Goal: Task Accomplishment & Management: Manage account settings

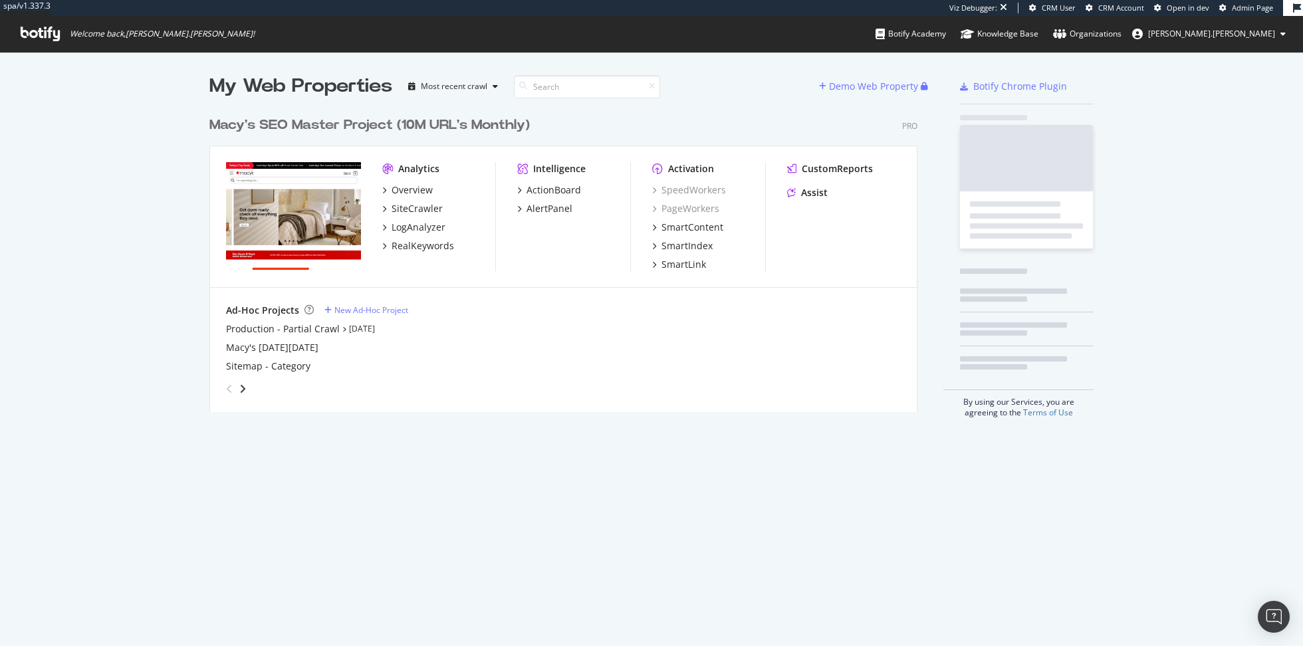
scroll to position [313, 718]
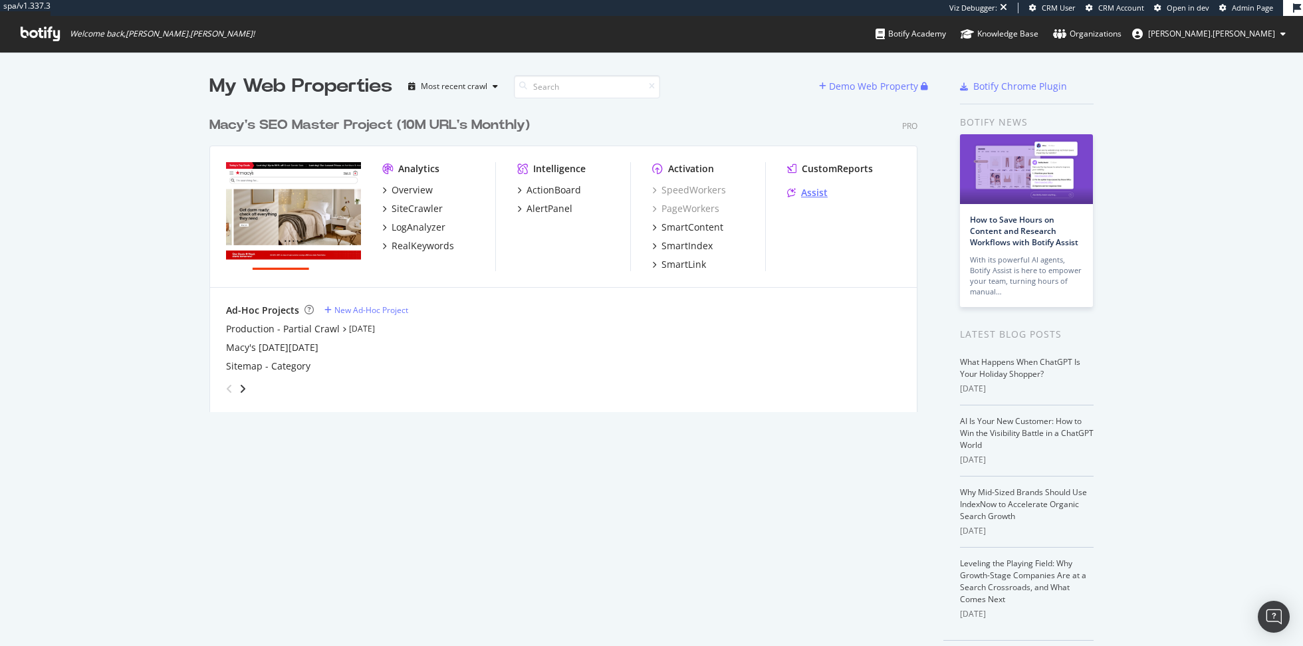
click at [811, 198] on div "Assist" at bounding box center [814, 192] width 27 height 13
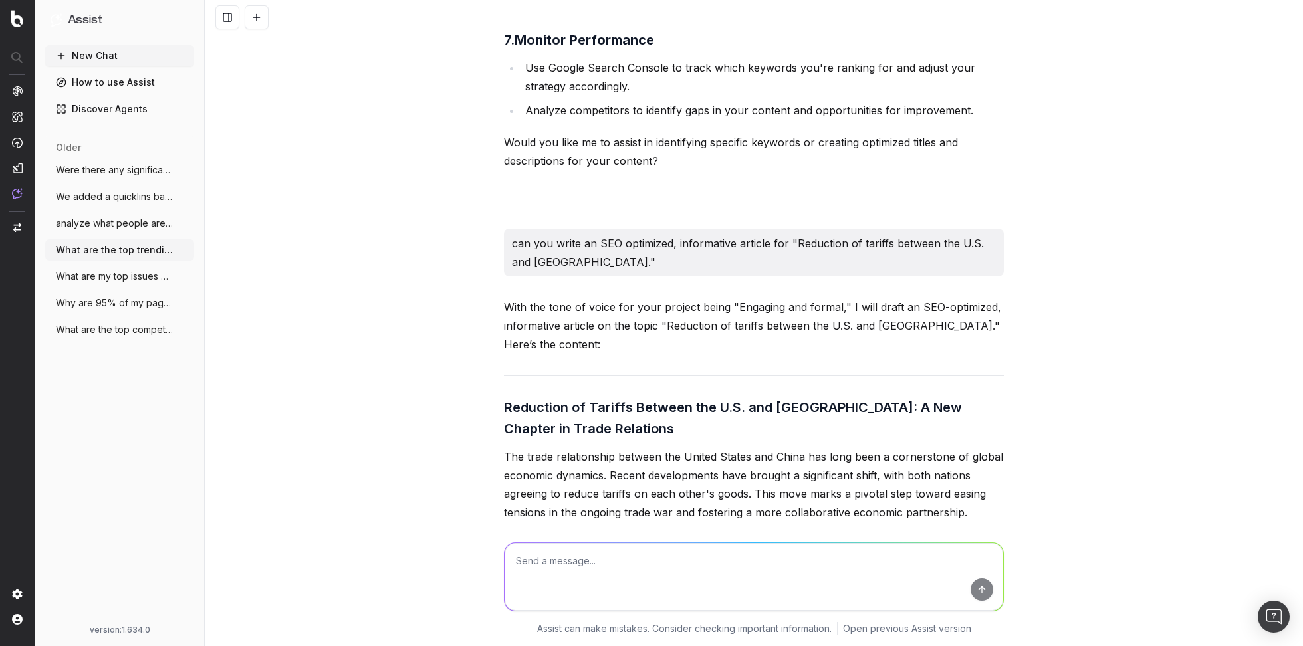
scroll to position [2033, 0]
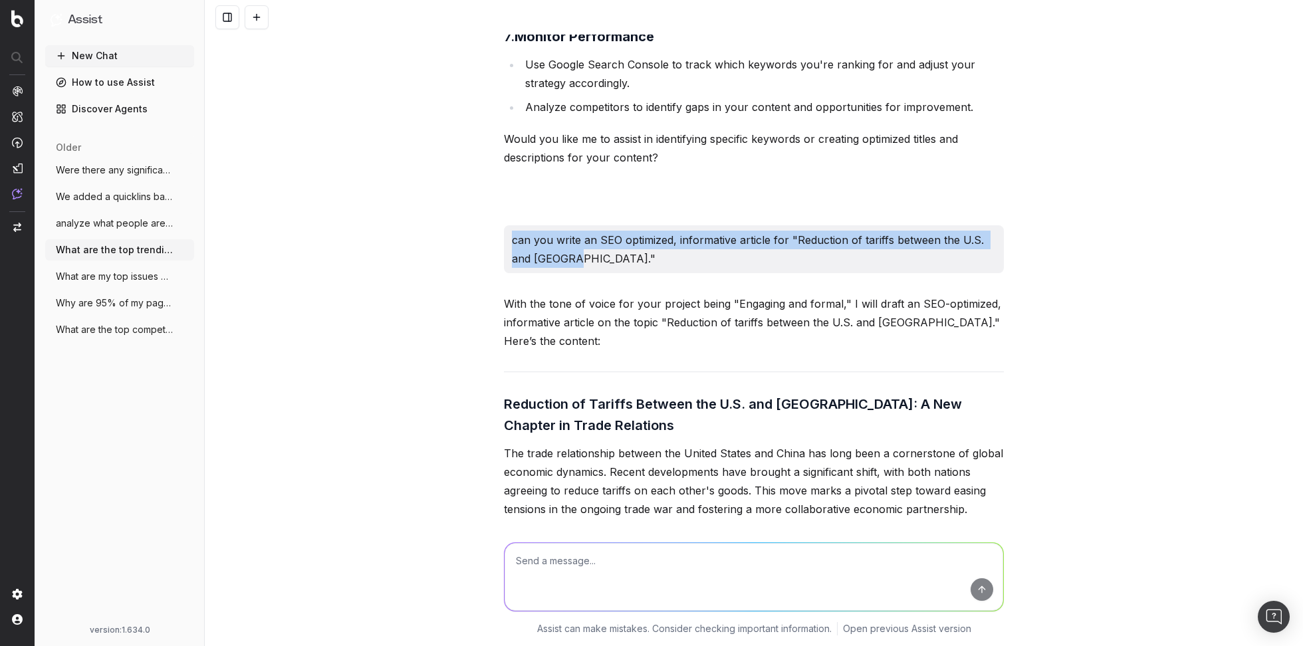
drag, startPoint x: 505, startPoint y: 241, endPoint x: 572, endPoint y: 255, distance: 68.1
click at [572, 255] on div "can you write an SEO optimized, informative article for "Reduction of tariffs b…" at bounding box center [754, 249] width 500 height 48
copy p "can you write an SEO optimized, informative article for "Reduction of tariffs b…"
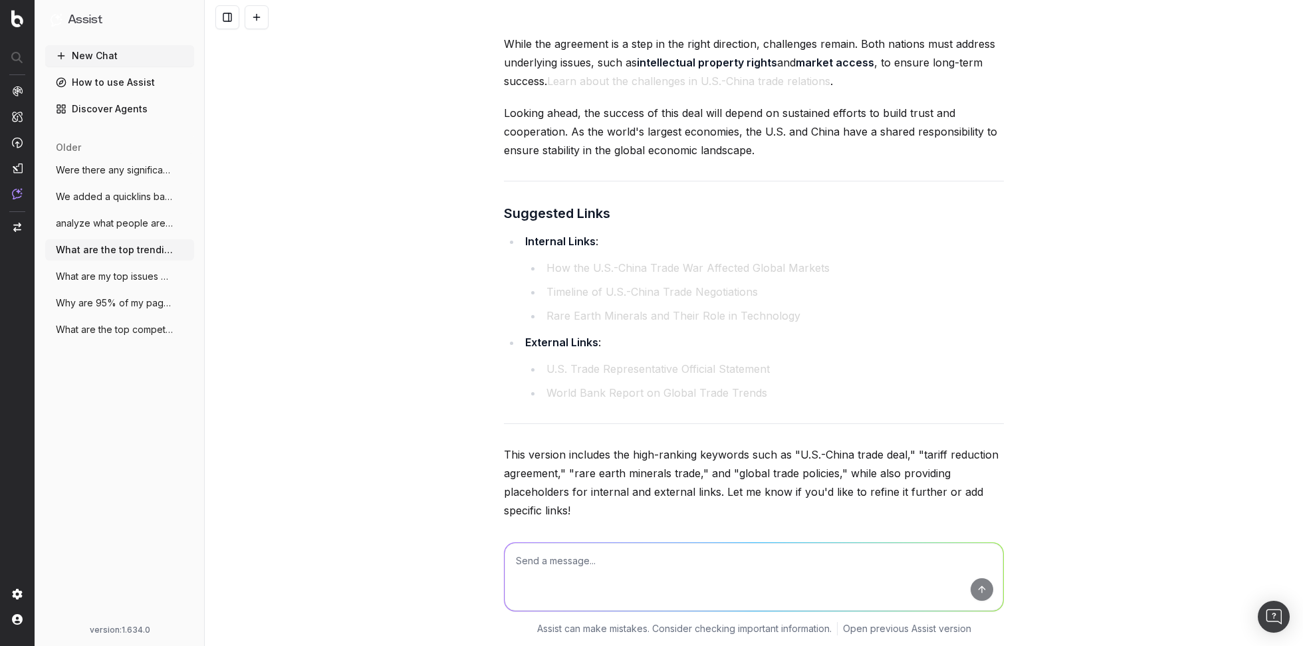
scroll to position [5845, 0]
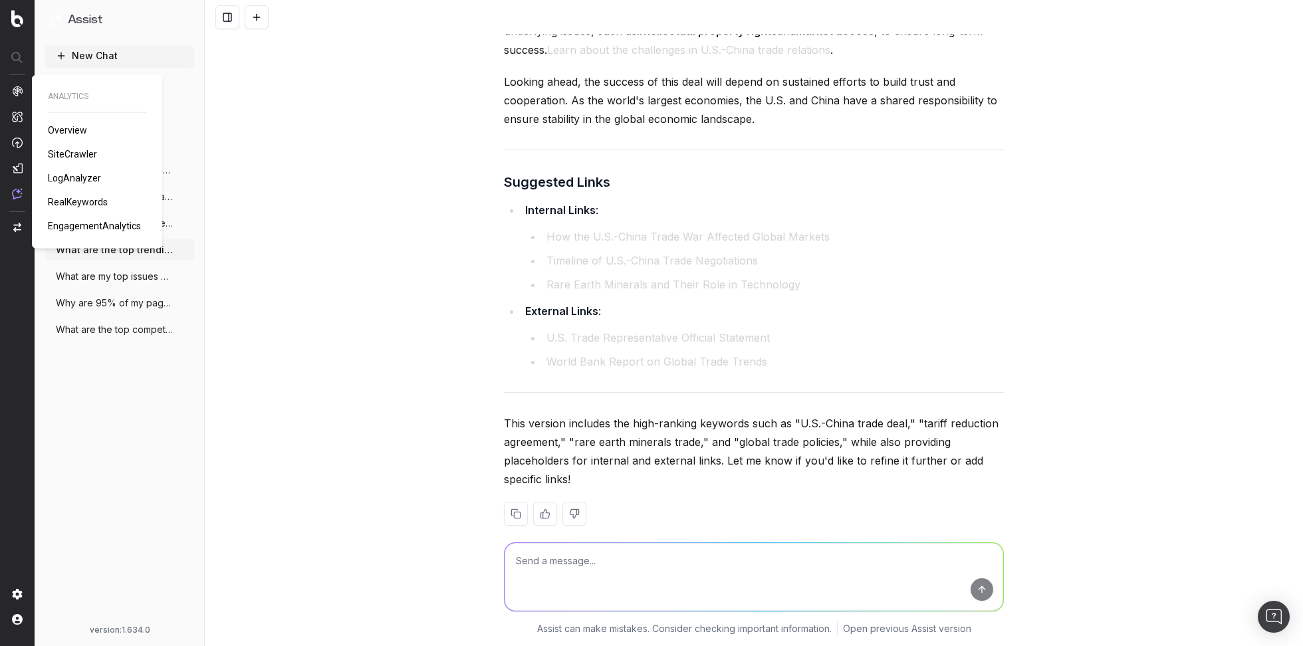
click at [83, 201] on span "RealKeywords" at bounding box center [78, 202] width 60 height 11
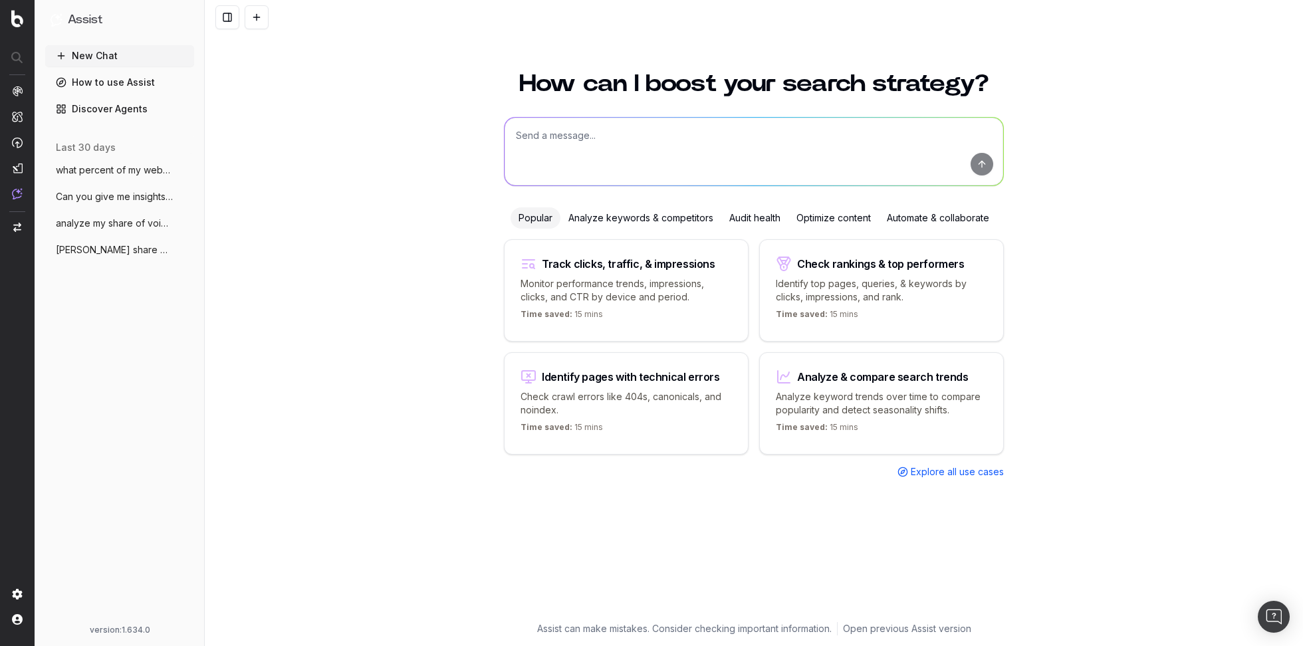
click at [604, 140] on textarea at bounding box center [754, 152] width 499 height 68
type textarea "what are the top trending topics for fall fashion"
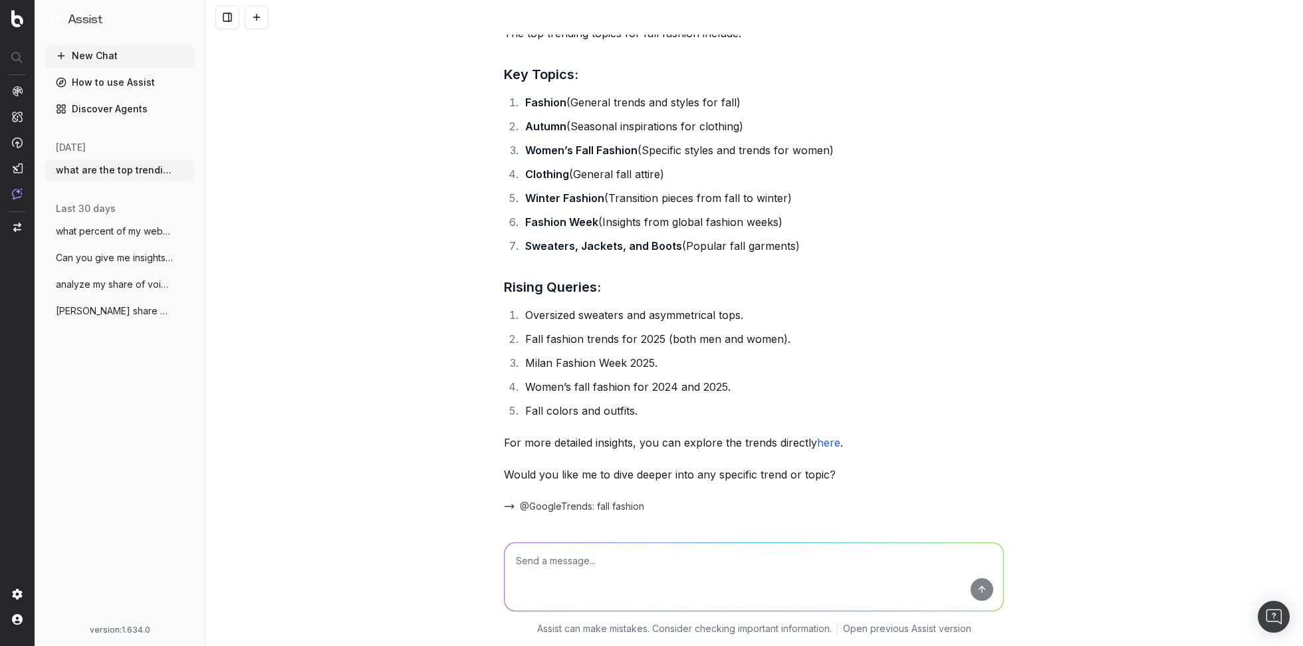
scroll to position [106, 0]
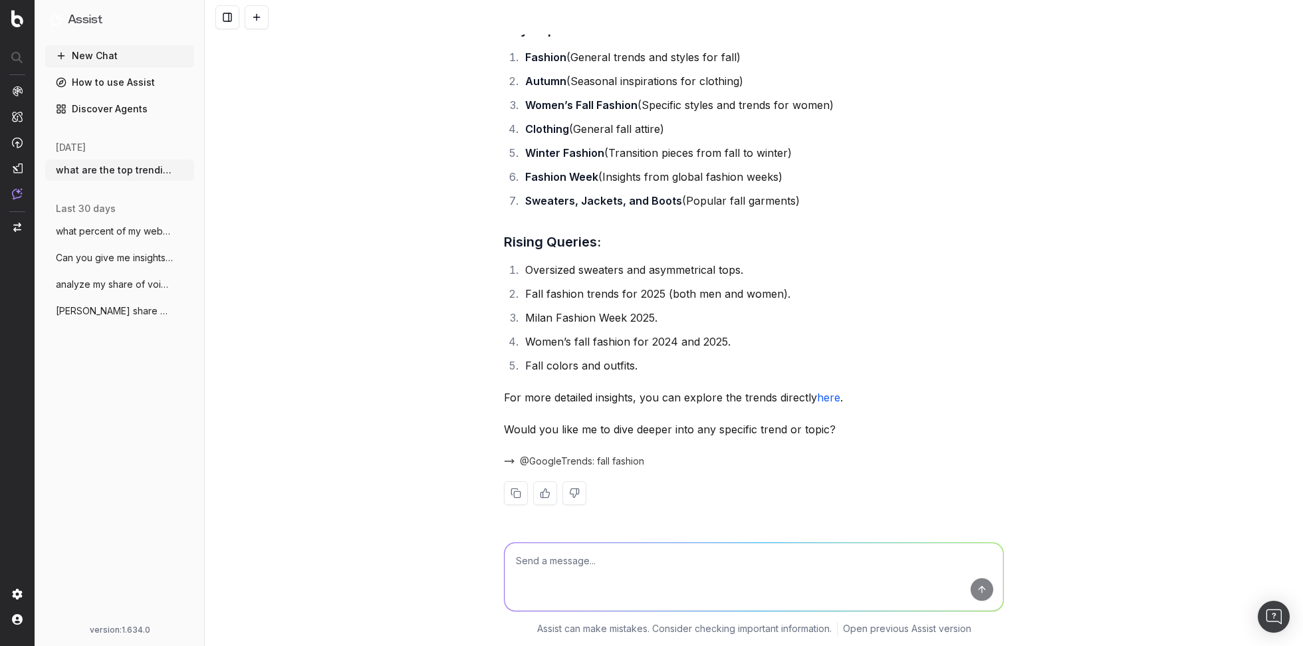
click at [653, 561] on textarea at bounding box center [754, 577] width 499 height 68
drag, startPoint x: 527, startPoint y: 273, endPoint x: 857, endPoint y: 273, distance: 329.8
click at [857, 273] on li "Oversized sweaters and asymmetrical tops." at bounding box center [762, 270] width 483 height 19
copy li "Oversized sweaters and asymmetrical tops."
click at [697, 556] on textarea "Can you dive deeper into oversize" at bounding box center [754, 577] width 499 height 68
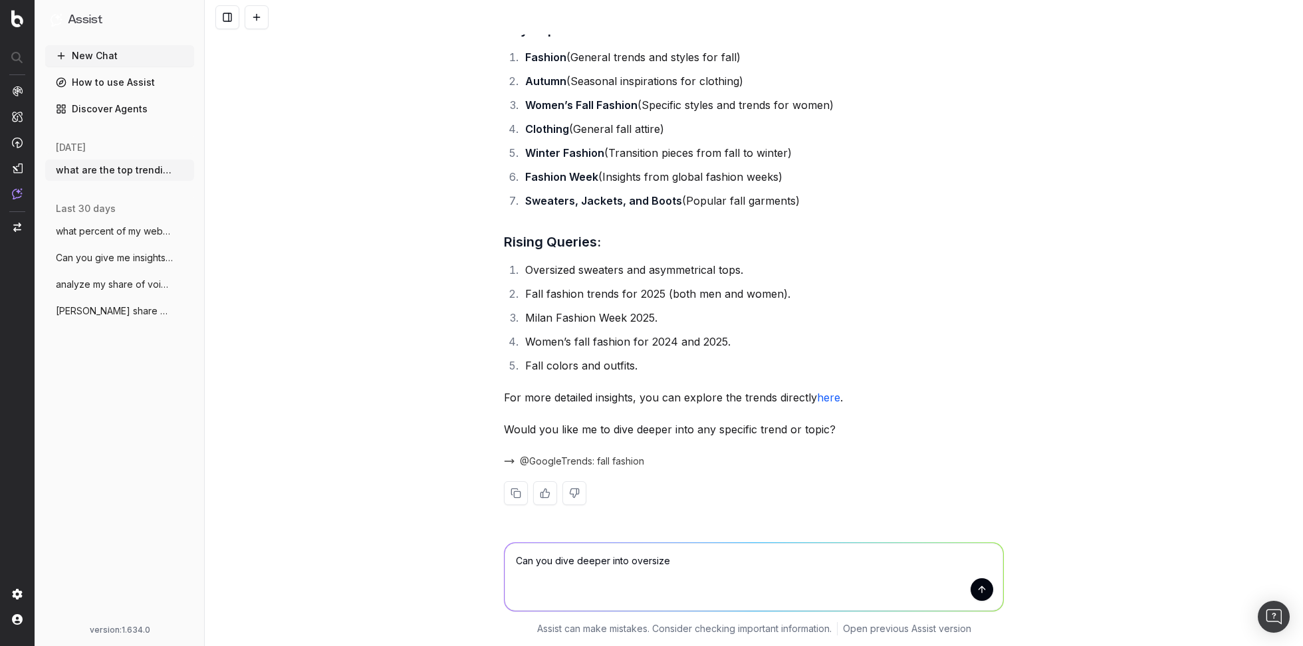
click at [656, 565] on textarea "Can you dive deeper into oversize" at bounding box center [754, 577] width 499 height 68
paste textarea "Oversized sweaters and asymmetrical tops."
click at [634, 561] on textarea "Can you dive deeper into Oversized sweaters and asymmetrical tops." at bounding box center [754, 577] width 499 height 68
click at [833, 563] on textarea "Can you dive deeper into oversized sweaters and asymmetrical tops." at bounding box center [754, 577] width 499 height 68
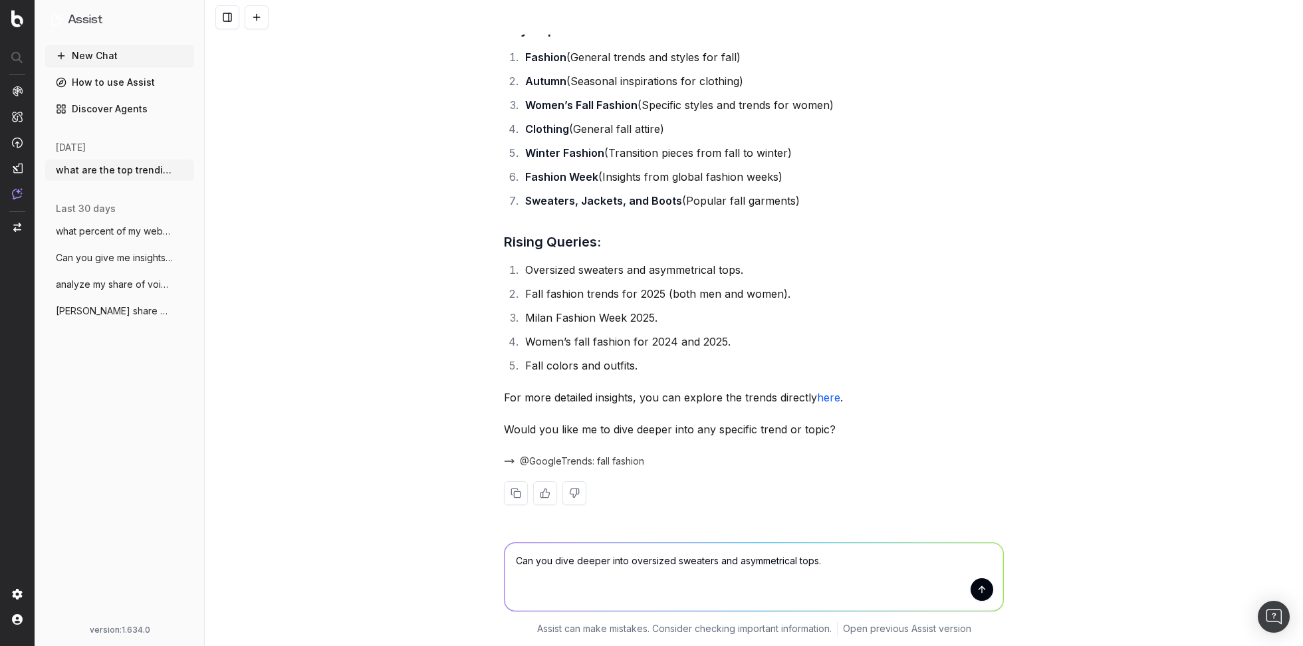
type textarea "Can you dive deeper into oversized sweaters and asymmetrical tops"
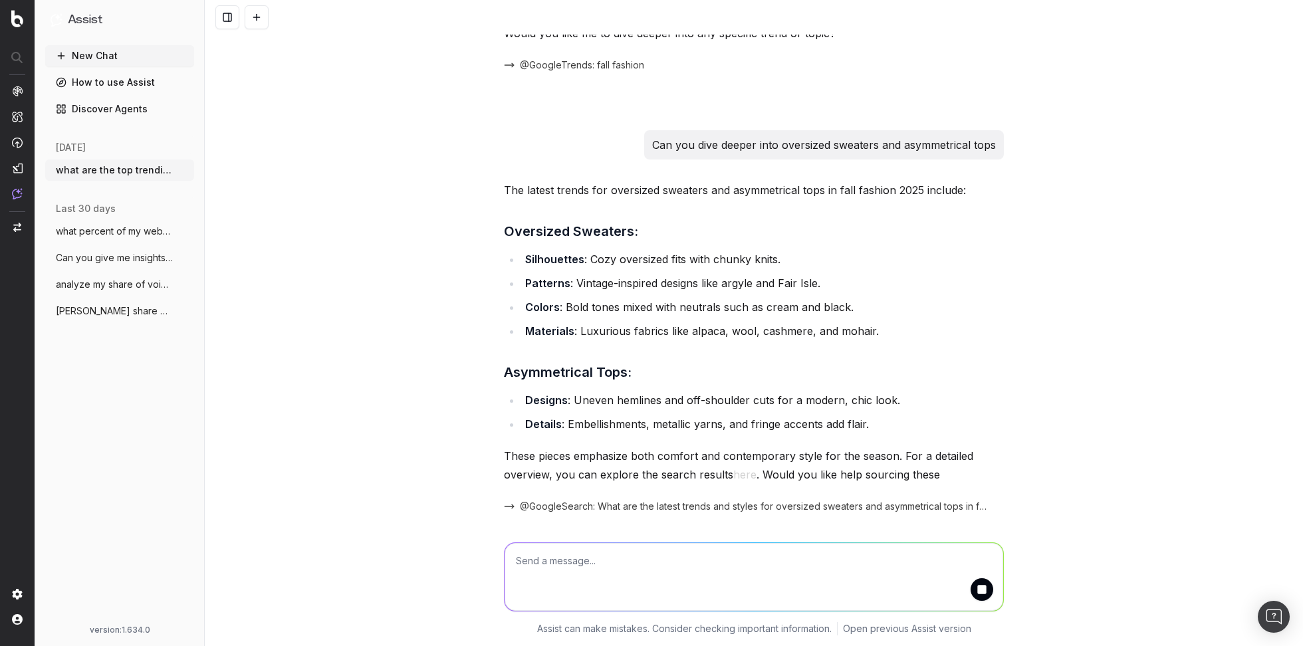
scroll to position [567, 0]
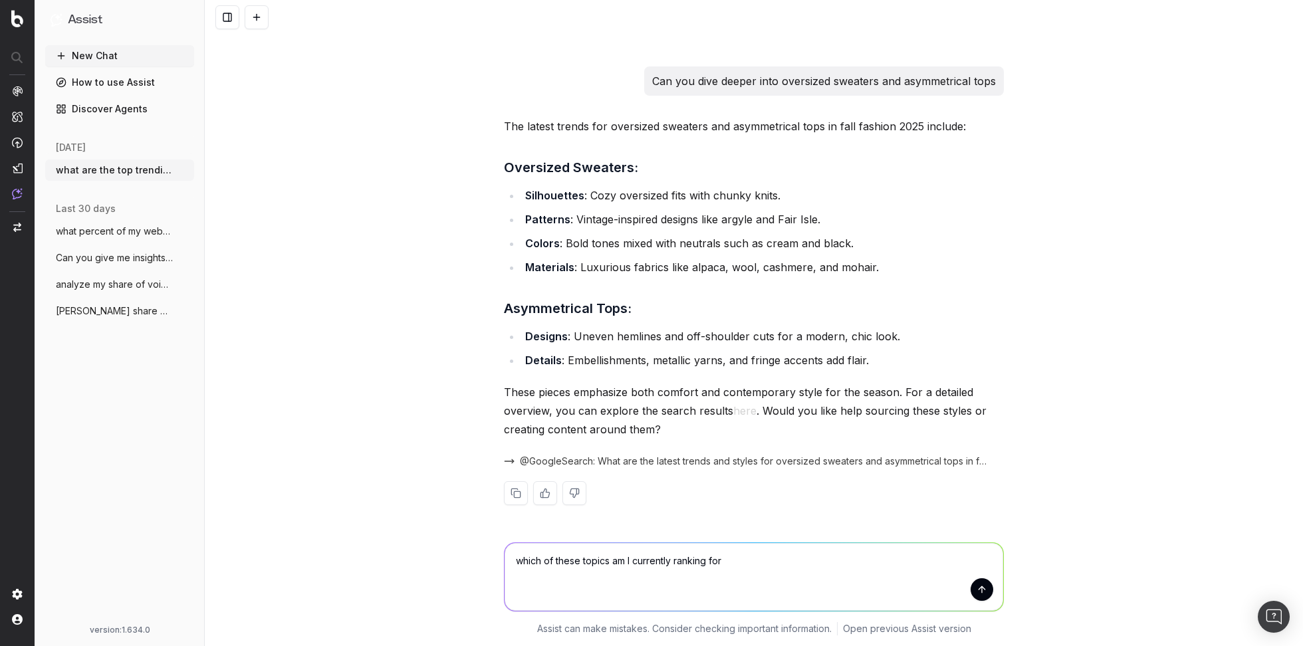
type textarea "which of these topics am I currently ranking for?"
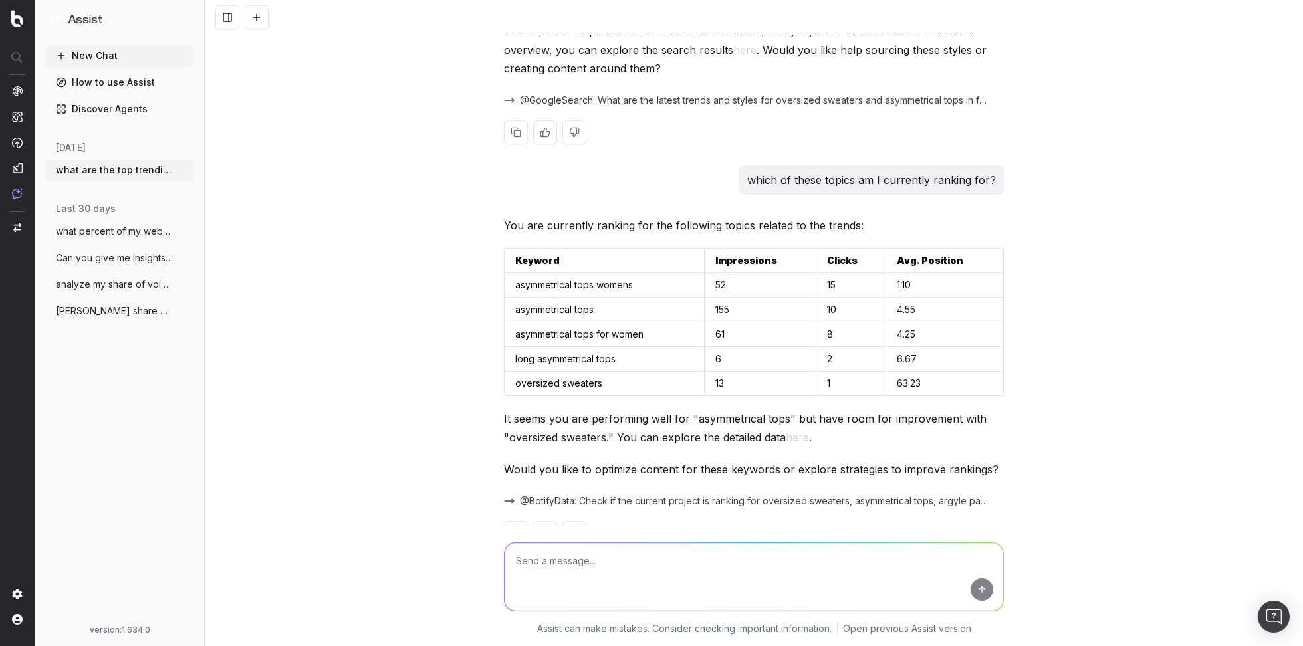
scroll to position [966, 0]
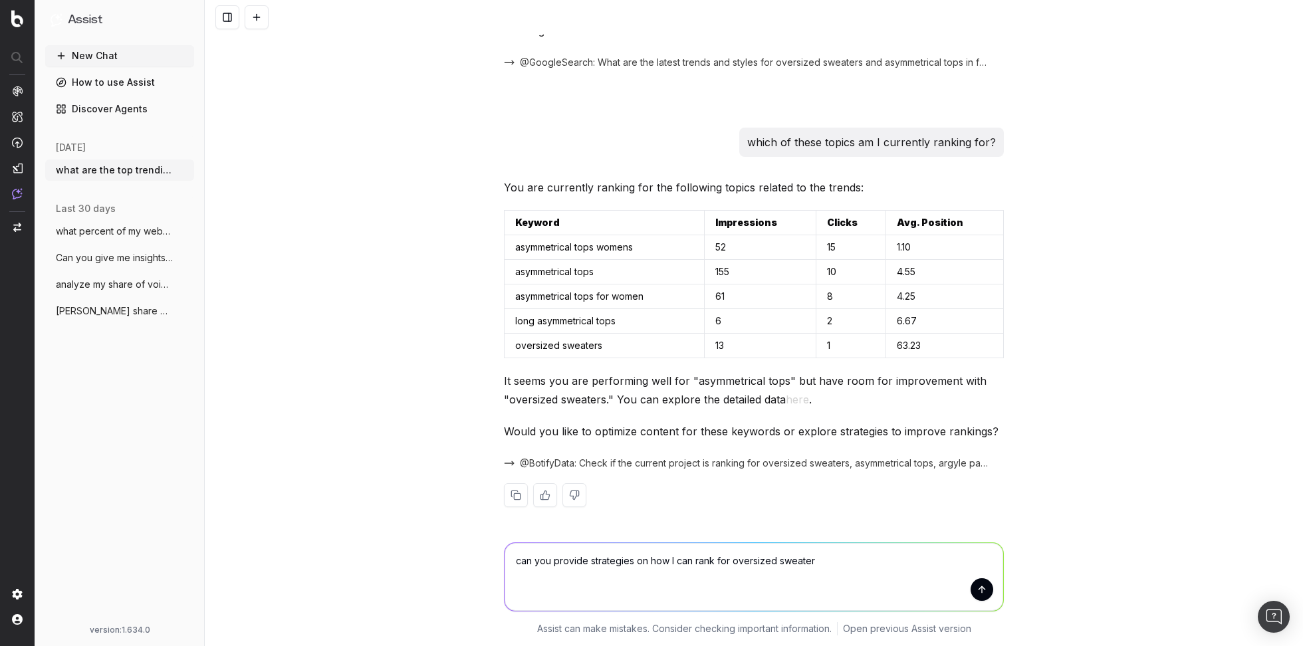
type textarea "can you provide strategies on how I can rank for oversized sweaters"
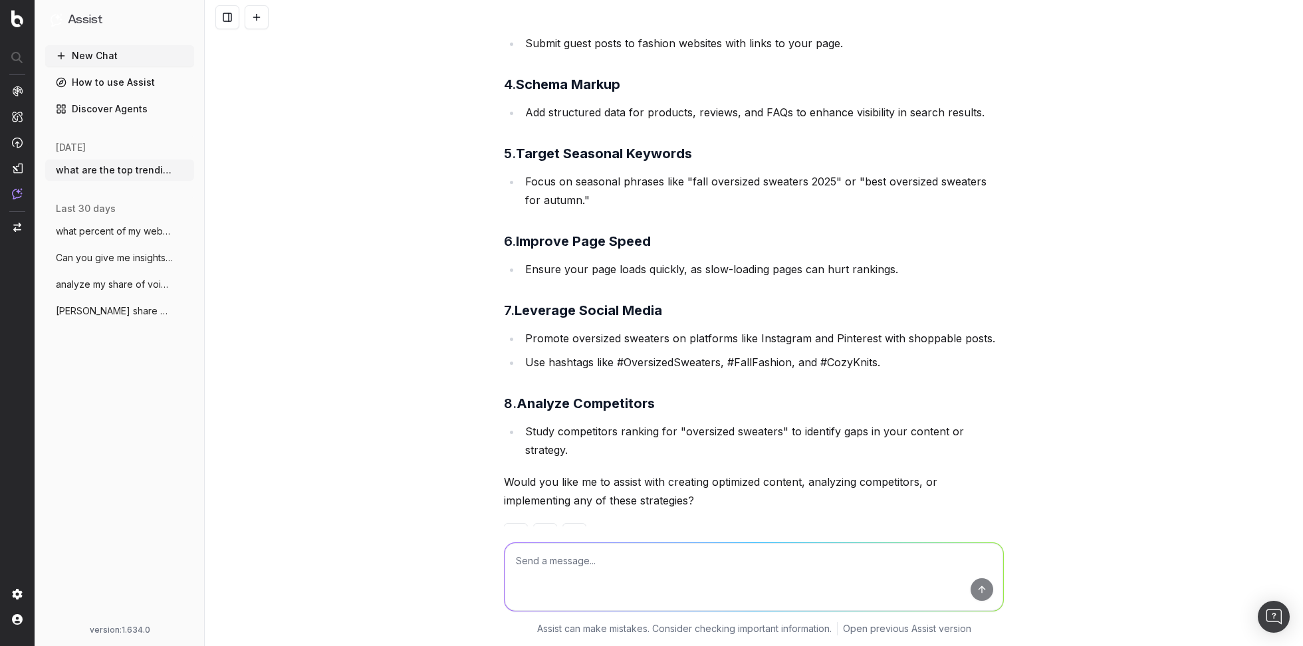
scroll to position [2046, 0]
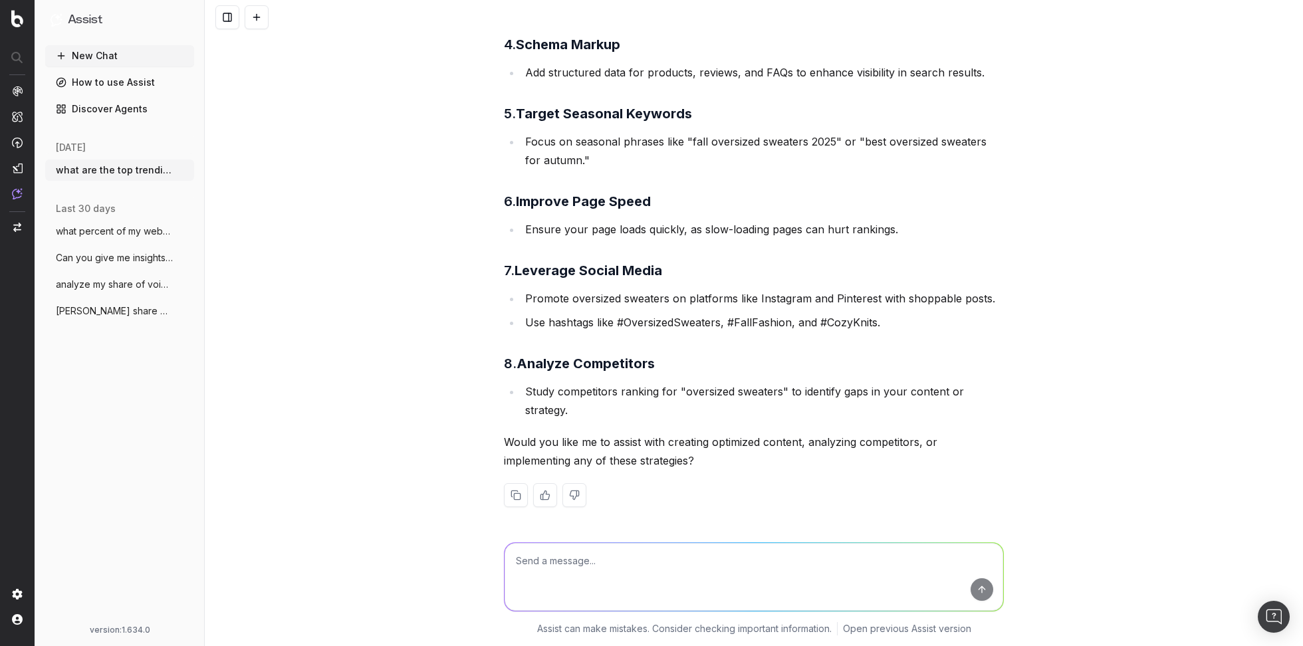
paste textarea "can you write an SEO optimized, informative article for "Reduction of tariffs b…"
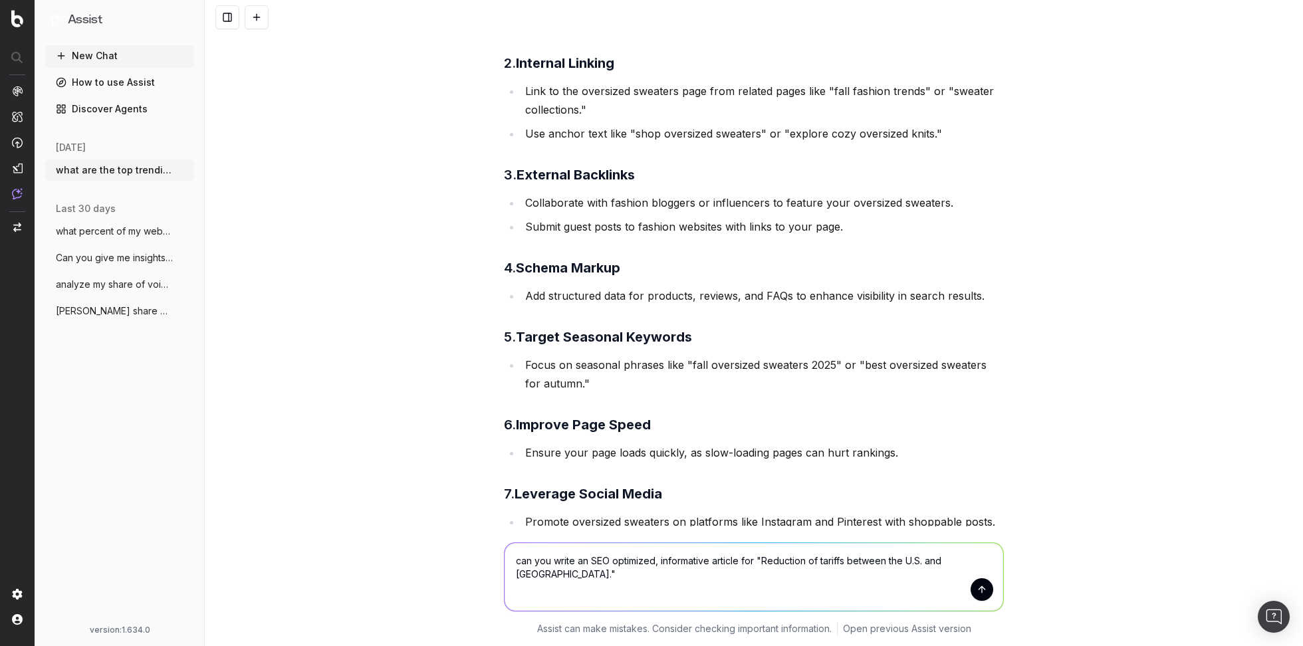
scroll to position [1818, 0]
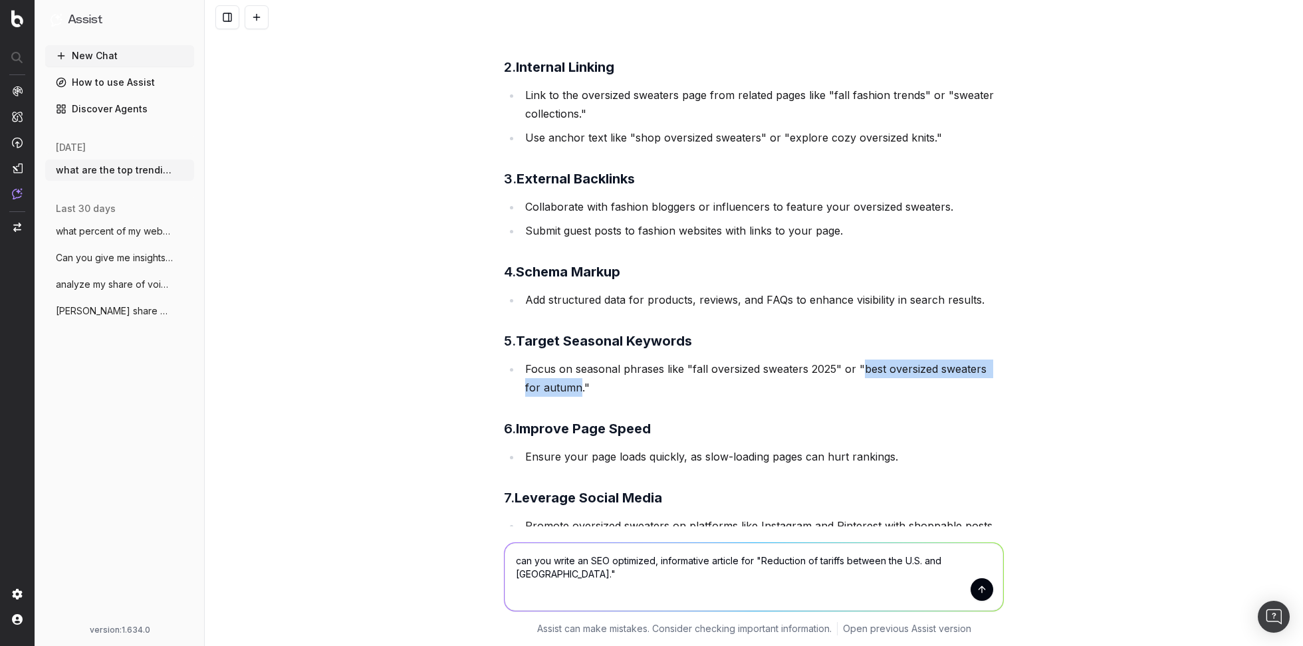
drag, startPoint x: 860, startPoint y: 368, endPoint x: 563, endPoint y: 386, distance: 298.5
click at [563, 387] on li "Focus on seasonal phrases like "fall oversized sweaters 2025" or "best oversize…" at bounding box center [762, 378] width 483 height 37
copy li "best oversized sweaters for autumn"
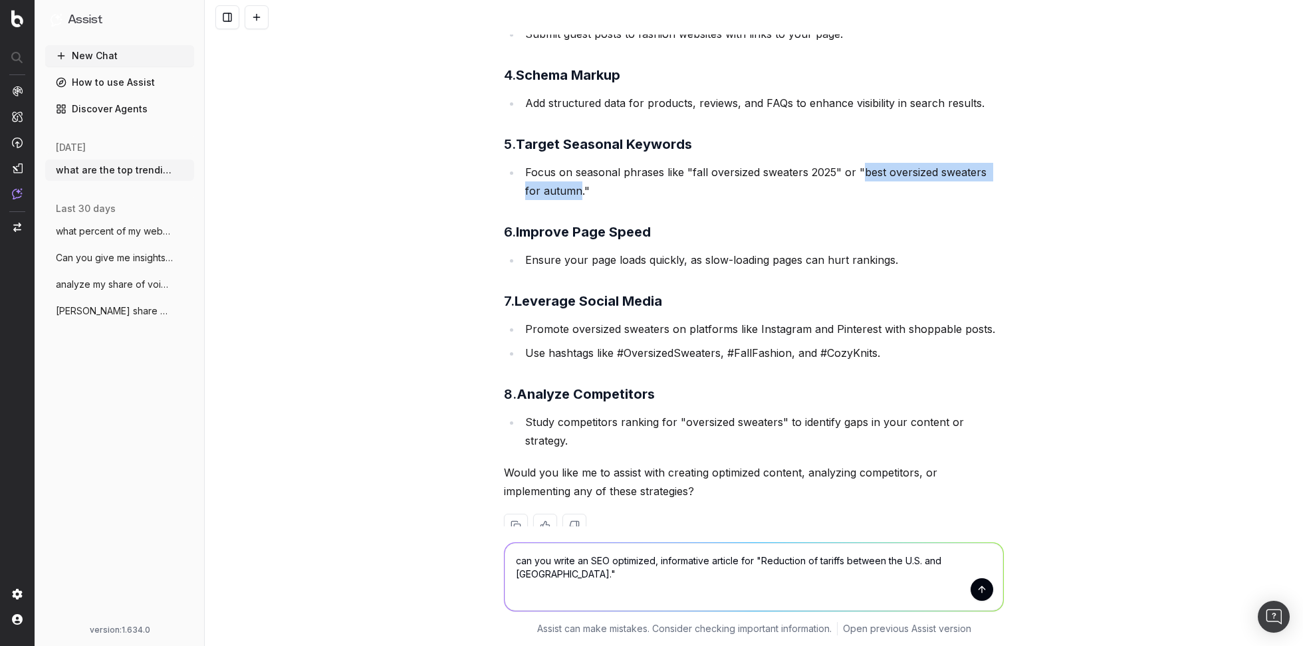
scroll to position [2011, 0]
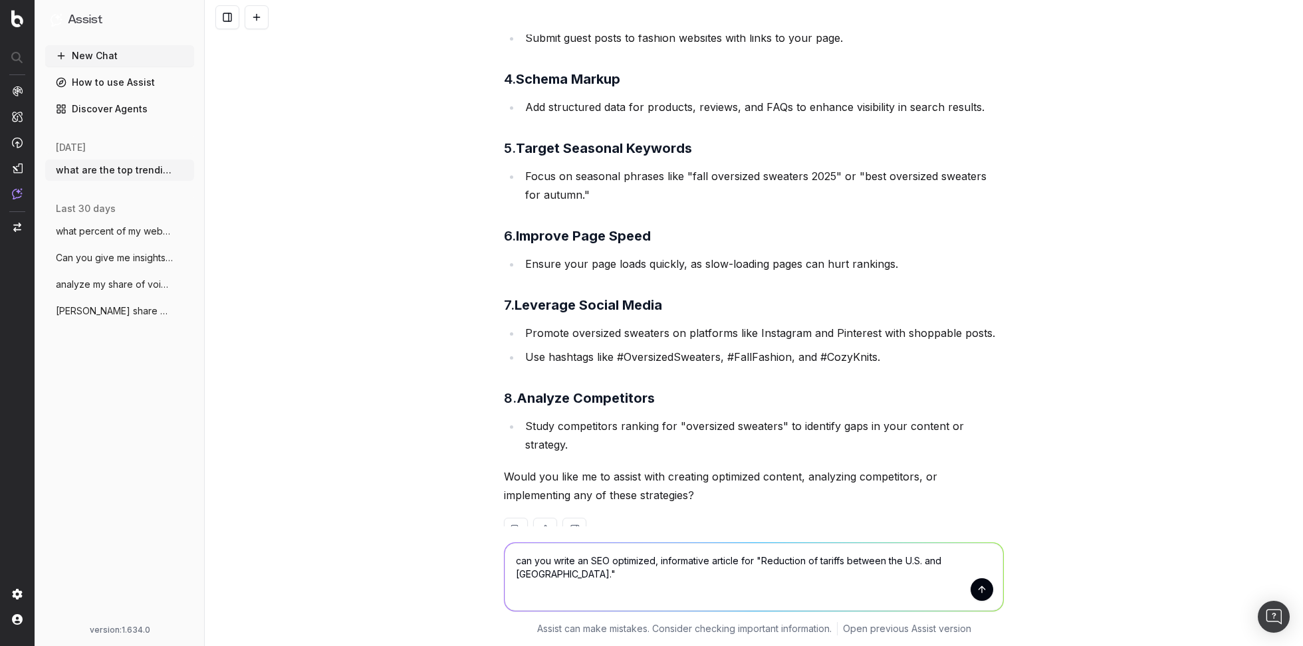
drag, startPoint x: 761, startPoint y: 561, endPoint x: 972, endPoint y: 562, distance: 210.8
click at [972, 562] on textarea "can you write an SEO optimized, informative article for "Reduction of tariffs b…" at bounding box center [754, 577] width 499 height 68
paste textarea "best oversized sweaters for autumn"
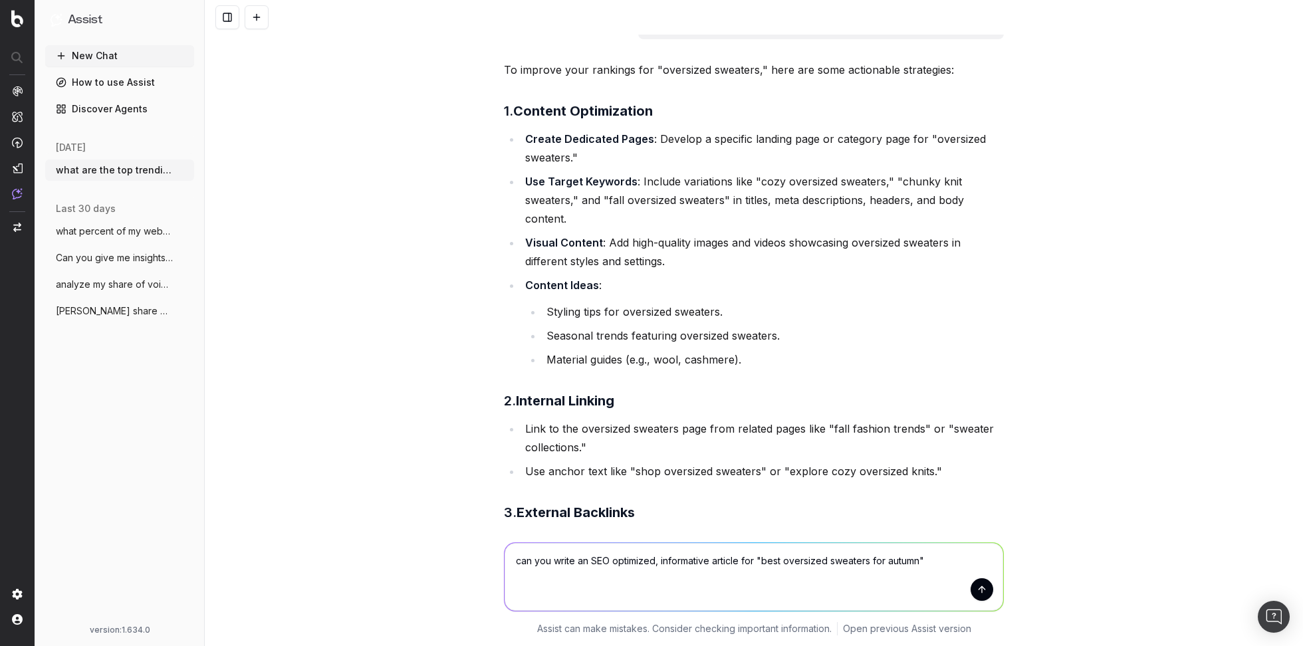
scroll to position [1390, 0]
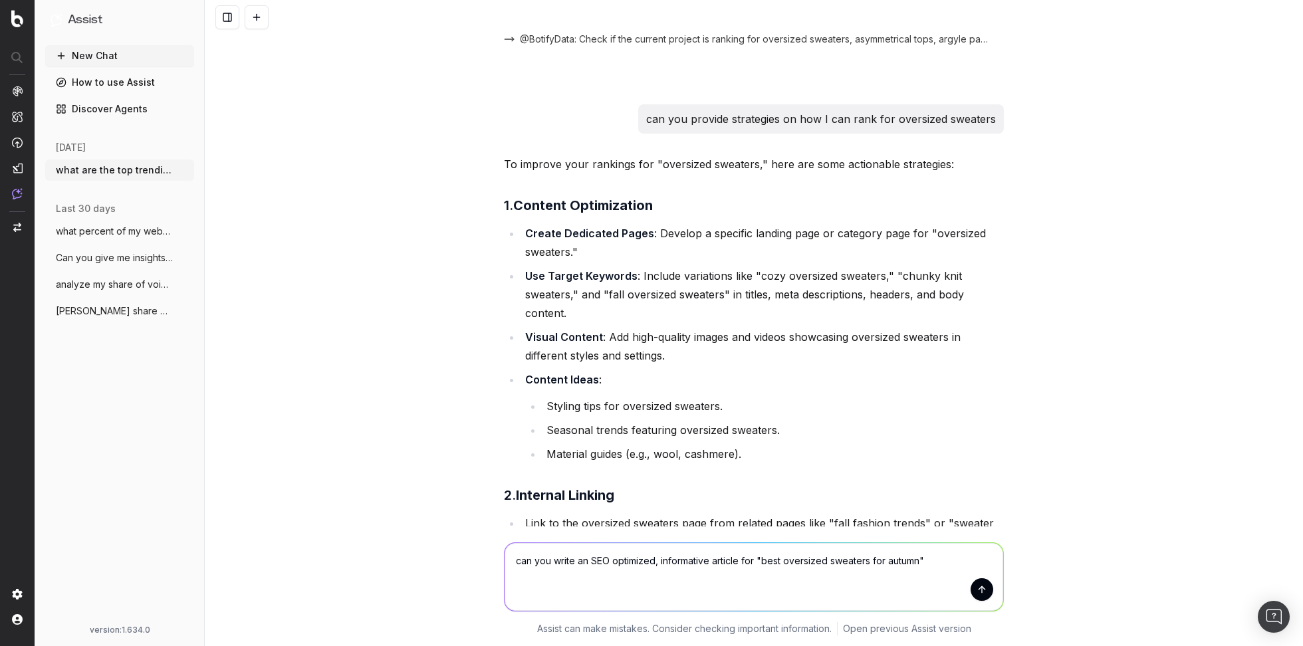
click at [684, 404] on li "Styling tips for oversized sweaters." at bounding box center [774, 406] width 462 height 19
copy li "Styling tips for oversized sweaters."
drag, startPoint x: 920, startPoint y: 562, endPoint x: 763, endPoint y: 559, distance: 157.0
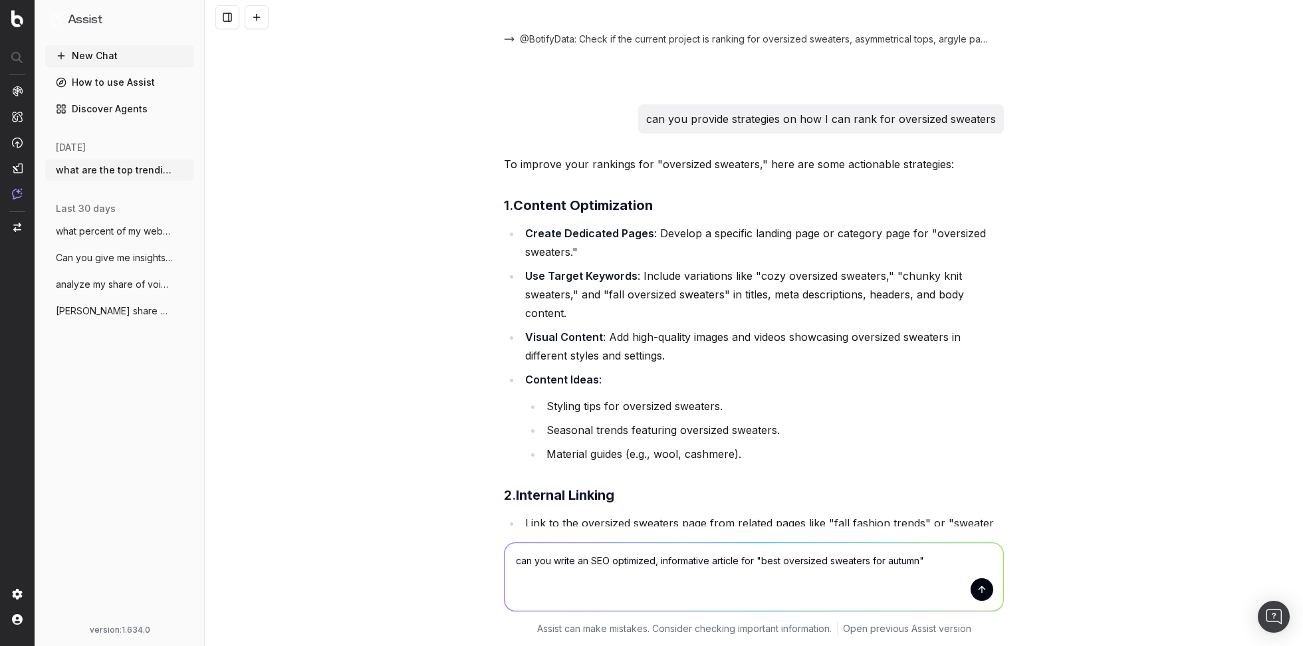
click at [763, 559] on textarea "can you write an SEO optimized, informative article for "best oversized sweater…" at bounding box center [754, 577] width 499 height 68
paste textarea "Styling tips for oversized sweaters."
type textarea "can you write an SEO optimized, informative article for "Styling tips for overs…"
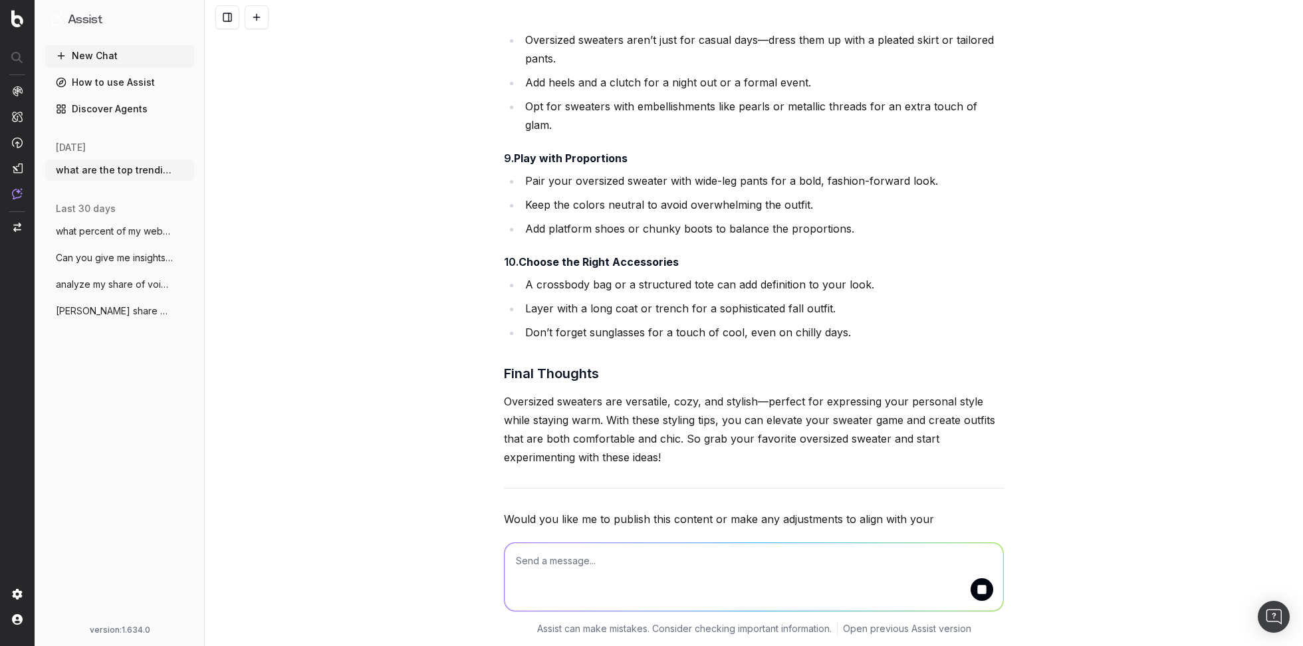
scroll to position [3661, 0]
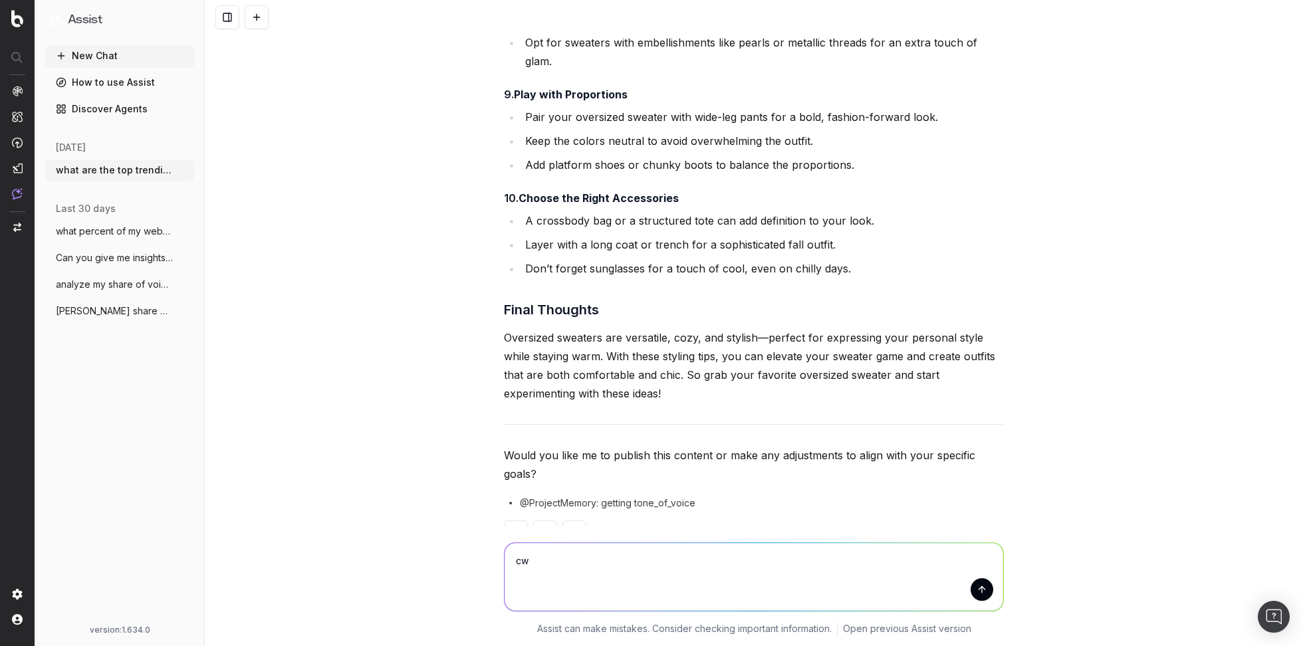
type textarea "c"
type textarea "what can we link within this article?"
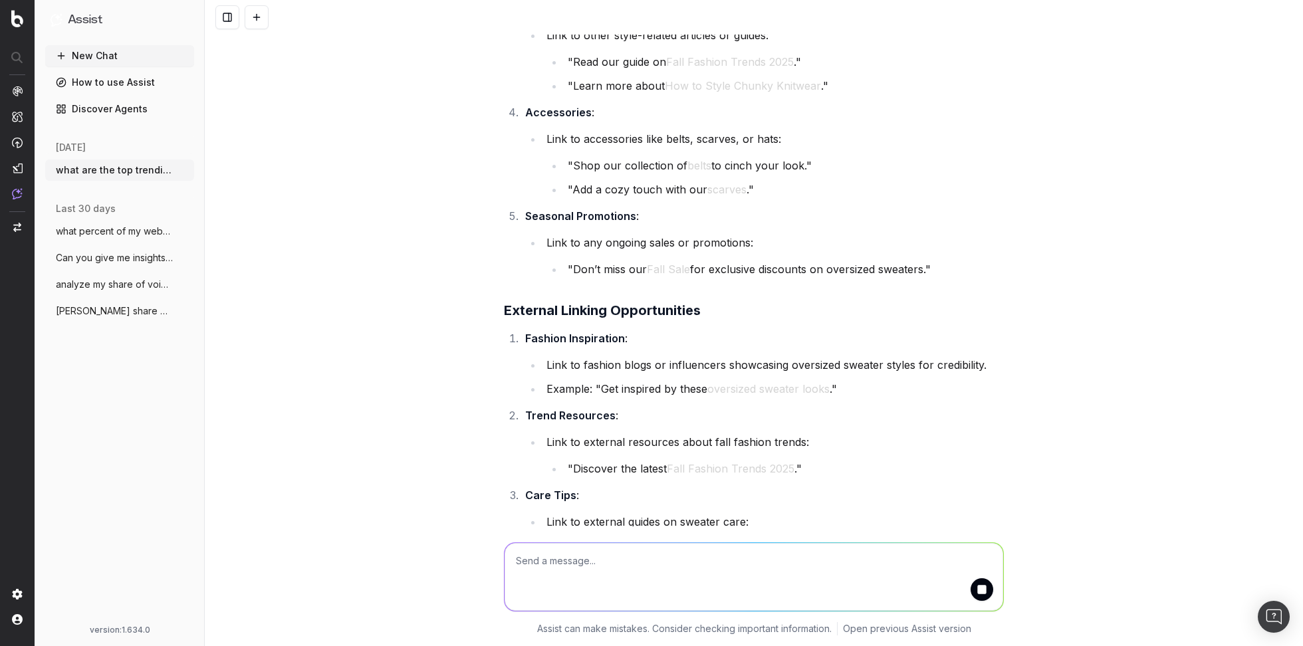
scroll to position [4672, 0]
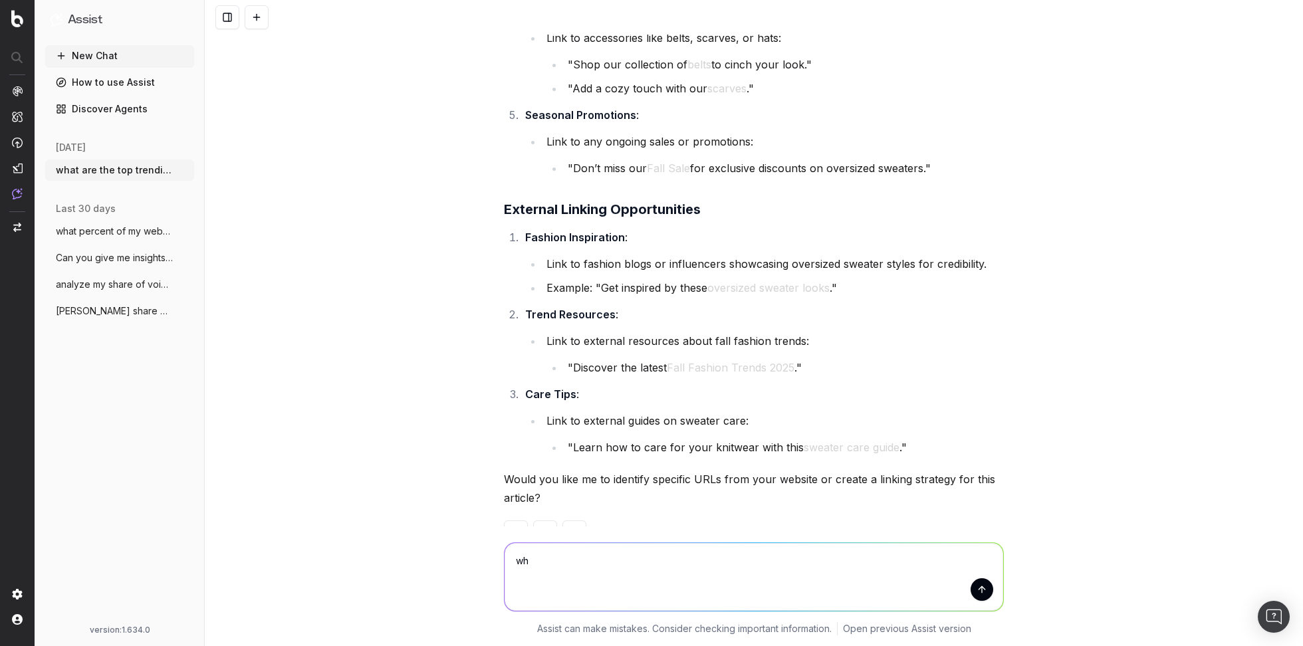
type textarea "w"
click at [686, 470] on p "Would you like me to identify specific URLs from your website or create a linki…" at bounding box center [754, 488] width 500 height 37
drag, startPoint x: 608, startPoint y: 440, endPoint x: 814, endPoint y: 442, distance: 205.5
click at [814, 470] on p "Would you like me to identify specific URLs from your website or create a linki…" at bounding box center [754, 488] width 500 height 37
copy p "identify specific URLs from your website"
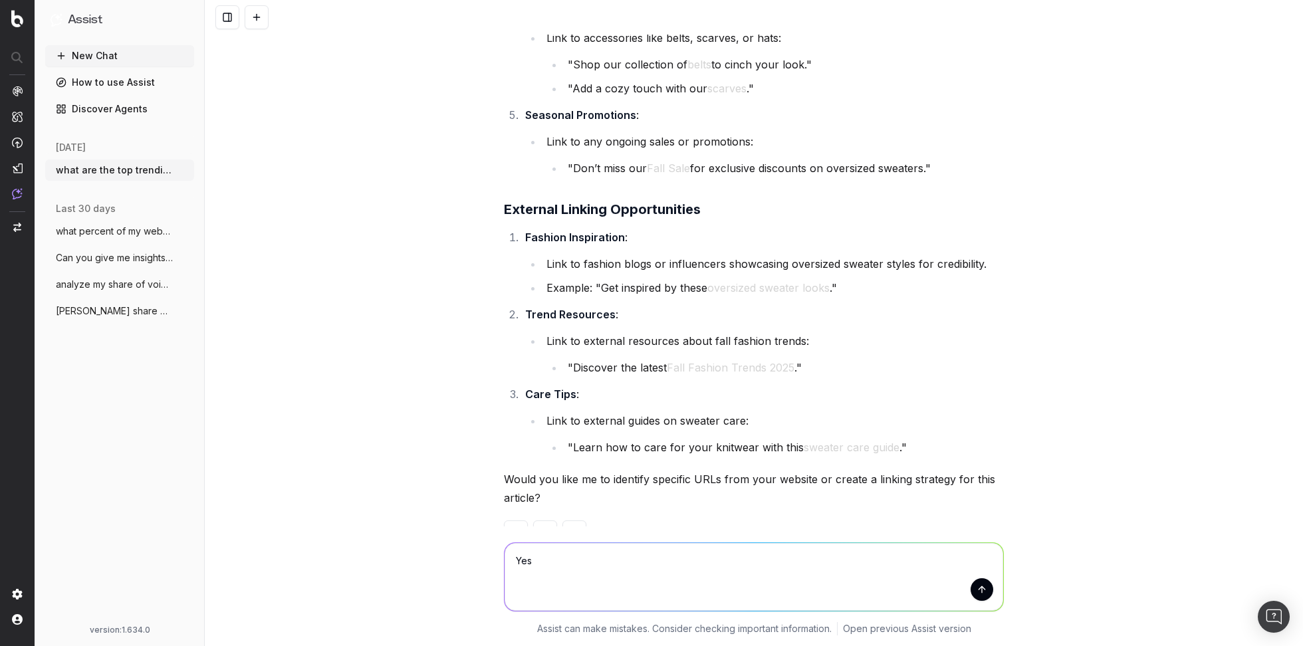
click at [640, 557] on textarea "Yes" at bounding box center [754, 577] width 499 height 68
paste textarea "identify specific URLs from your website"
click at [664, 562] on textarea "Yes identify specific URLs from your website" at bounding box center [754, 577] width 499 height 68
type textarea "Yes identify specific URLs from my website"
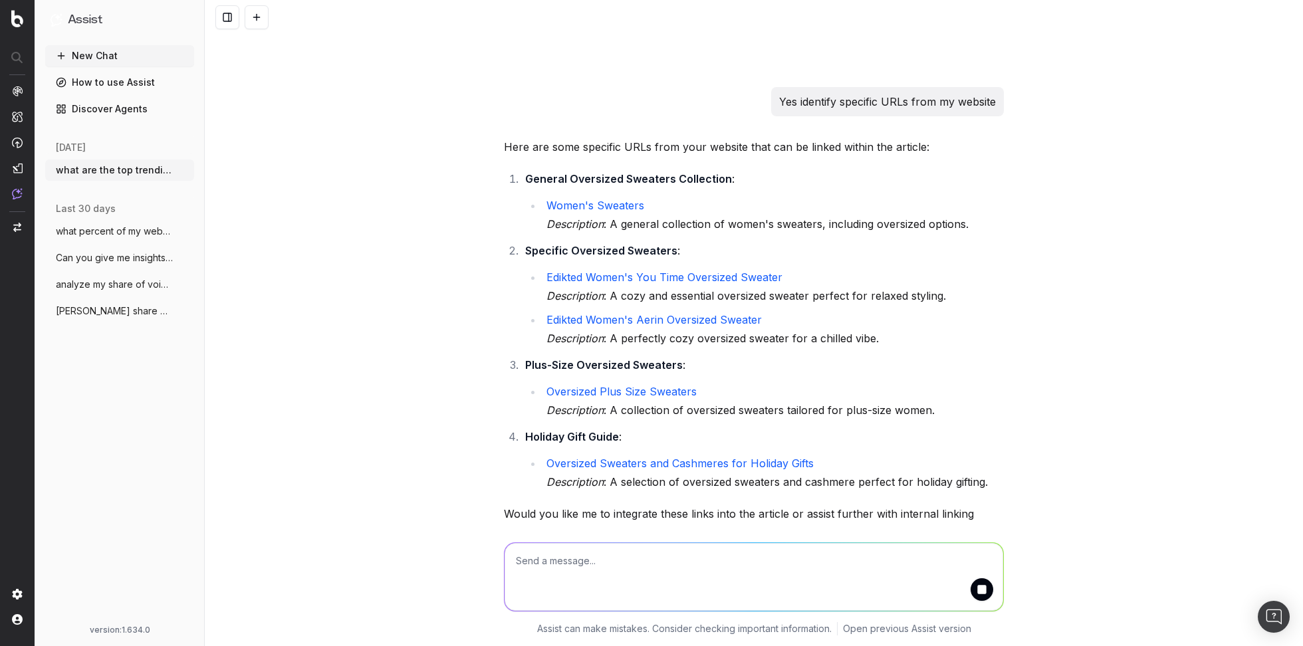
scroll to position [5215, 0]
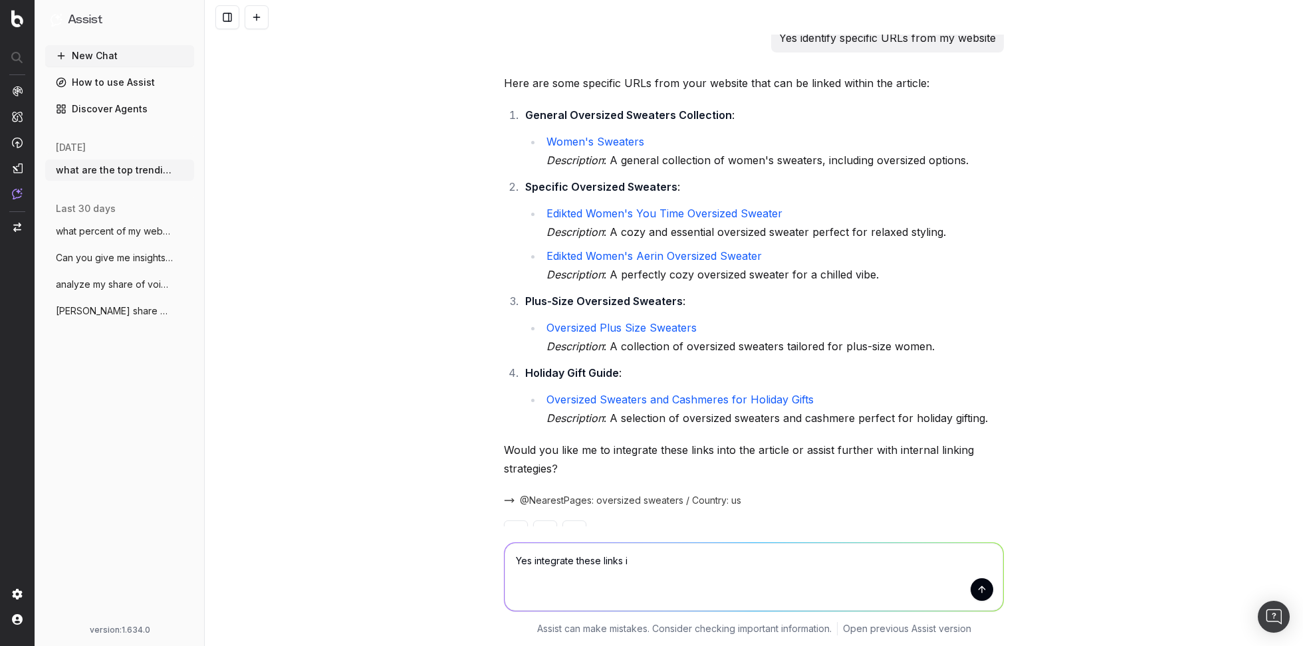
type textarea "Yes integrate these links"
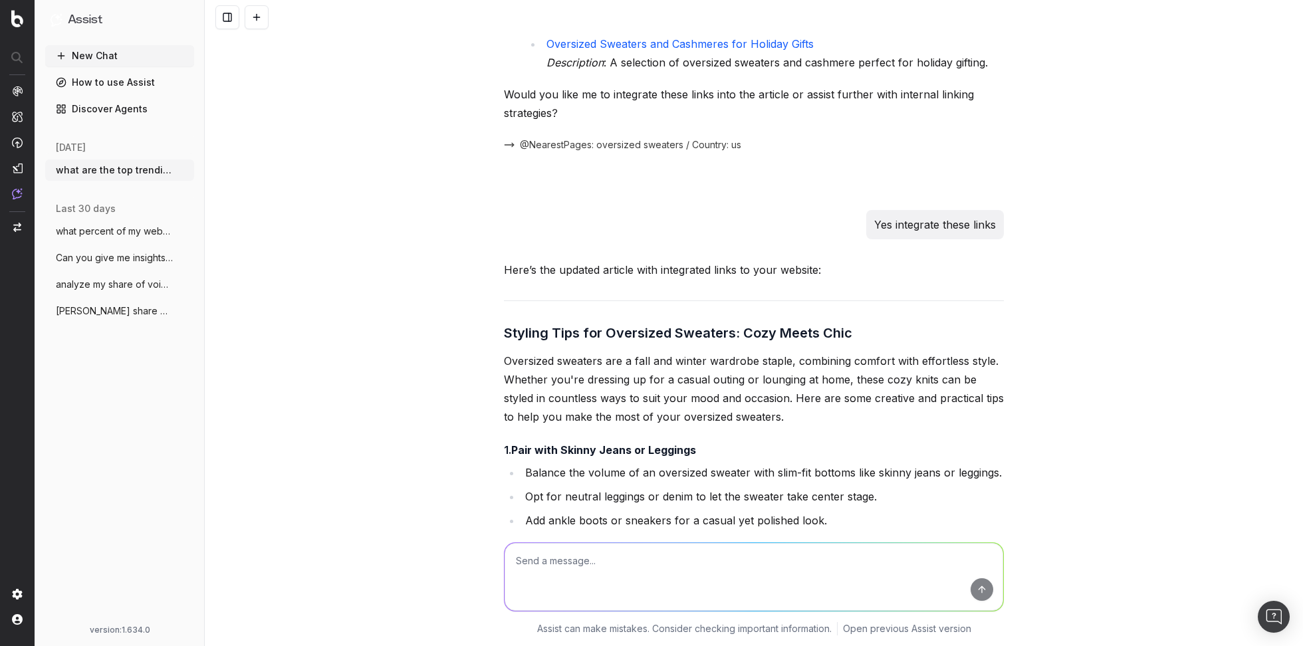
scroll to position [5562, 0]
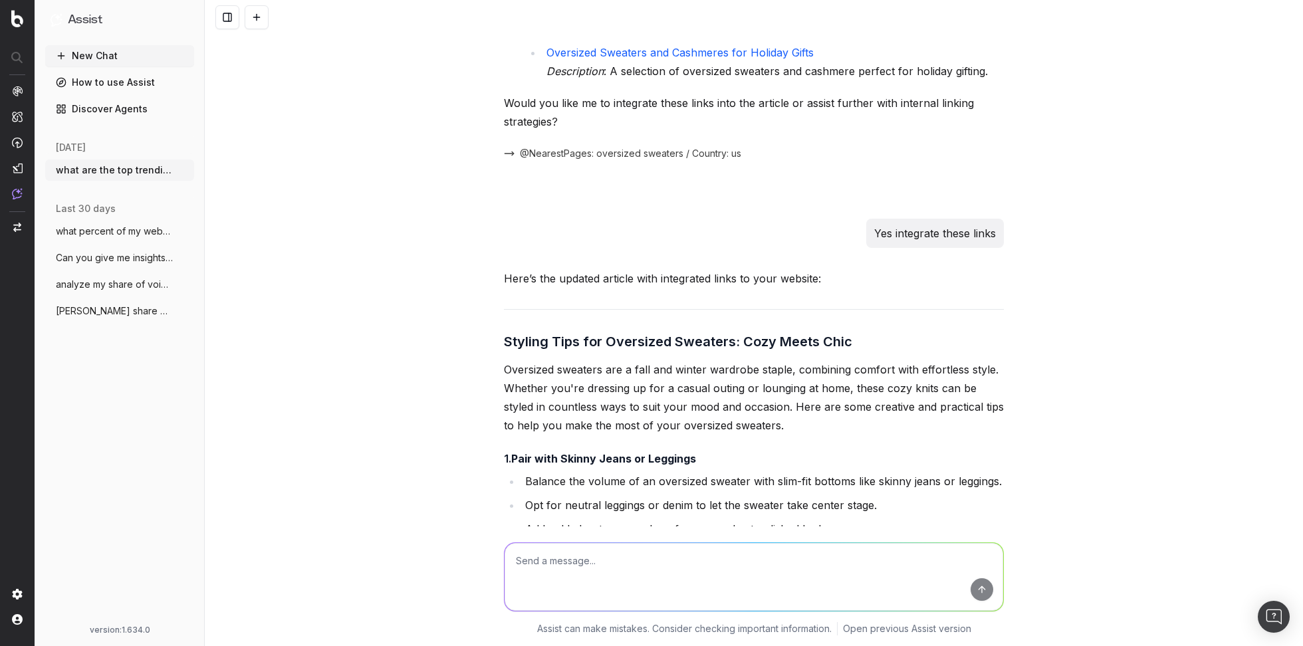
click at [154, 53] on button "New Chat" at bounding box center [119, 55] width 149 height 21
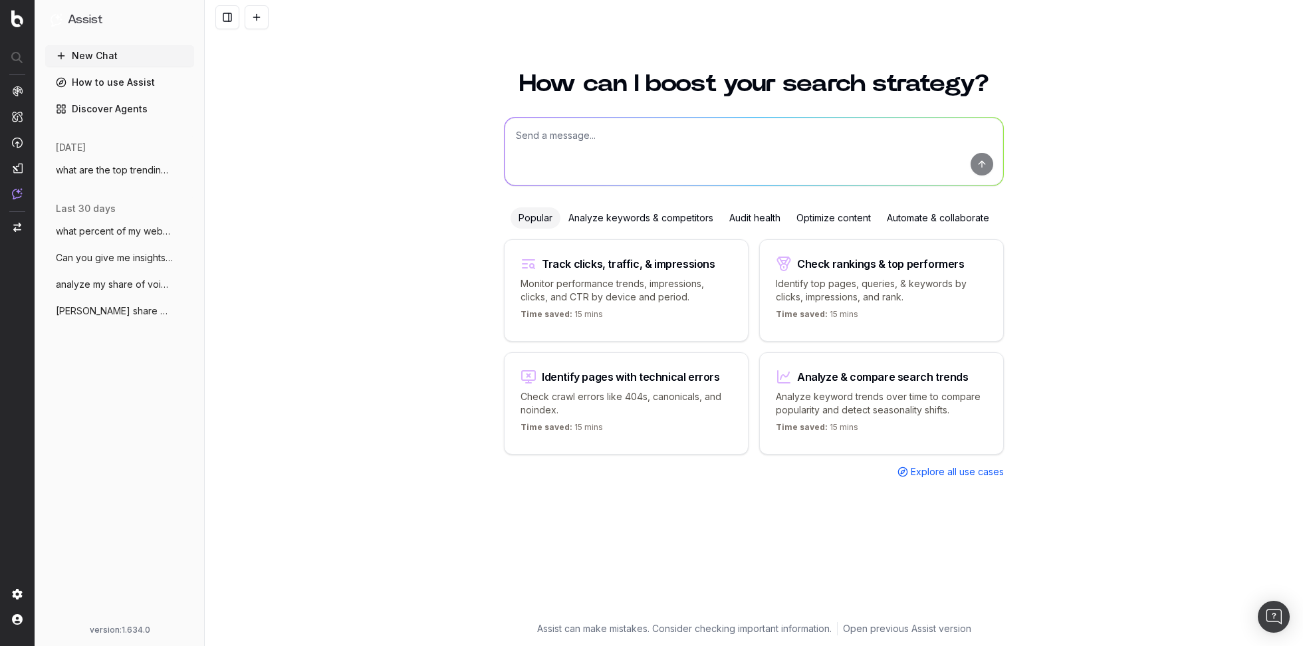
click at [662, 125] on textarea at bounding box center [754, 152] width 499 height 68
paste textarea "Across my entire website, what are my top issues concerning internal linking?"
type textarea "Across my entire website, what are my top issues concerning internal linking?"
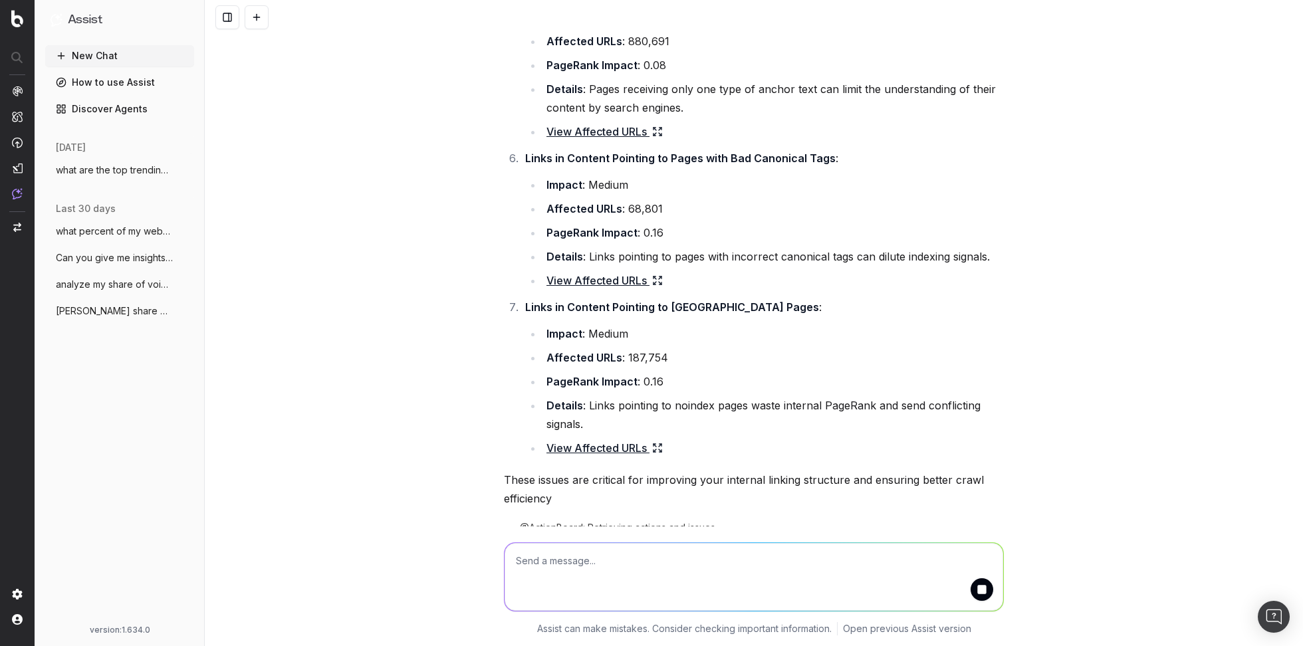
scroll to position [825, 0]
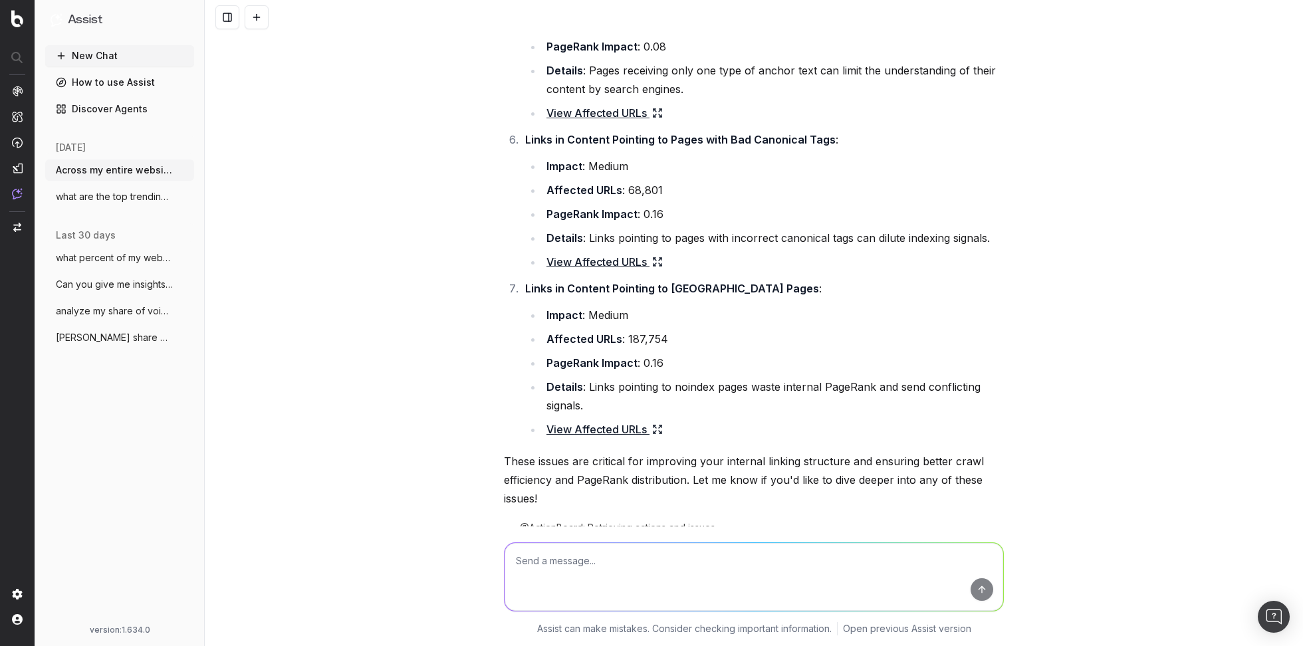
scroll to position [888, 0]
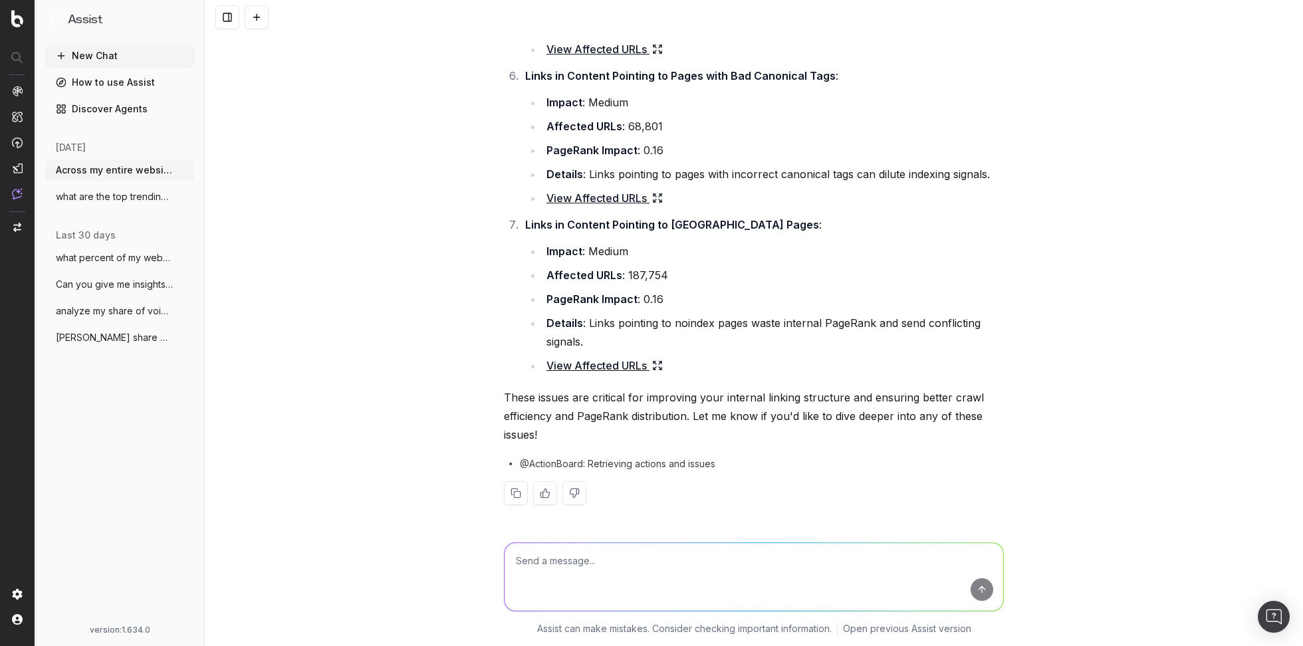
click at [153, 63] on button "New Chat" at bounding box center [119, 55] width 149 height 21
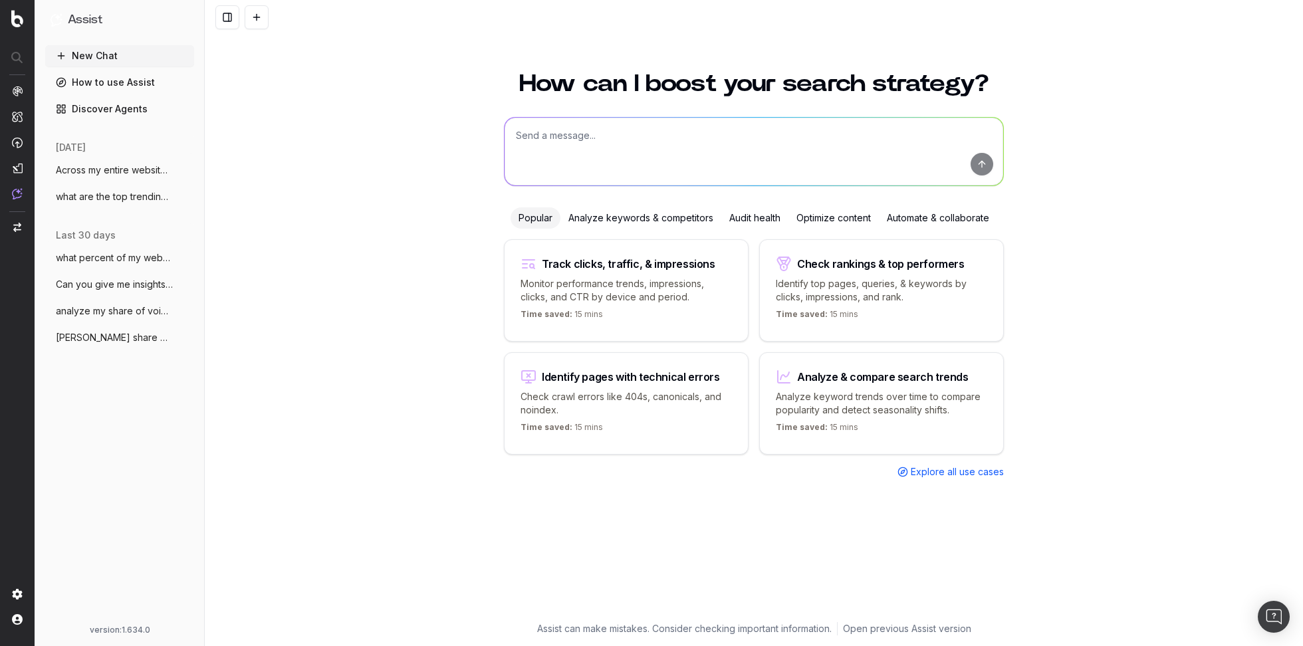
click at [634, 127] on textarea at bounding box center [754, 152] width 499 height 68
type textarea "Can you identify a blog post that has been declining in impressions over the la…"
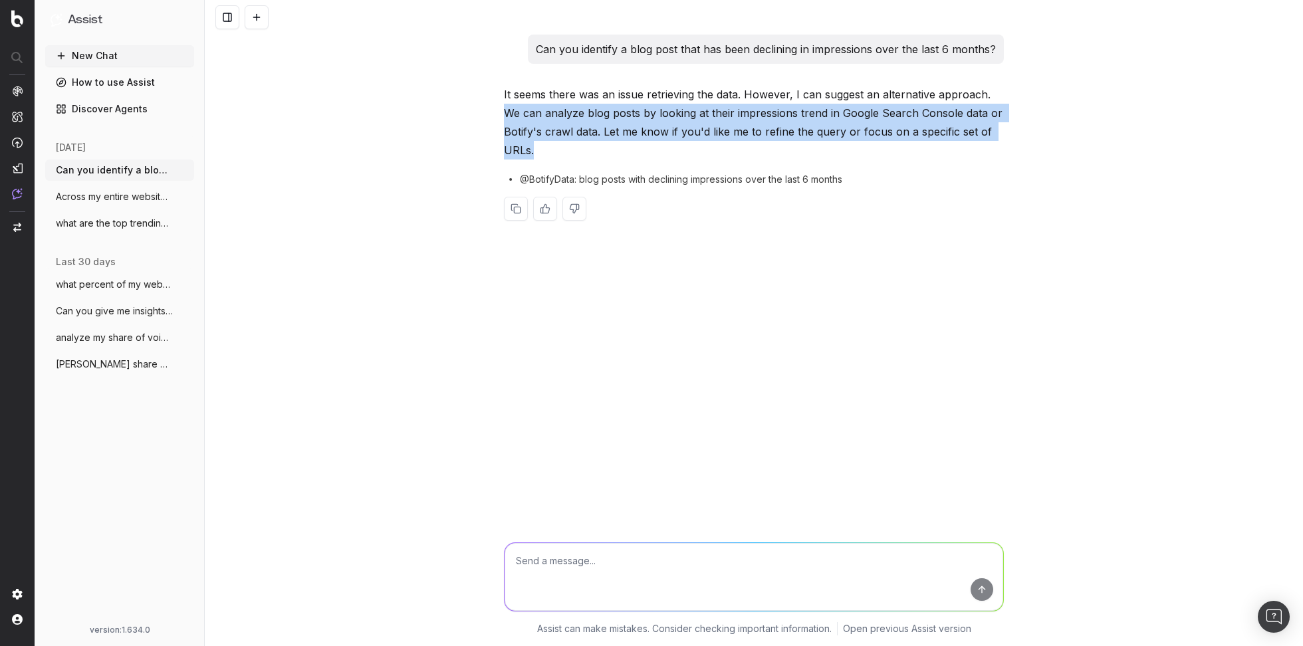
drag, startPoint x: 504, startPoint y: 118, endPoint x: 590, endPoint y: 145, distance: 90.0
click at [590, 145] on p "It seems there was an issue retrieving the data. However, I can suggest an alte…" at bounding box center [754, 122] width 500 height 74
copy p "We can analyze blog posts by looking at their impressions trend in Google Searc…"
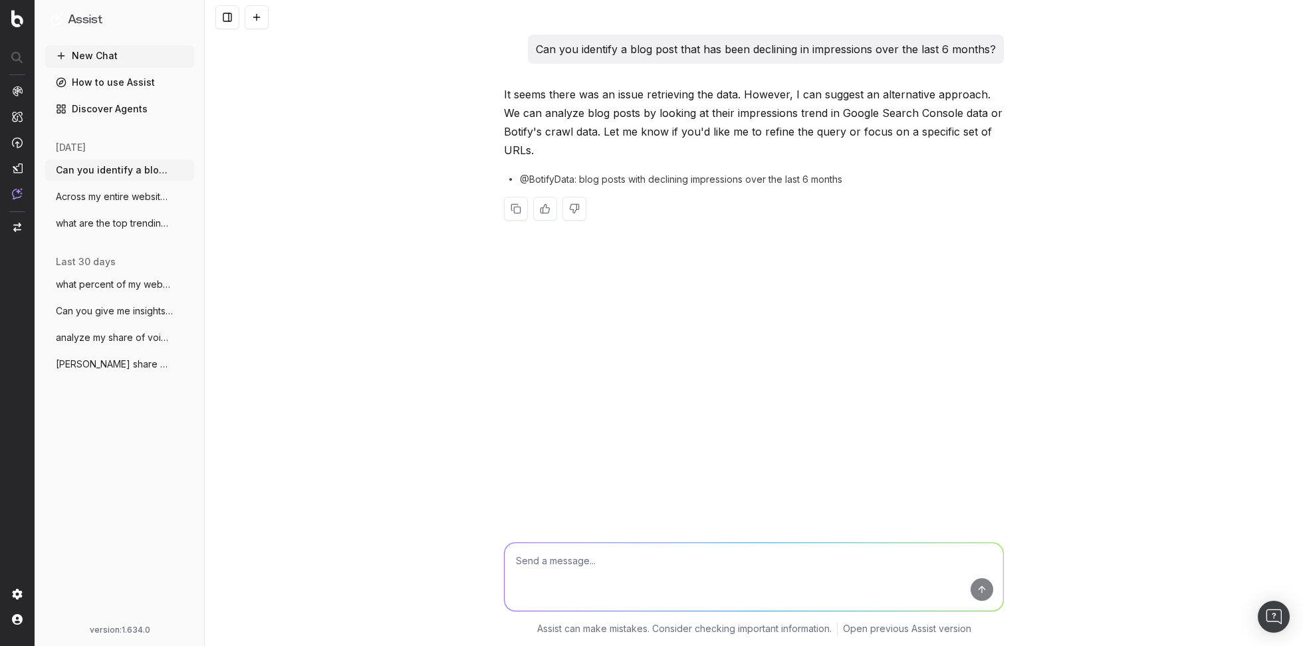
click at [595, 553] on textarea at bounding box center [754, 577] width 499 height 68
paste textarea "We can analyze blog posts by looking at their impressions trend in Google Searc…"
type textarea "We can analyze blog posts by looking at their impressions trend in Google Searc…"
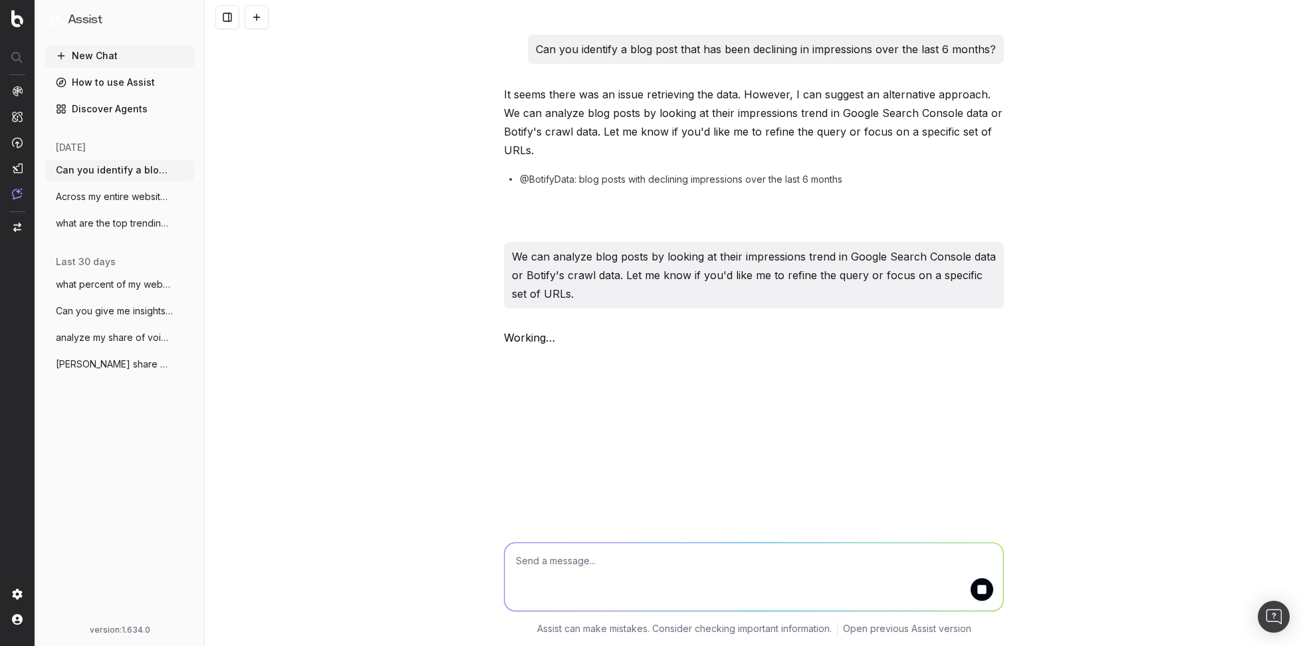
click at [983, 594] on button "submit" at bounding box center [982, 590] width 23 height 23
click at [612, 261] on p "We can analyze blog posts by looking at their impressions trend in Google Searc…" at bounding box center [754, 275] width 484 height 56
click at [556, 559] on textarea at bounding box center [754, 577] width 499 height 68
paste textarea "We can analyze blog posts by looking at their impressions trend in Google Searc…"
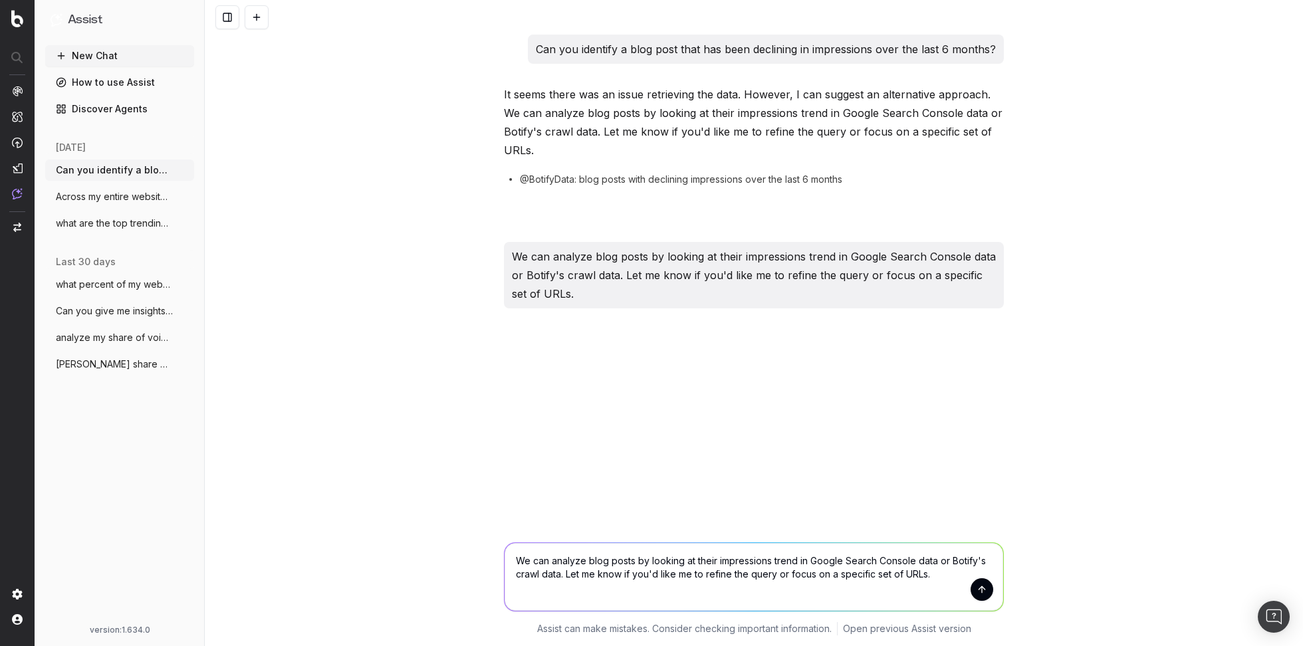
drag, startPoint x: 548, startPoint y: 563, endPoint x: 459, endPoint y: 563, distance: 89.1
click at [459, 563] on div "We can analyze blog posts by looking at their impressions trend in Google Searc…" at bounding box center [754, 587] width 1099 height 120
drag, startPoint x: 944, startPoint y: 579, endPoint x: 565, endPoint y: 573, distance: 379.1
click at [565, 573] on textarea "Can you analyze blog posts by looking at their impressions trend in Google Sear…" at bounding box center [754, 577] width 499 height 68
type textarea "Can you analyze blog posts by looking at their impressions trend in Google Sear…"
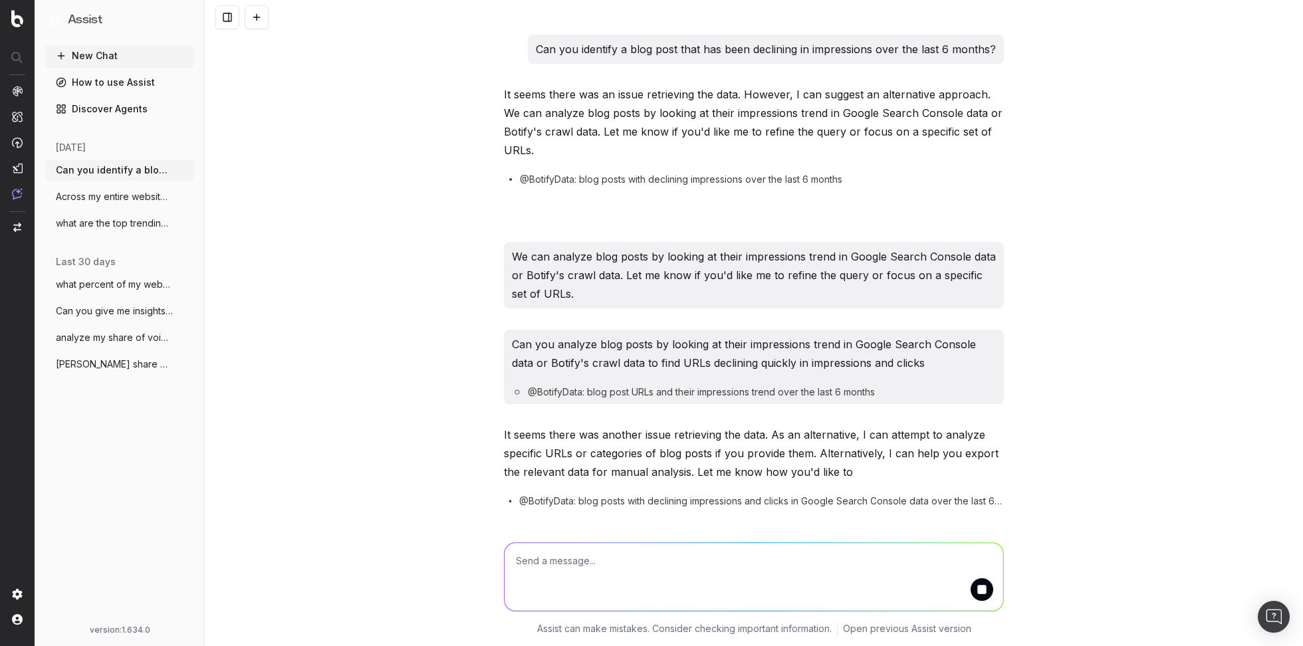
scroll to position [37, 0]
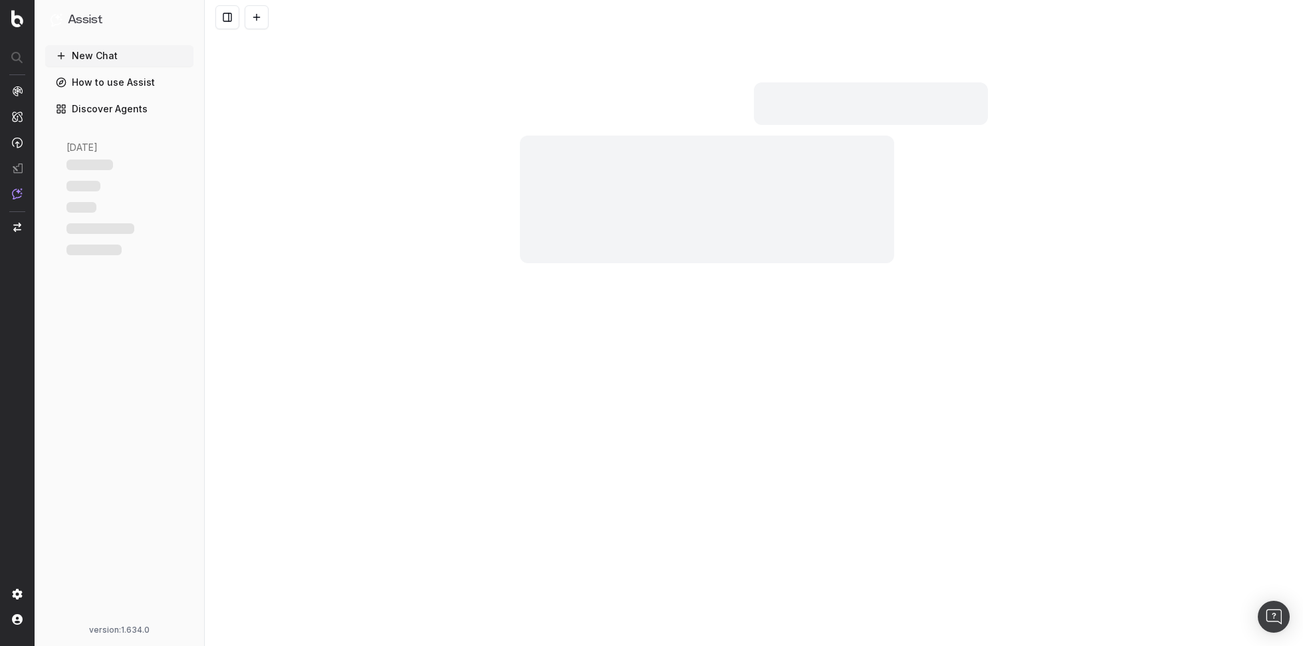
scroll to position [5845, 0]
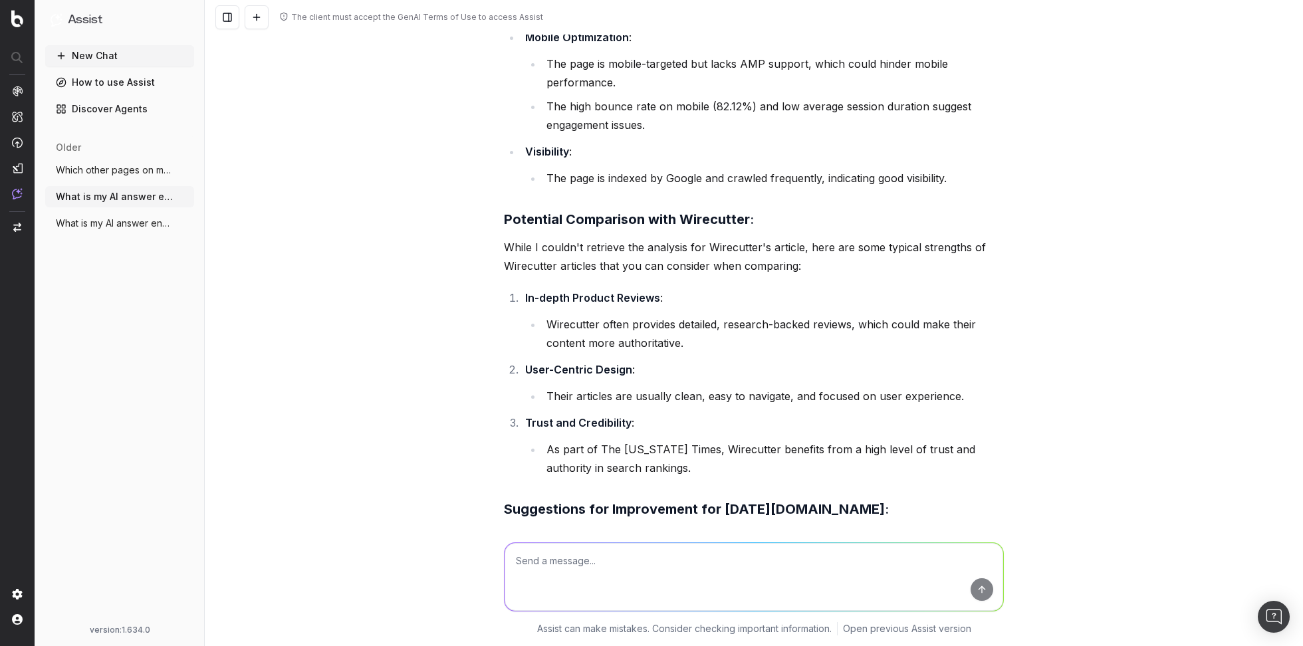
scroll to position [3613, 0]
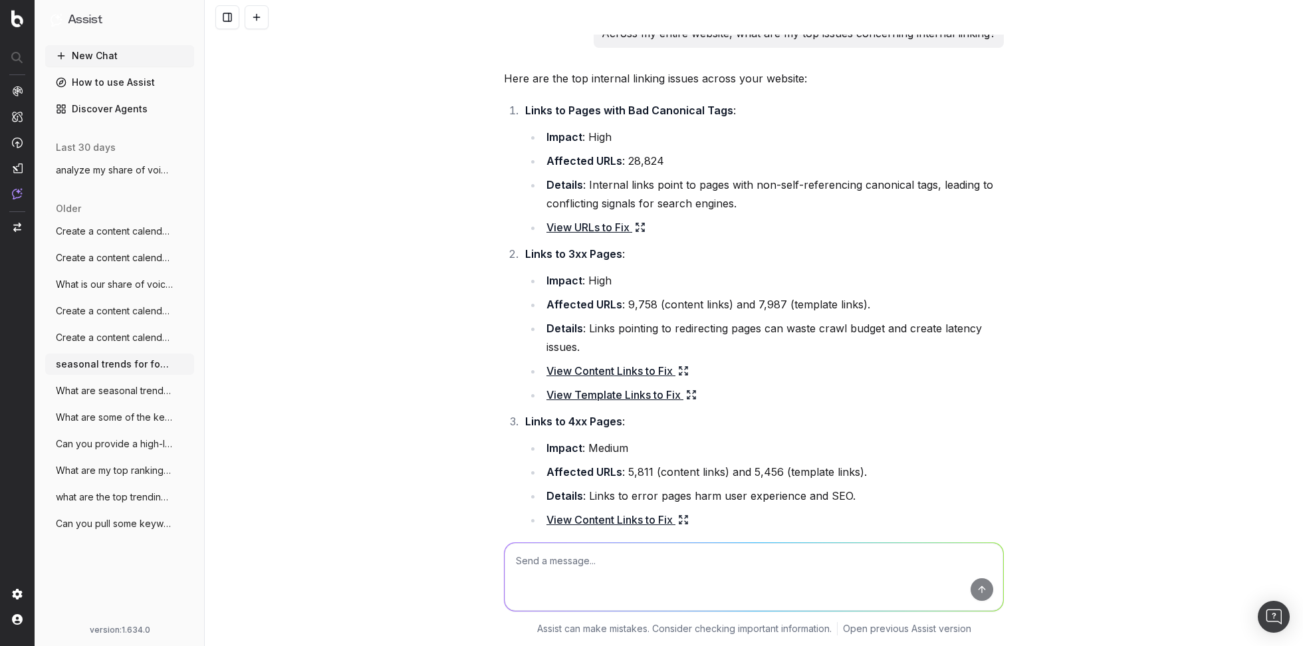
scroll to position [1225, 0]
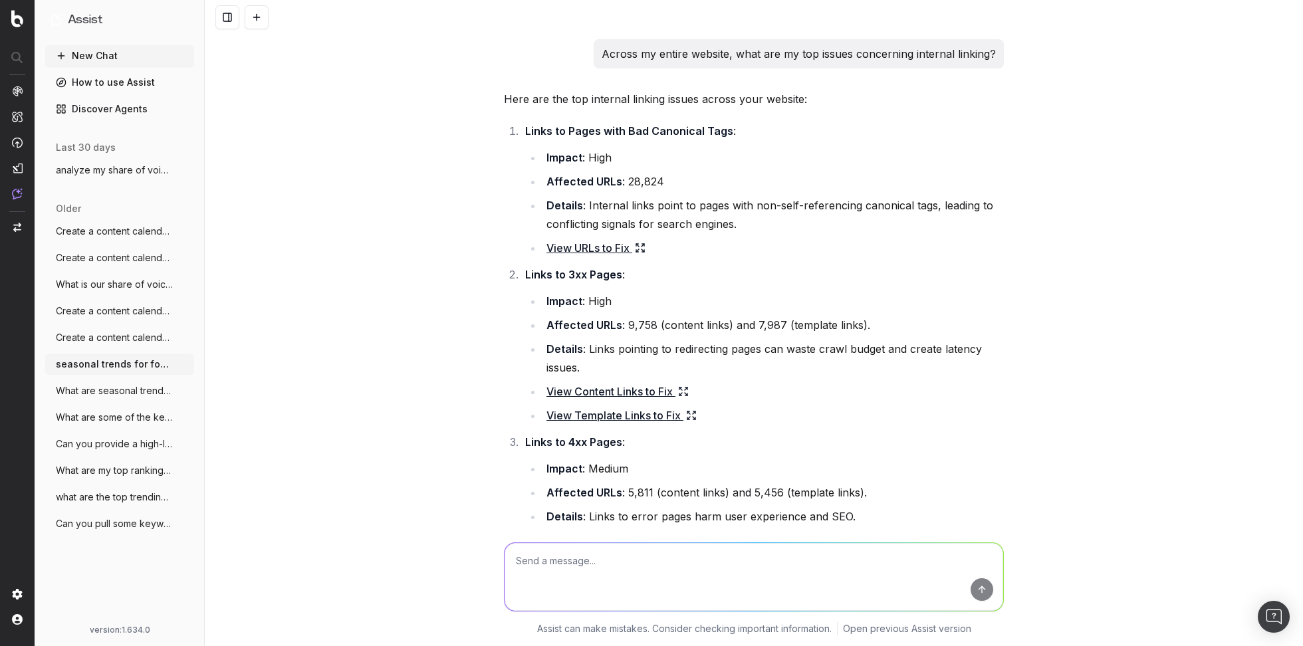
click at [819, 50] on p "Across my entire website, what are my top issues concerning internal linking?" at bounding box center [799, 54] width 394 height 19
copy p "Across my entire website, what are my top issues concerning internal linking?"
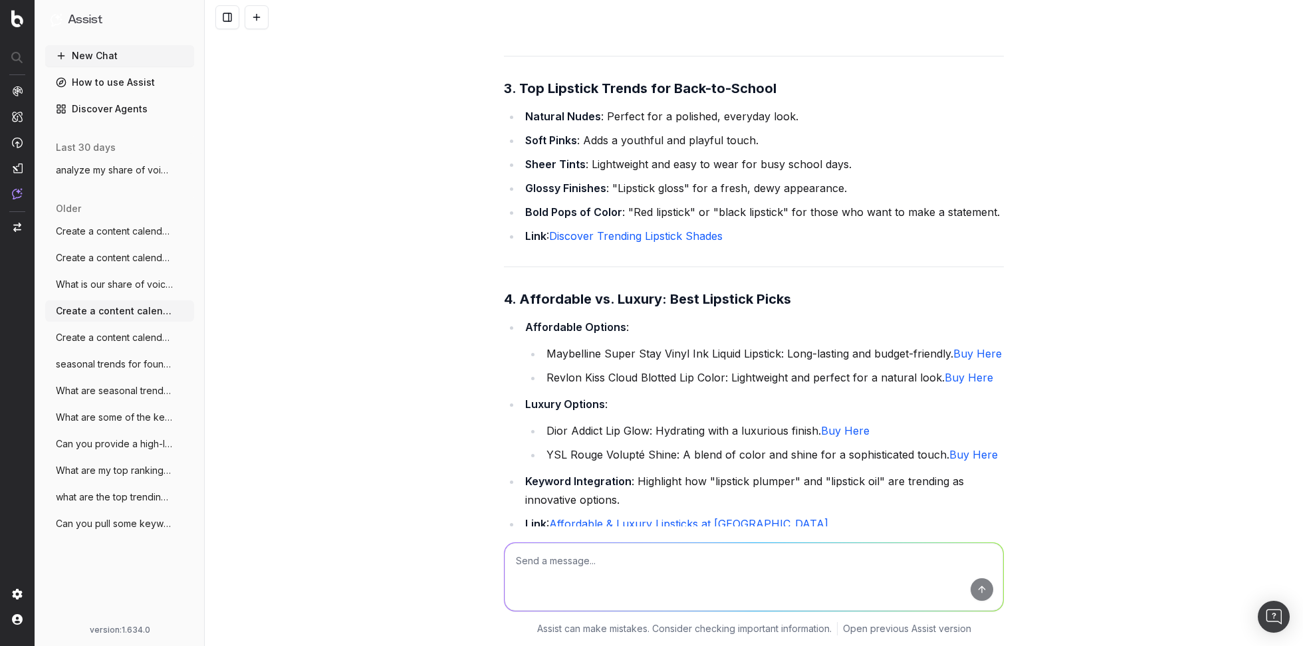
scroll to position [9255, 0]
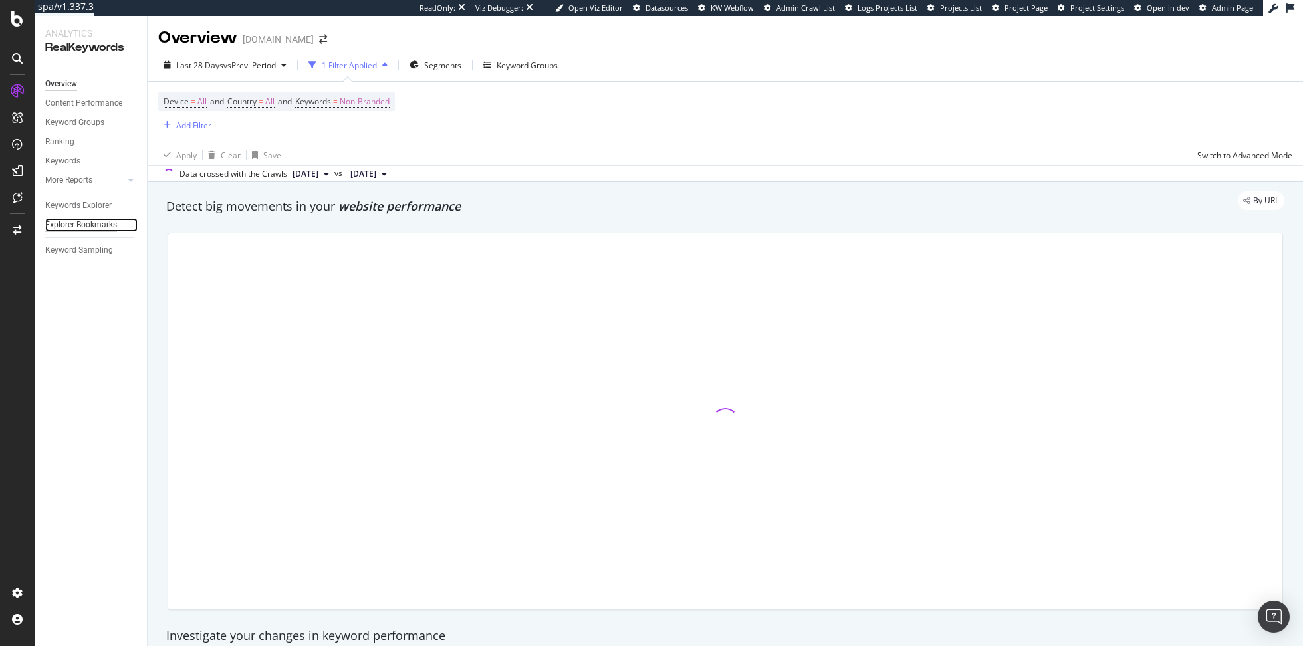
click at [88, 222] on div "Explorer Bookmarks" at bounding box center [81, 225] width 72 height 14
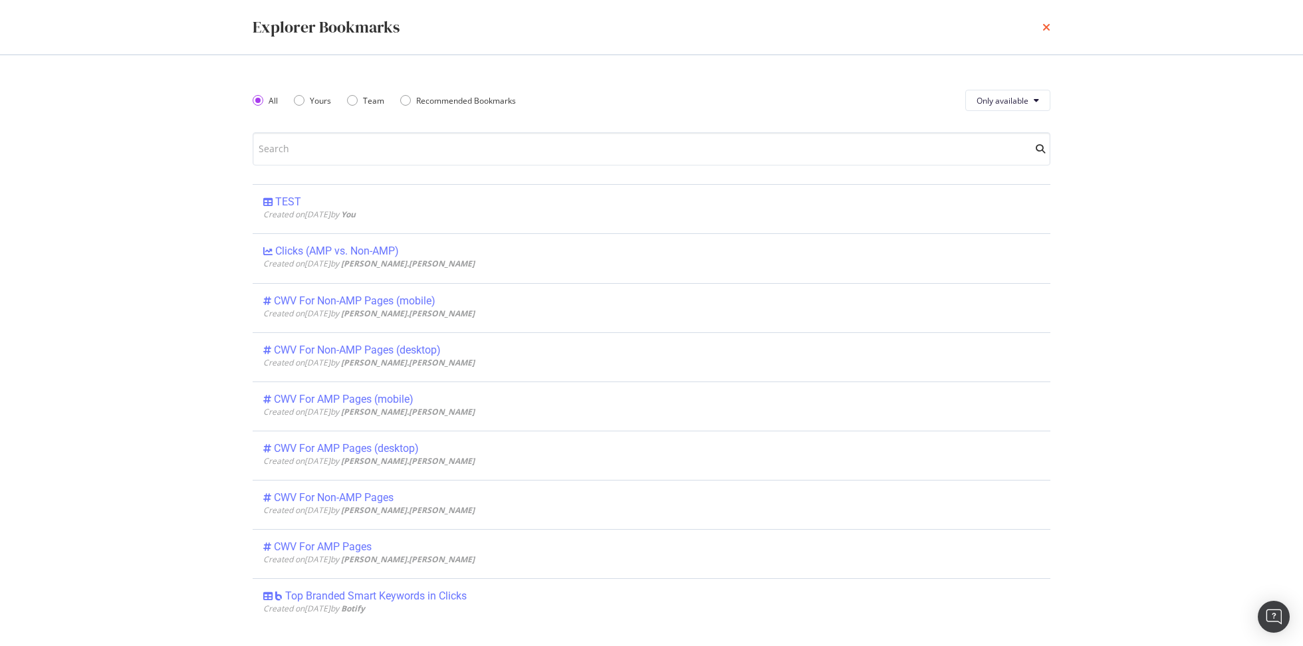
click at [1046, 29] on icon "times" at bounding box center [1047, 27] width 8 height 11
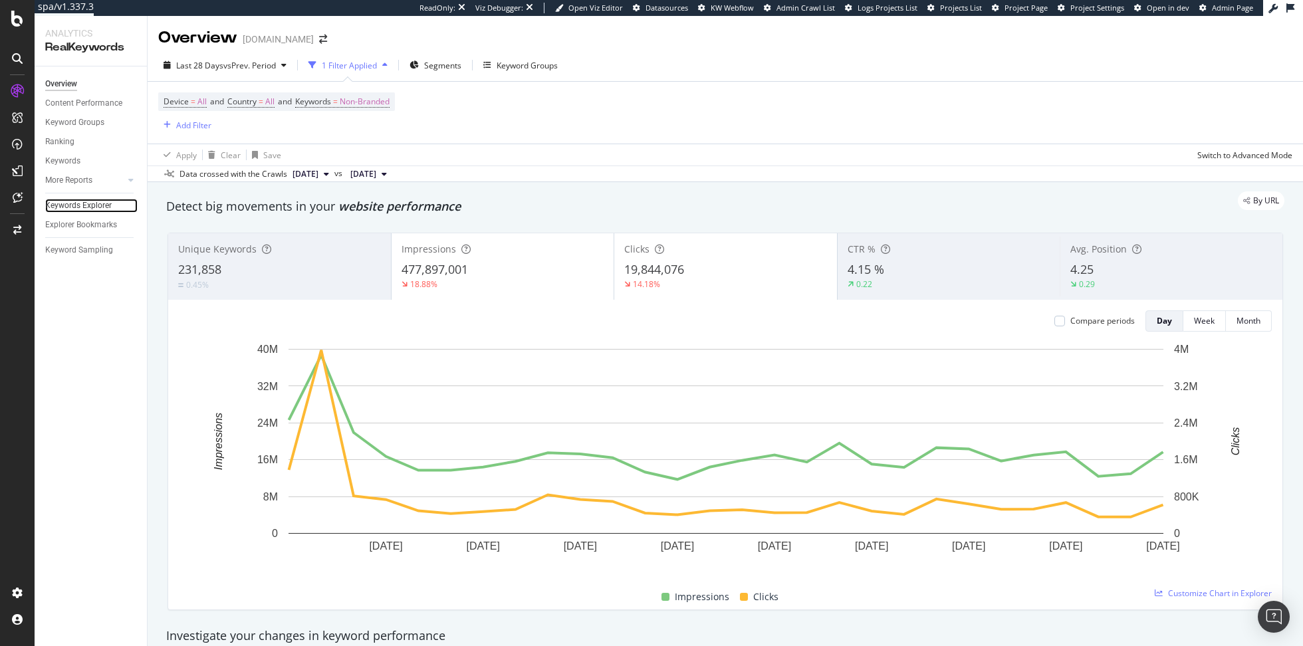
click at [111, 207] on link "Keywords Explorer" at bounding box center [91, 206] width 92 height 14
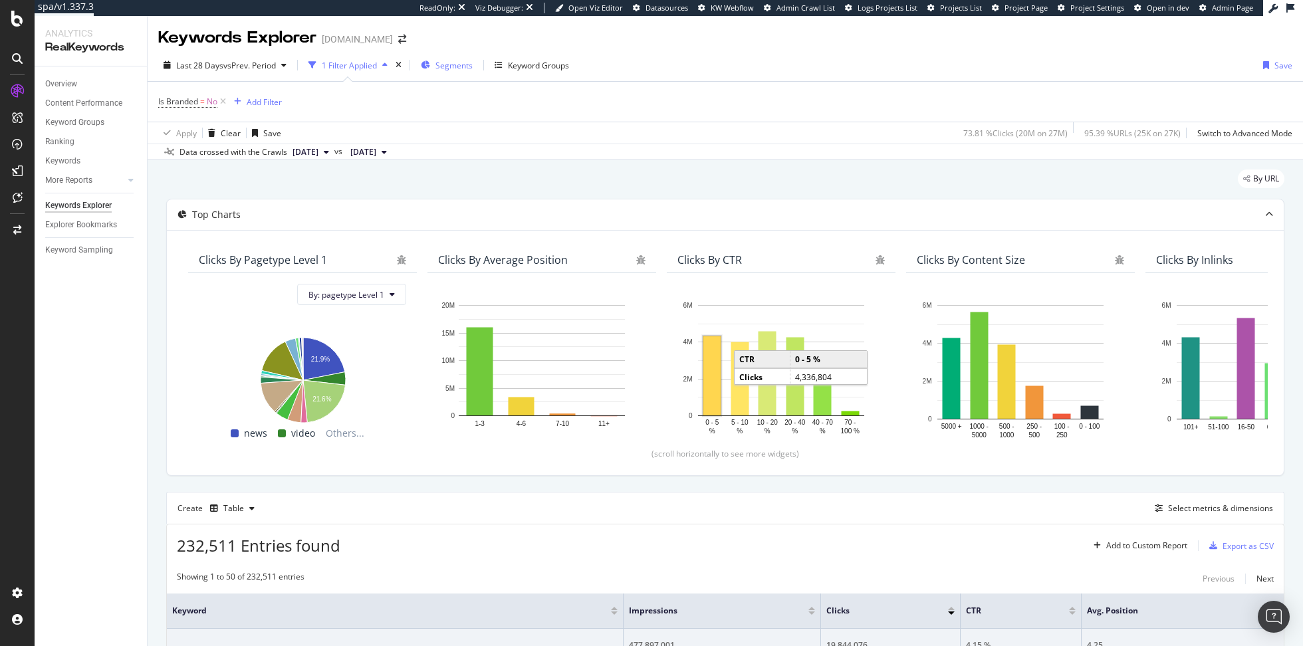
click at [473, 61] on span "Segments" at bounding box center [454, 65] width 37 height 11
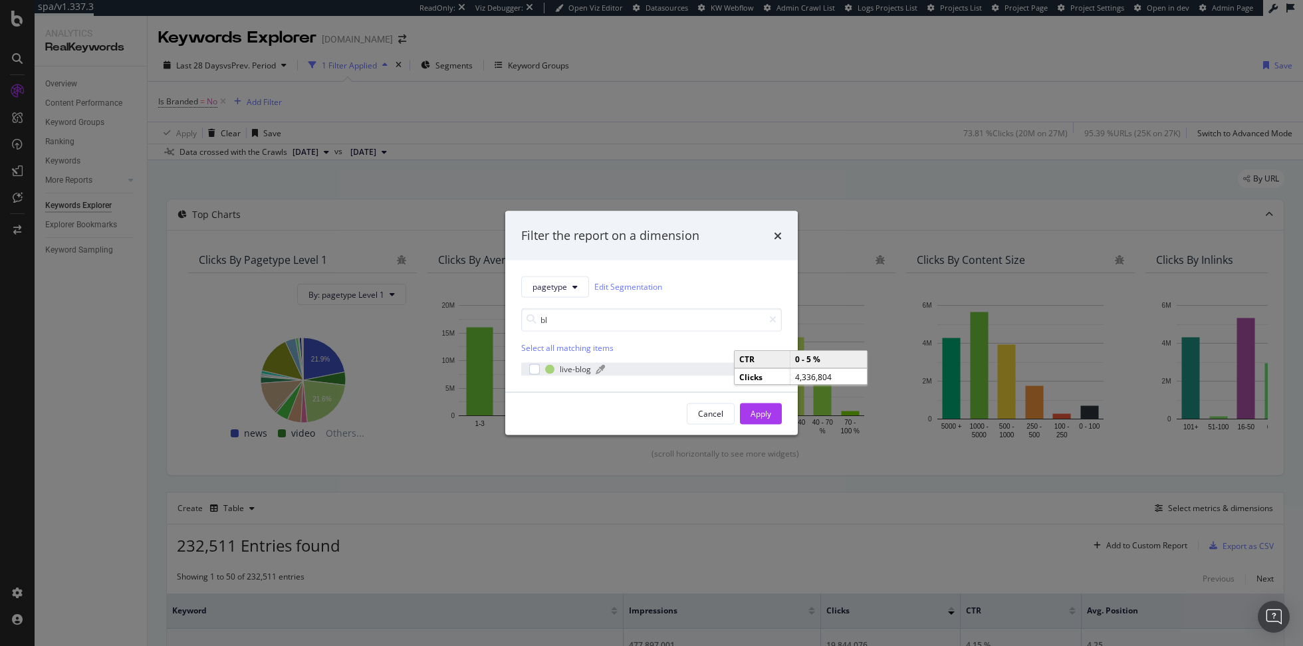
type input "bl"
click at [628, 367] on div "modal" at bounding box center [653, 369] width 115 height 8
click at [771, 425] on div "Cancel Apply" at bounding box center [651, 413] width 293 height 43
click at [762, 410] on div "Apply" at bounding box center [761, 413] width 21 height 11
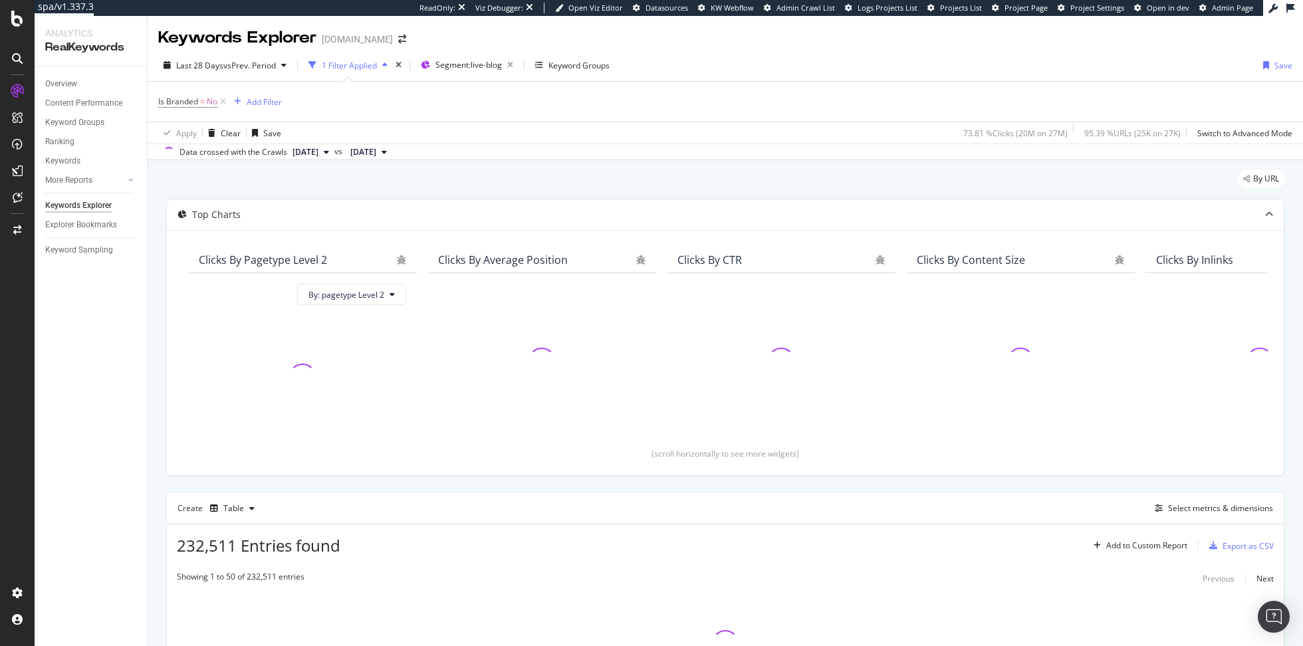
scroll to position [122, 0]
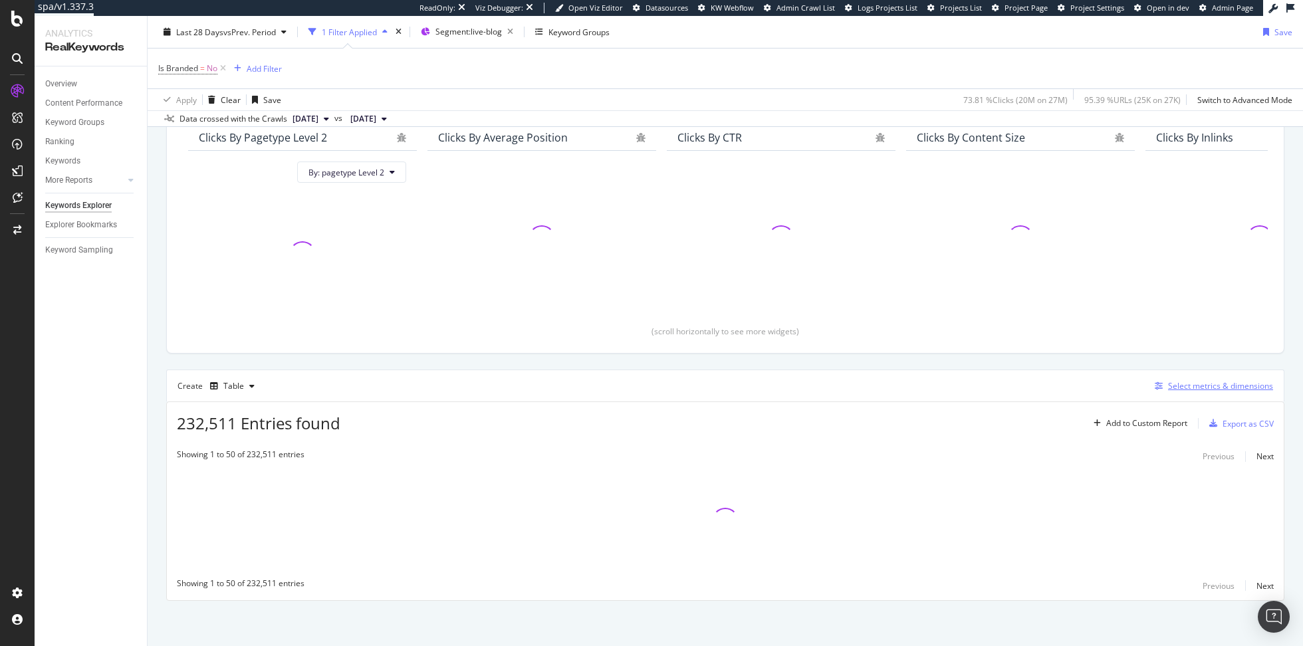
click at [1194, 388] on div "Select metrics & dimensions" at bounding box center [1220, 385] width 105 height 11
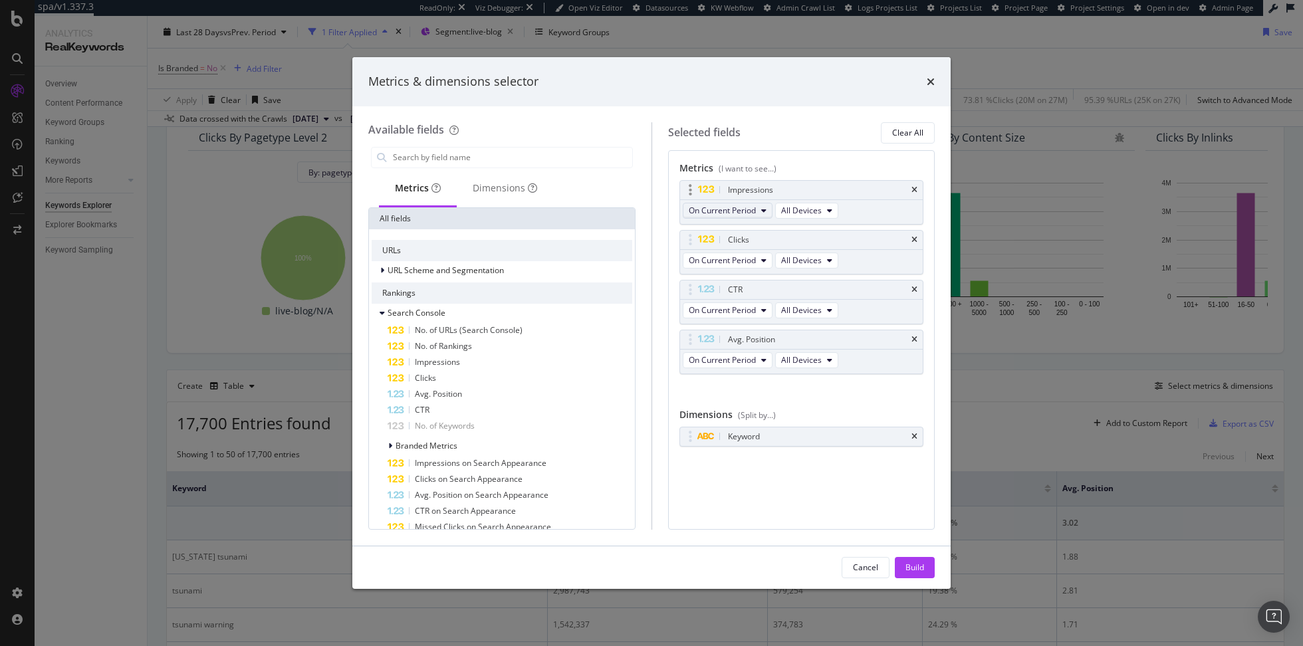
click at [746, 205] on span "On Current Period" at bounding box center [722, 210] width 67 height 11
click at [754, 285] on span "Diff. between Periods - Percentage" at bounding box center [758, 283] width 128 height 12
click at [751, 260] on span "On Current Period" at bounding box center [722, 260] width 67 height 11
click at [743, 331] on span "Diff. between Periods - Percentage" at bounding box center [758, 333] width 128 height 12
click at [747, 315] on button "On Current Period" at bounding box center [728, 311] width 90 height 16
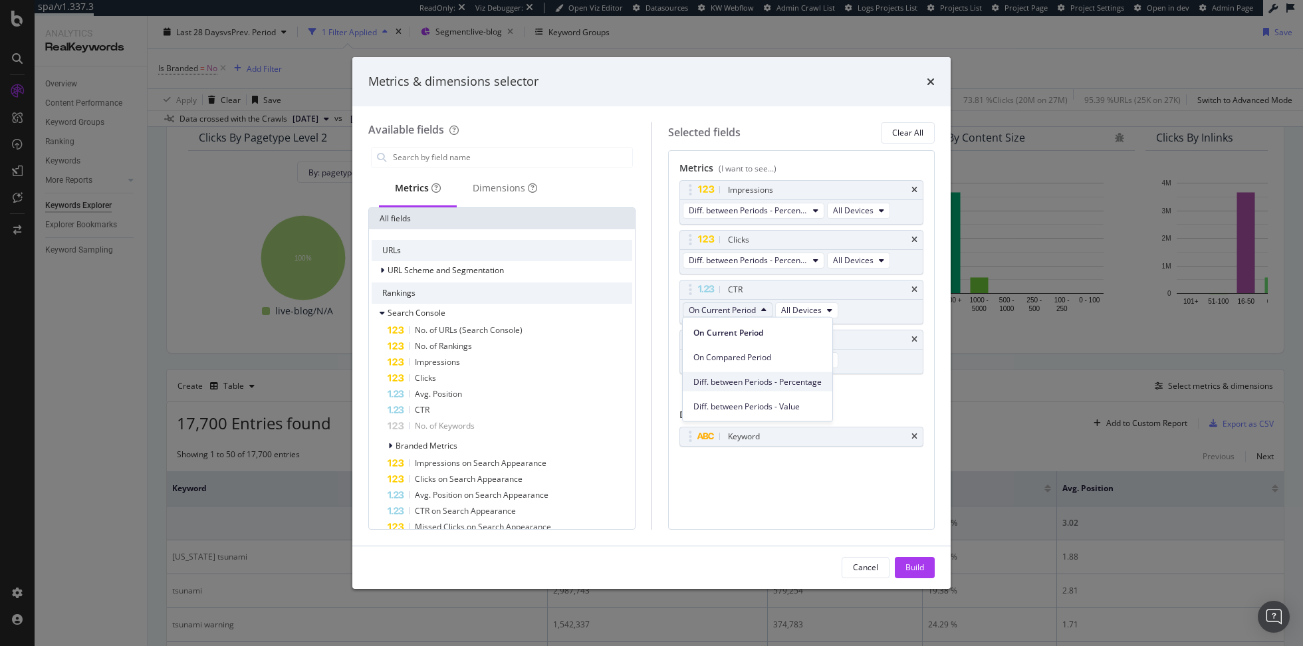
click at [748, 386] on span "Diff. between Periods - Percentage" at bounding box center [758, 382] width 128 height 12
click at [911, 561] on div "Build" at bounding box center [915, 568] width 19 height 20
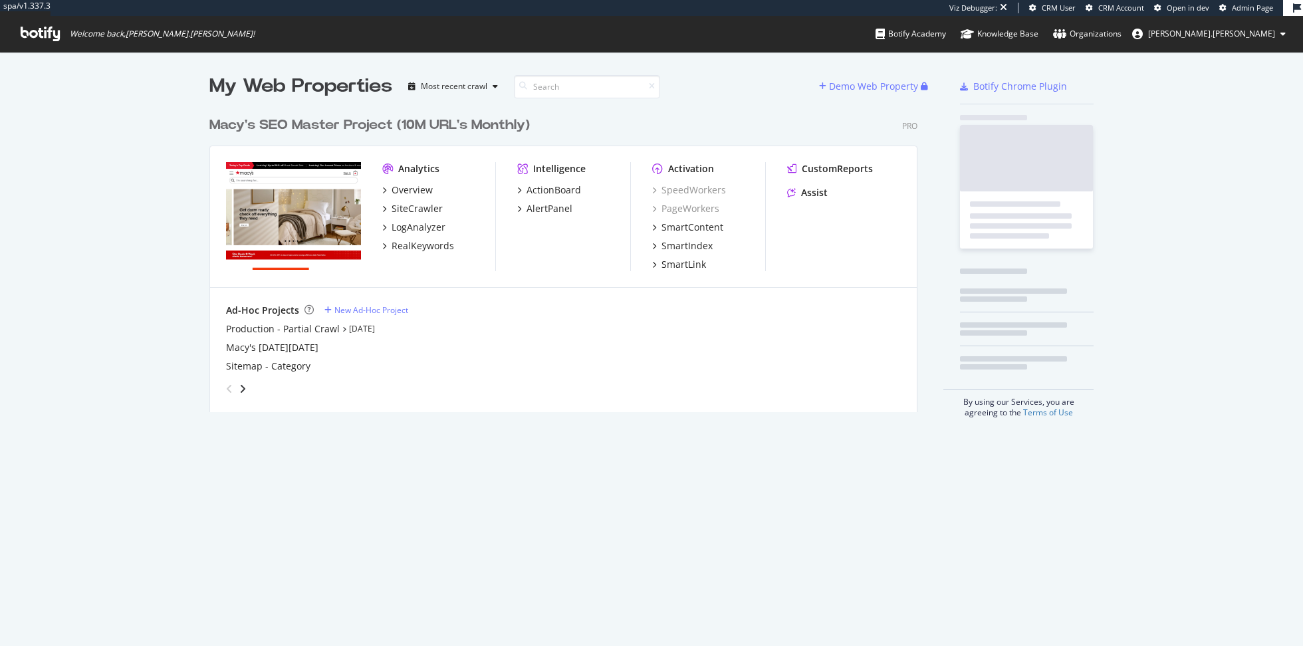
scroll to position [313, 718]
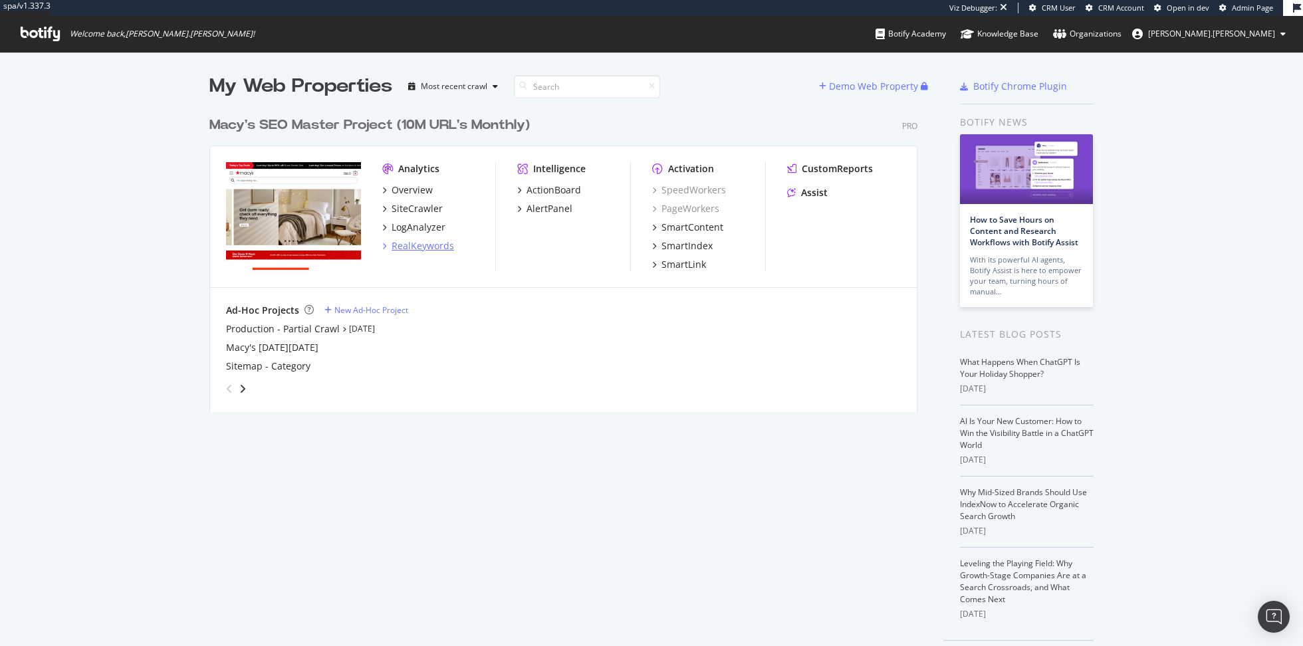
click at [413, 248] on div "RealKeywords" at bounding box center [423, 245] width 63 height 13
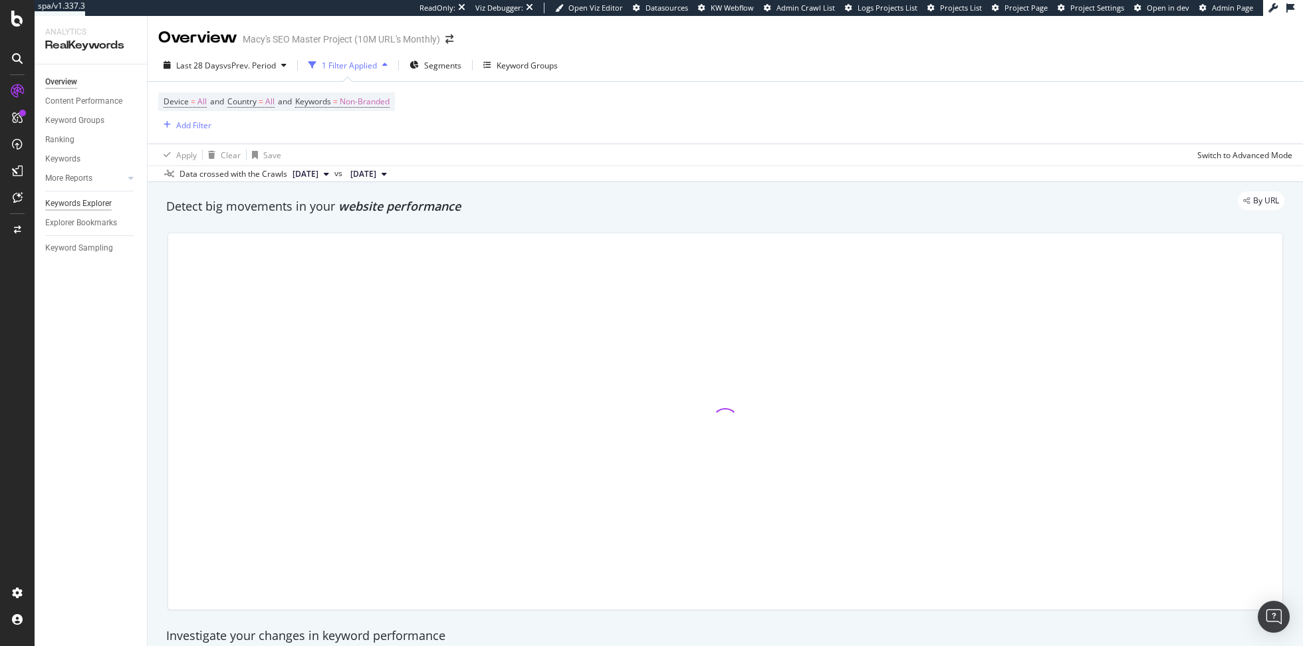
click at [74, 202] on div "Keywords Explorer" at bounding box center [78, 204] width 66 height 14
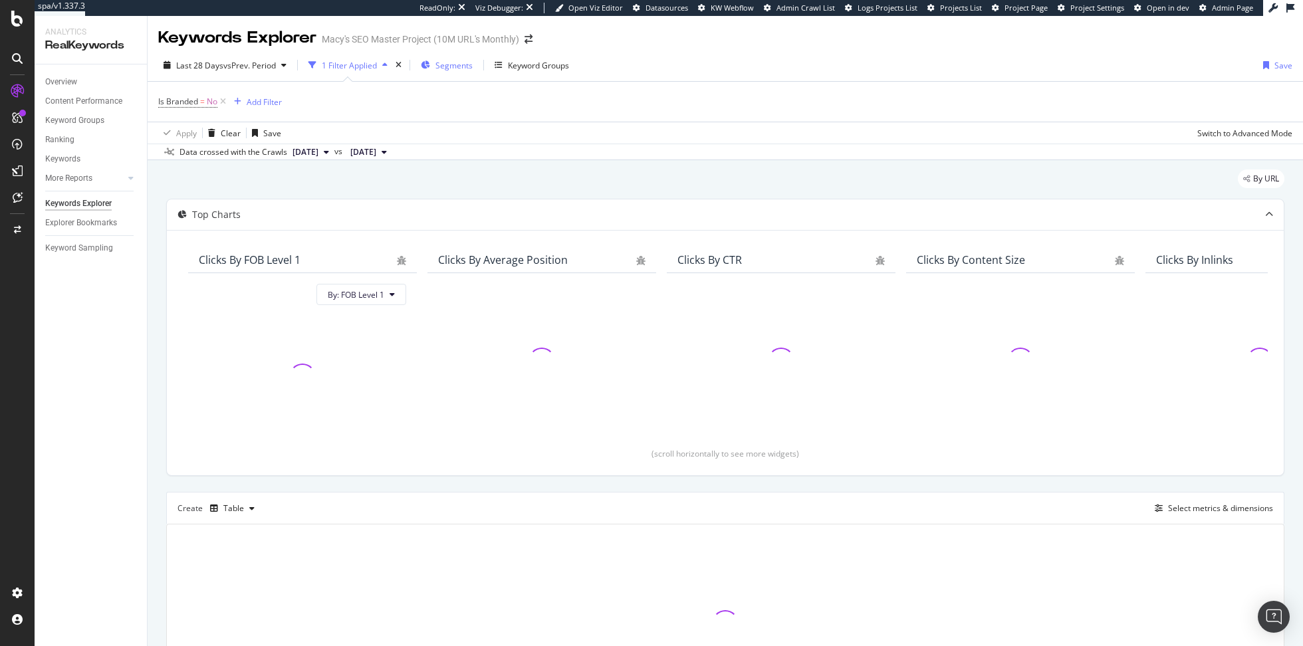
click at [455, 67] on span "Segments" at bounding box center [454, 65] width 37 height 11
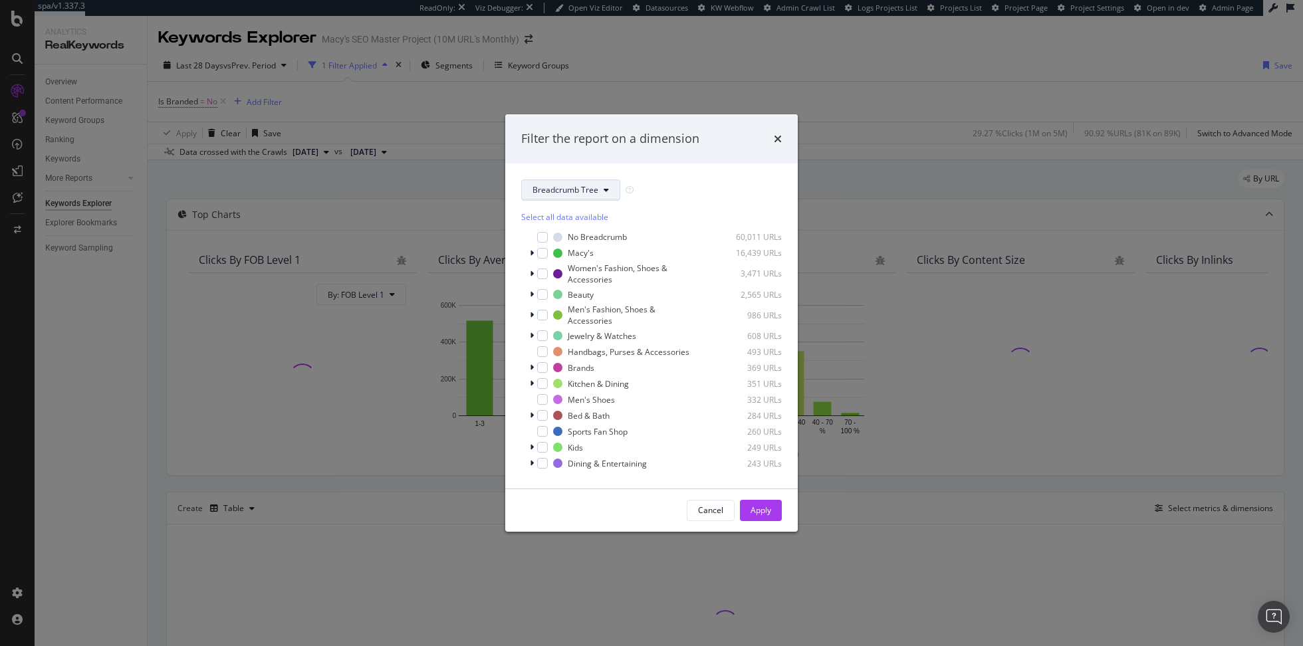
click at [584, 192] on span "Breadcrumb Tree" at bounding box center [566, 189] width 66 height 11
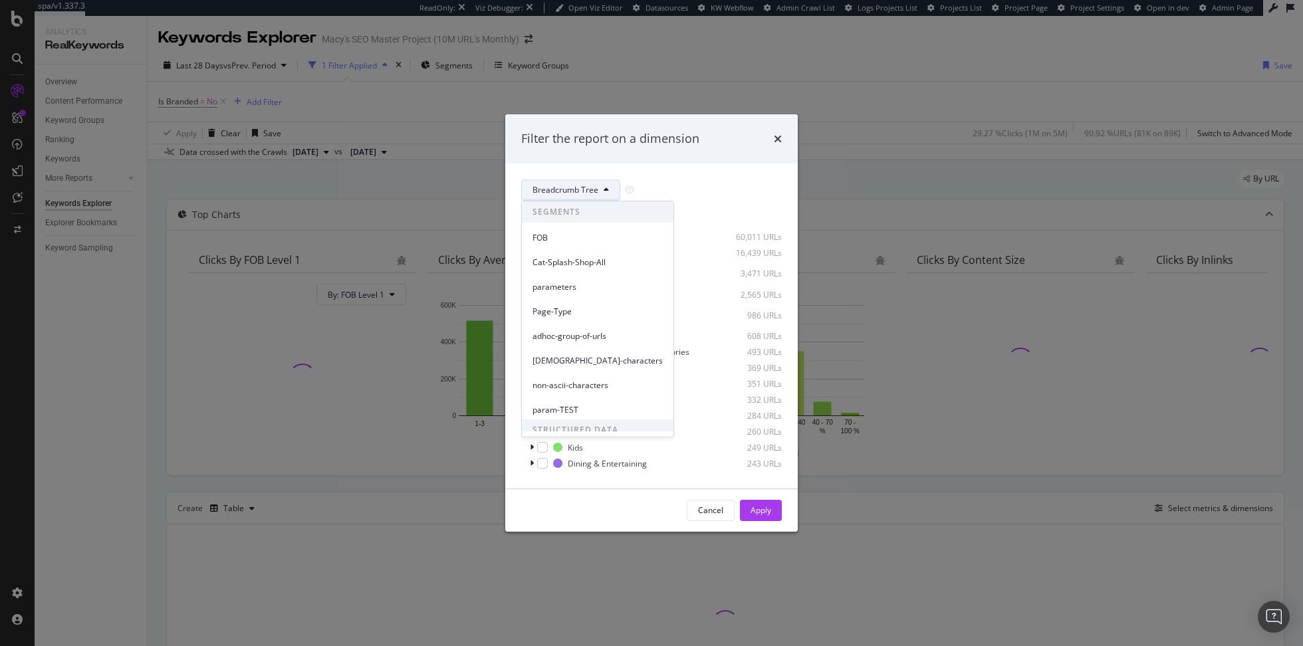
click at [584, 192] on span "Breadcrumb Tree" at bounding box center [566, 189] width 66 height 11
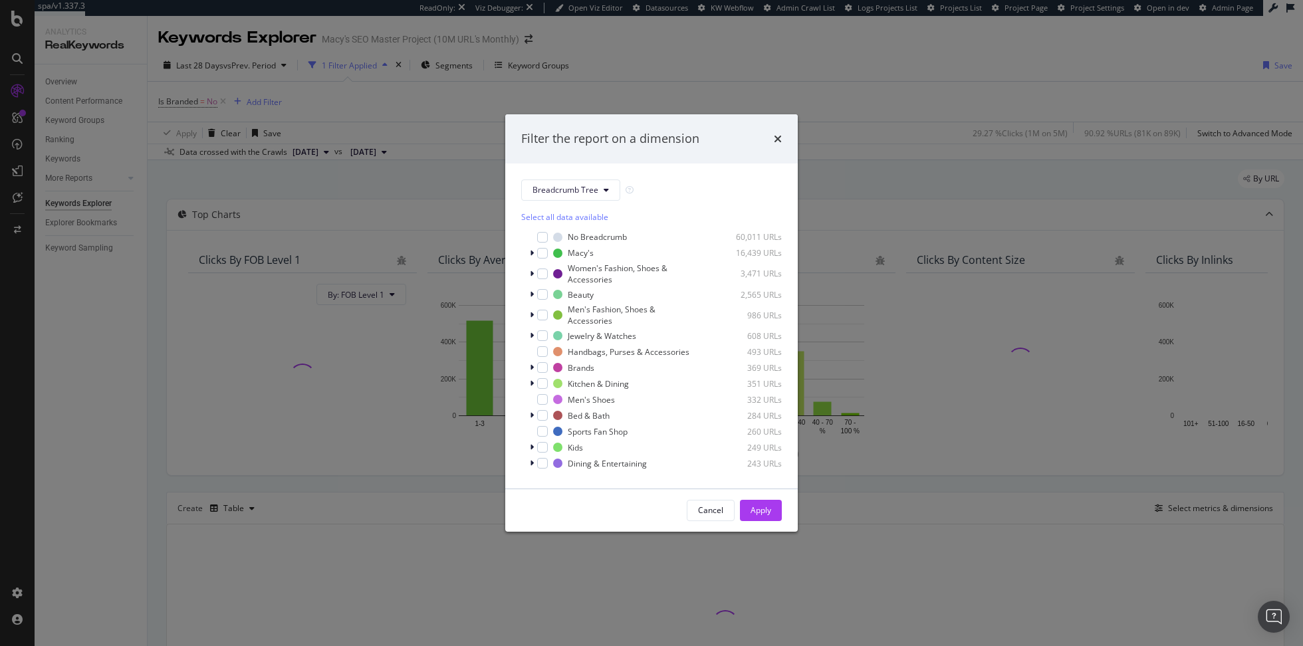
scroll to position [30, 0]
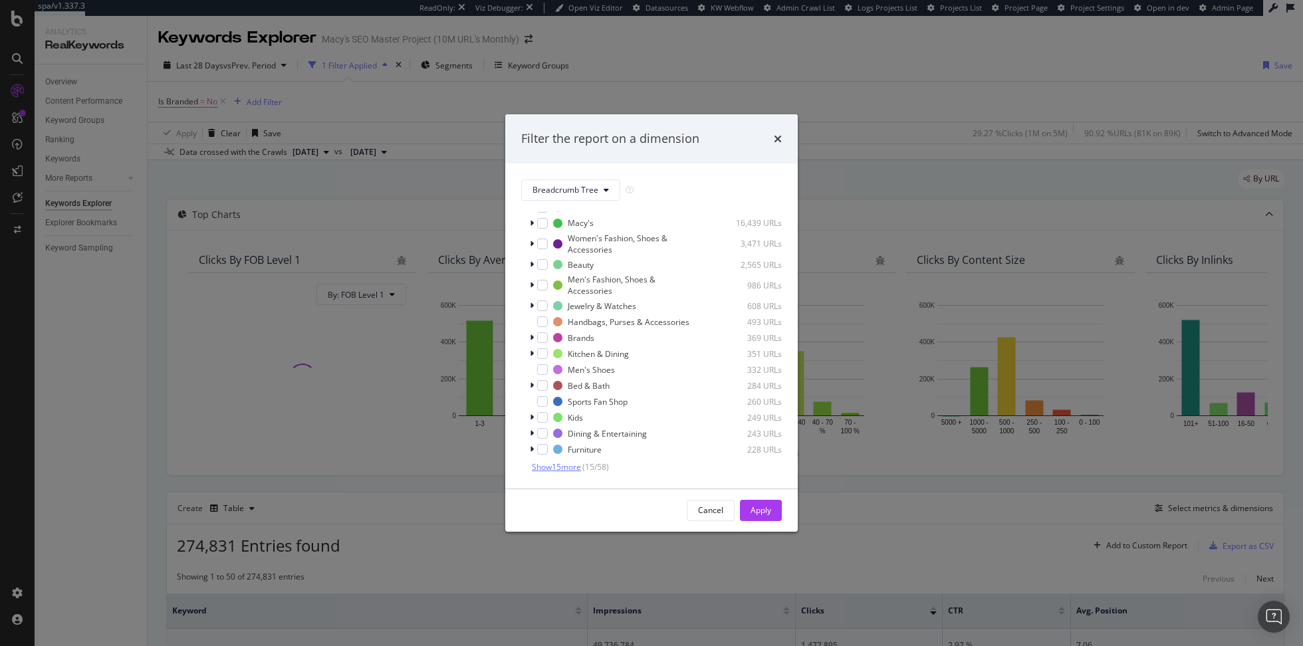
click at [554, 463] on span "Show 15 more" at bounding box center [556, 467] width 49 height 11
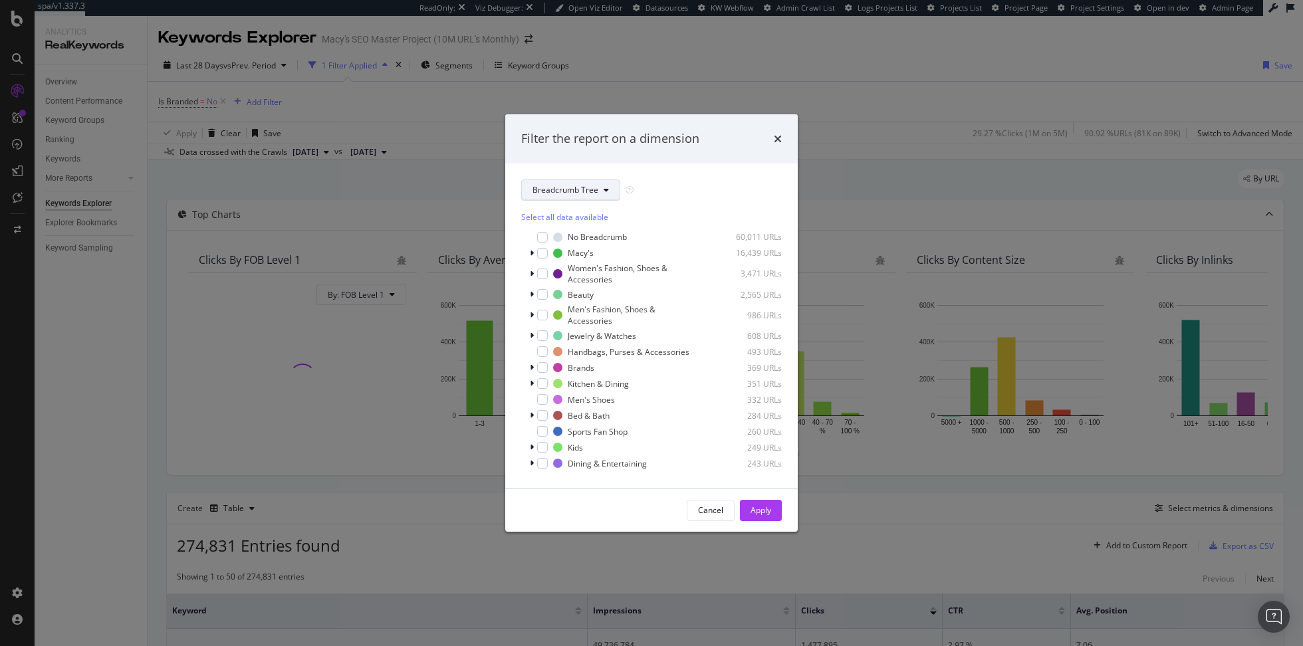
click at [589, 186] on span "Breadcrumb Tree" at bounding box center [566, 189] width 66 height 11
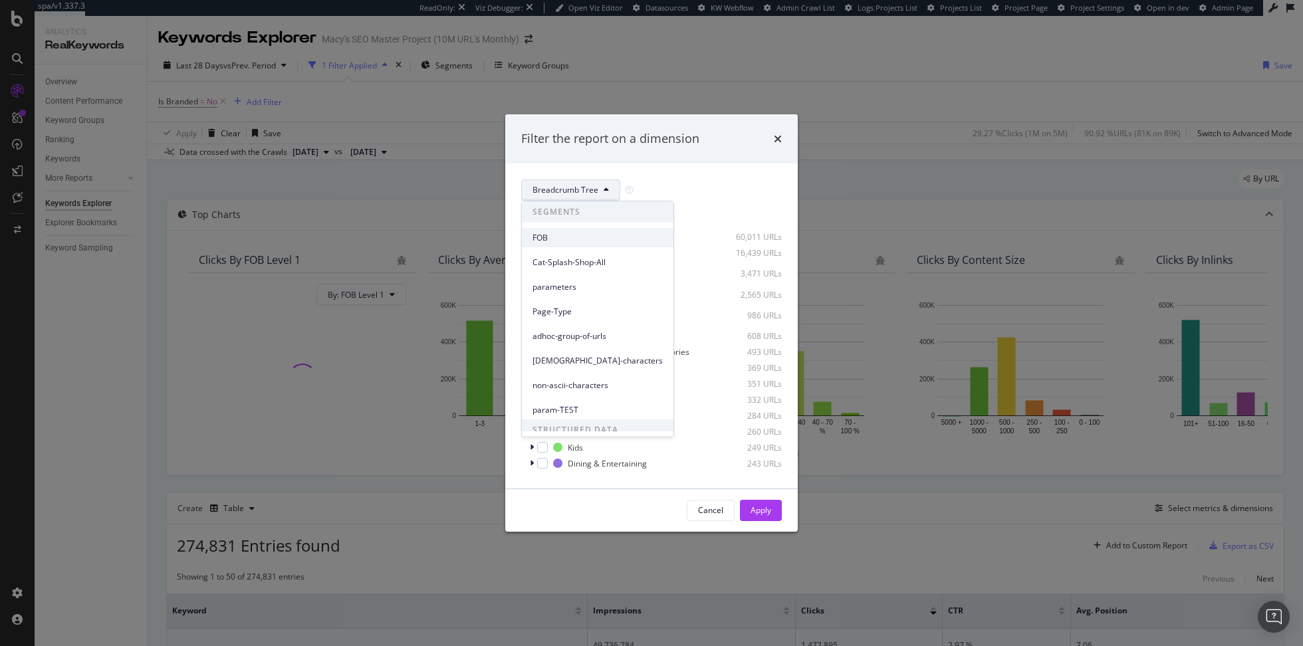
scroll to position [11, 0]
click at [598, 231] on span "FOB" at bounding box center [598, 227] width 130 height 12
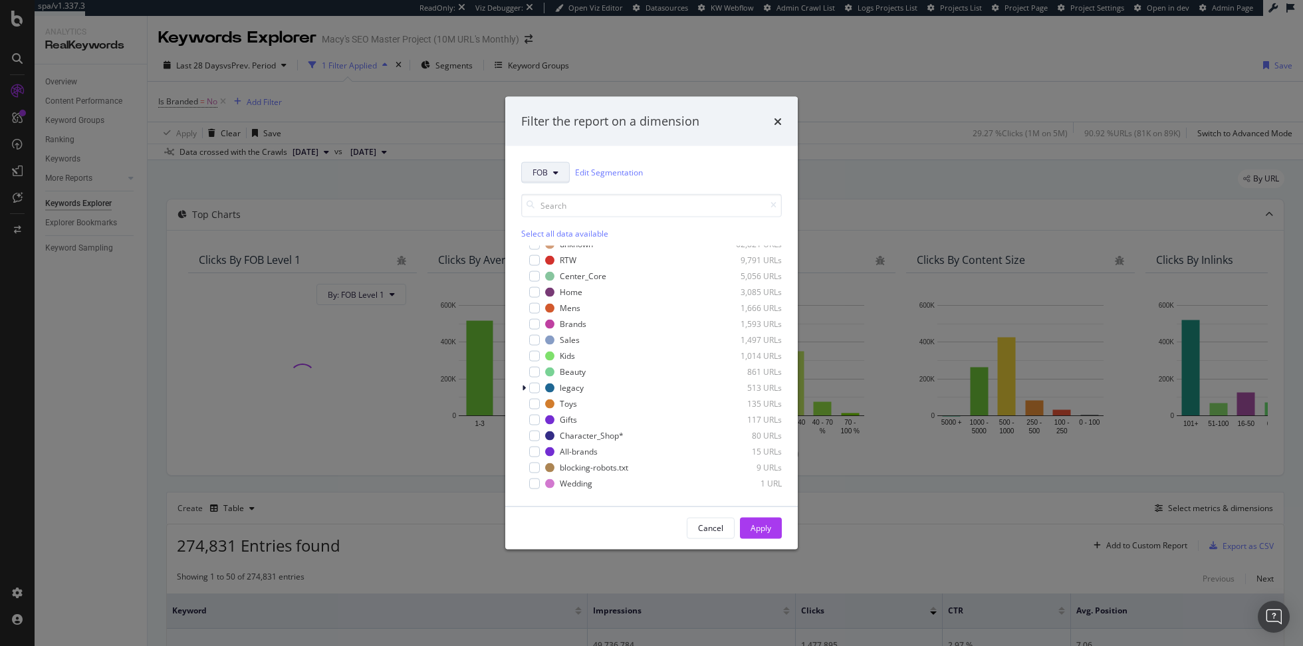
scroll to position [0, 0]
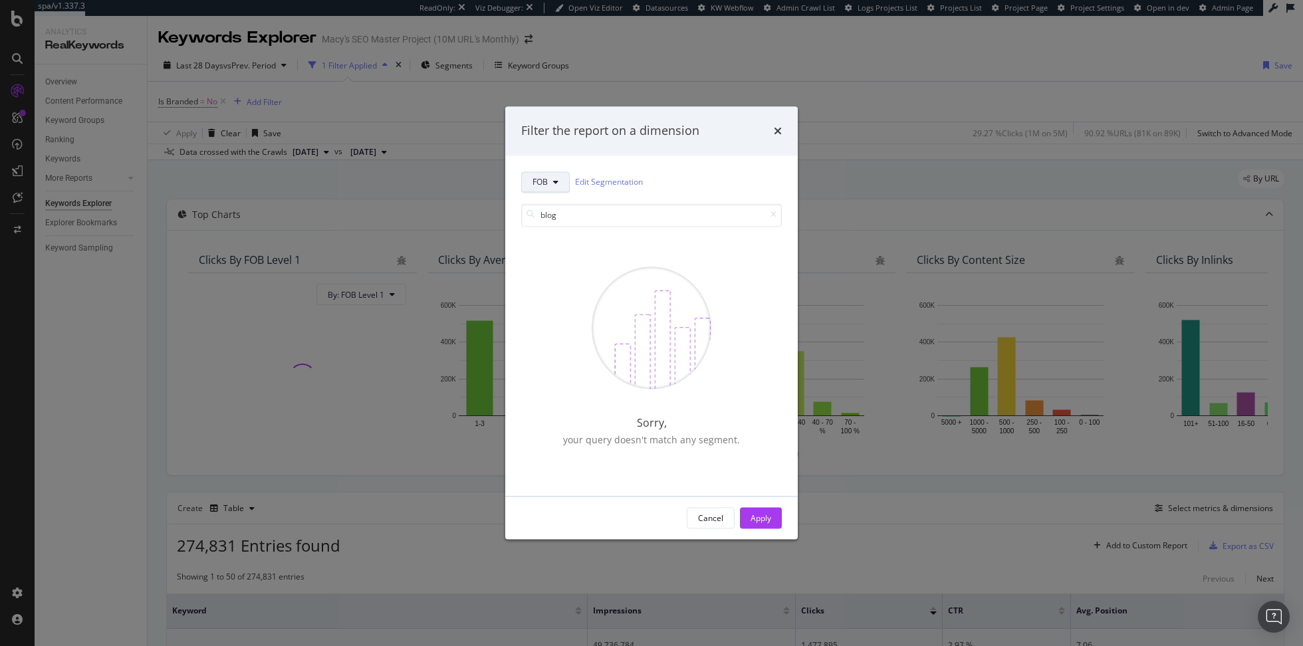
type input "blog"
click at [534, 186] on span "FOB" at bounding box center [540, 182] width 15 height 11
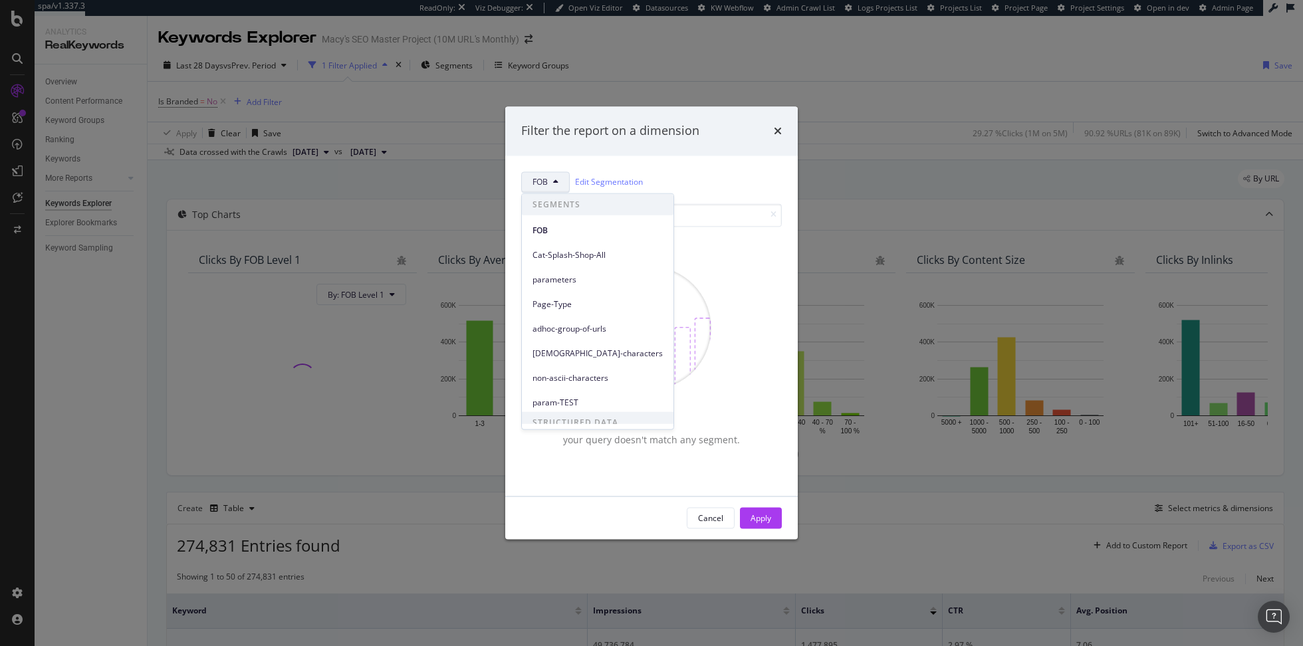
click at [571, 316] on div "adhoc-group-of-urls" at bounding box center [598, 326] width 152 height 25
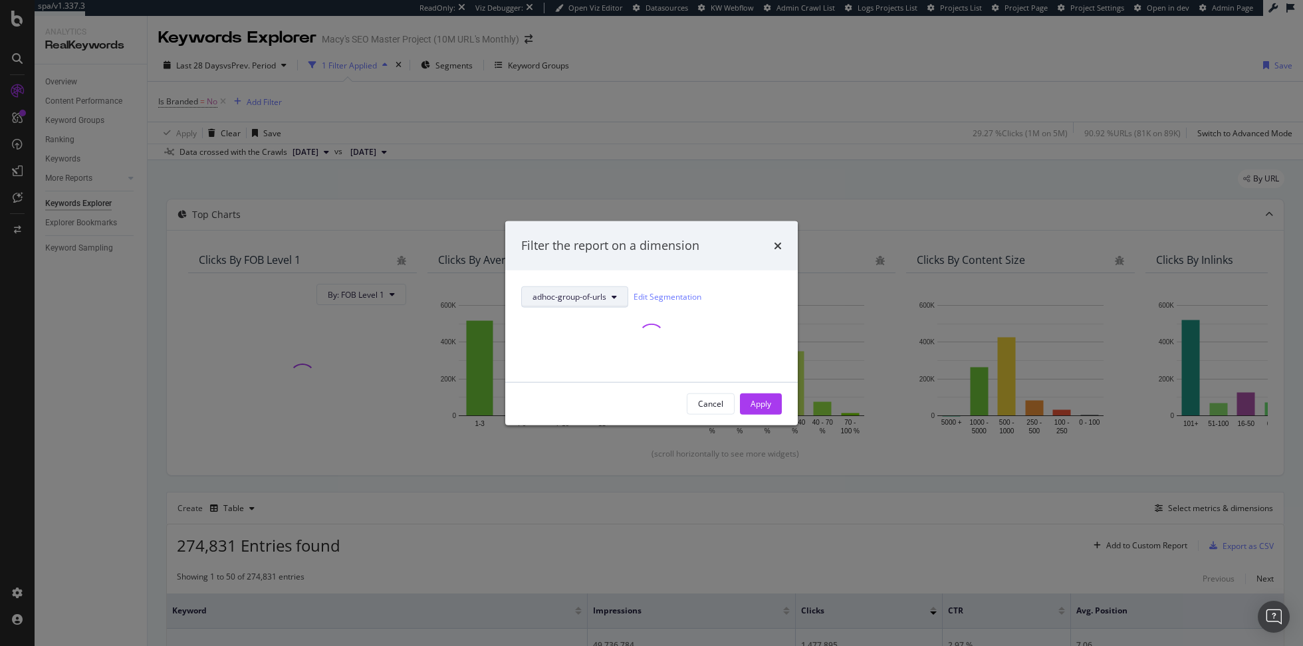
click at [566, 292] on span "adhoc-group-of-urls" at bounding box center [570, 296] width 74 height 11
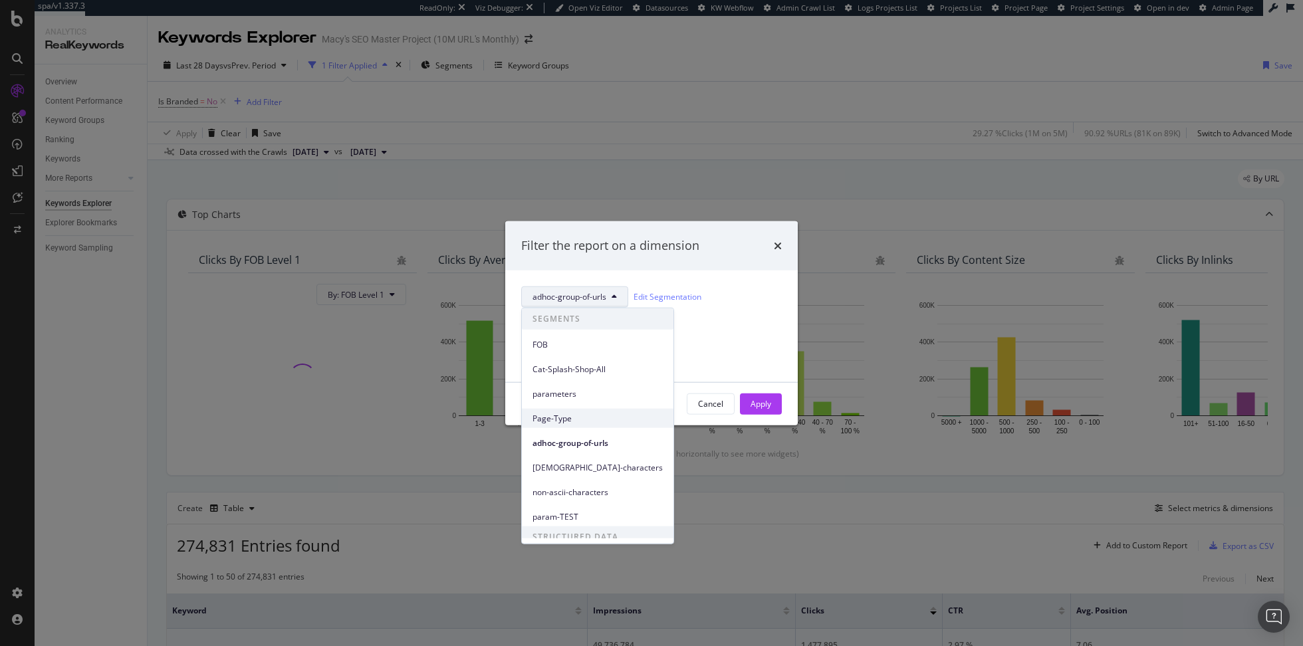
click at [563, 420] on span "Page-Type" at bounding box center [598, 418] width 130 height 12
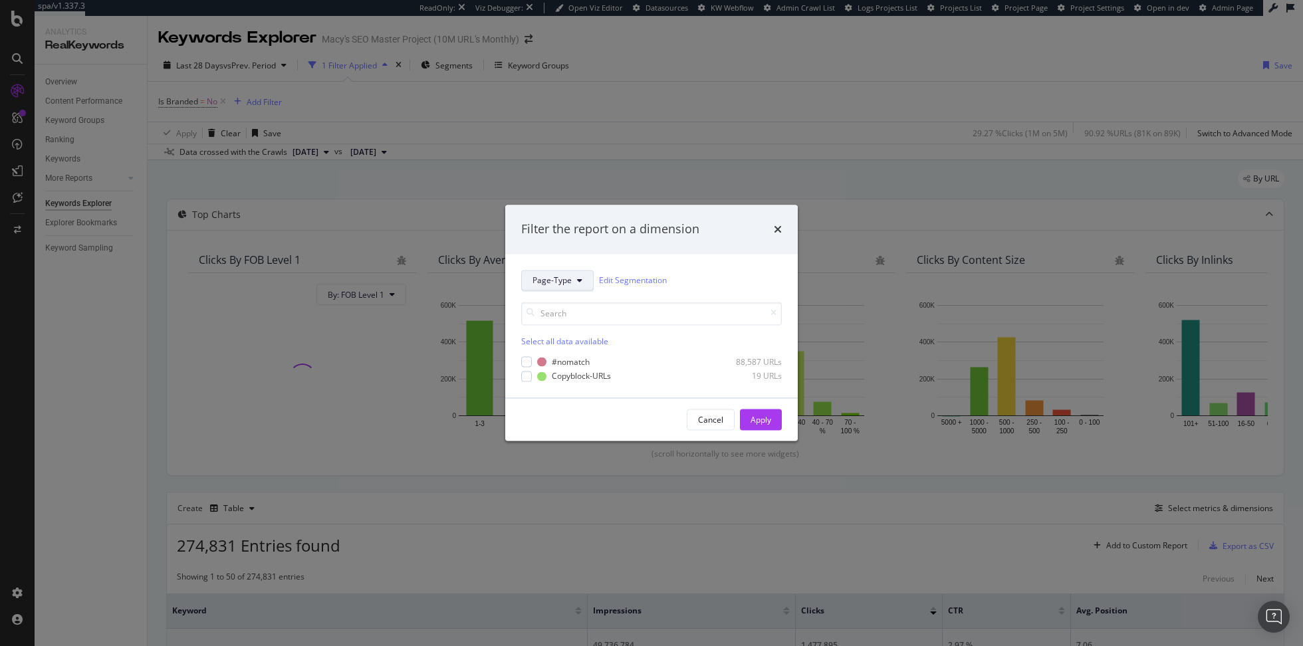
click at [535, 287] on button "Page-Type" at bounding box center [557, 280] width 72 height 21
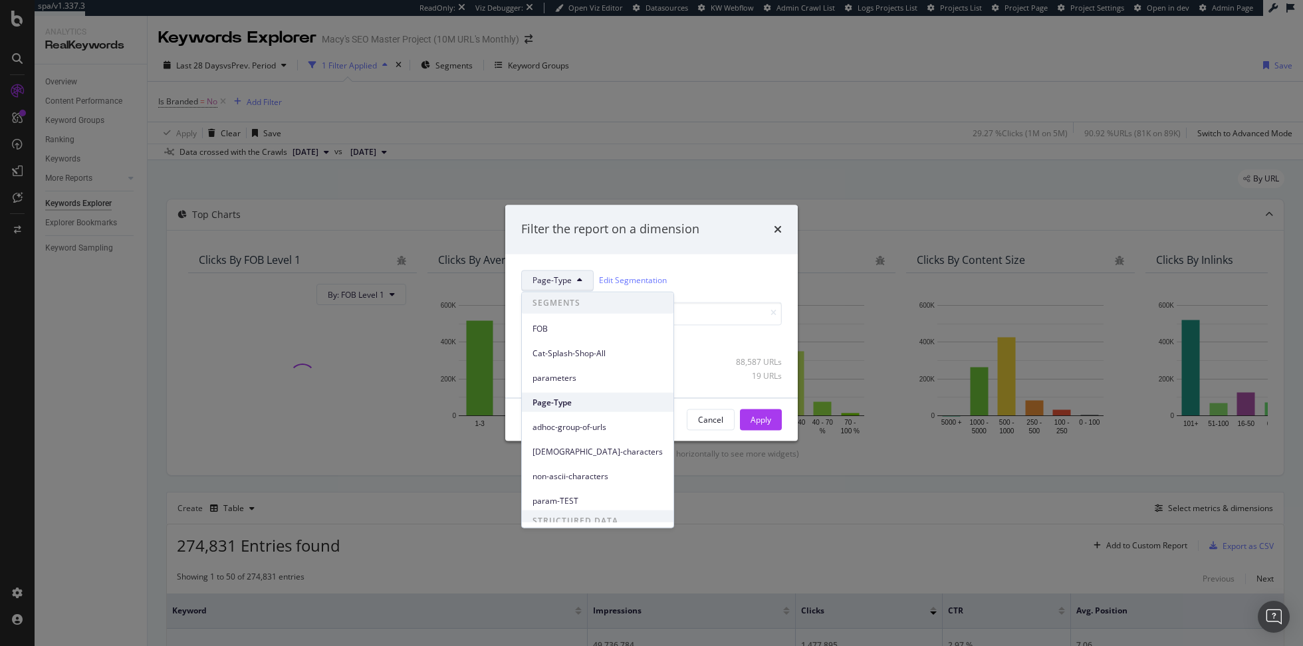
scroll to position [33, 0]
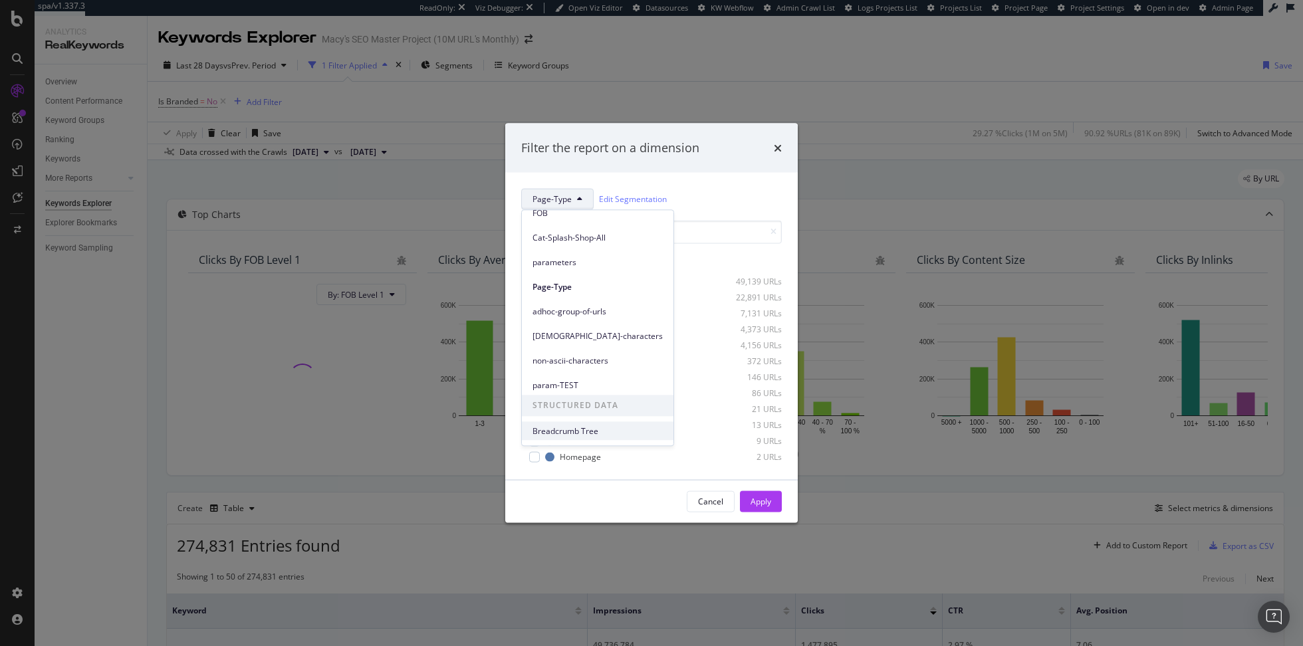
click at [573, 432] on span "Breadcrumb Tree" at bounding box center [598, 432] width 130 height 12
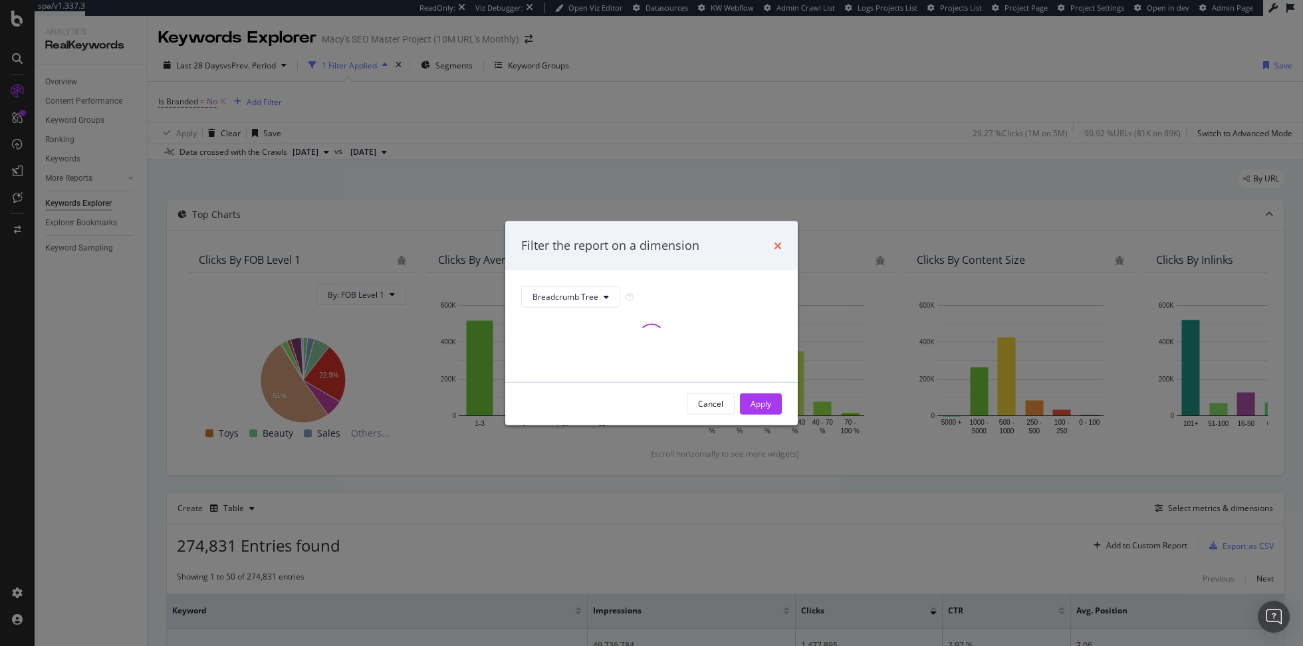
click at [776, 245] on icon "times" at bounding box center [778, 245] width 8 height 11
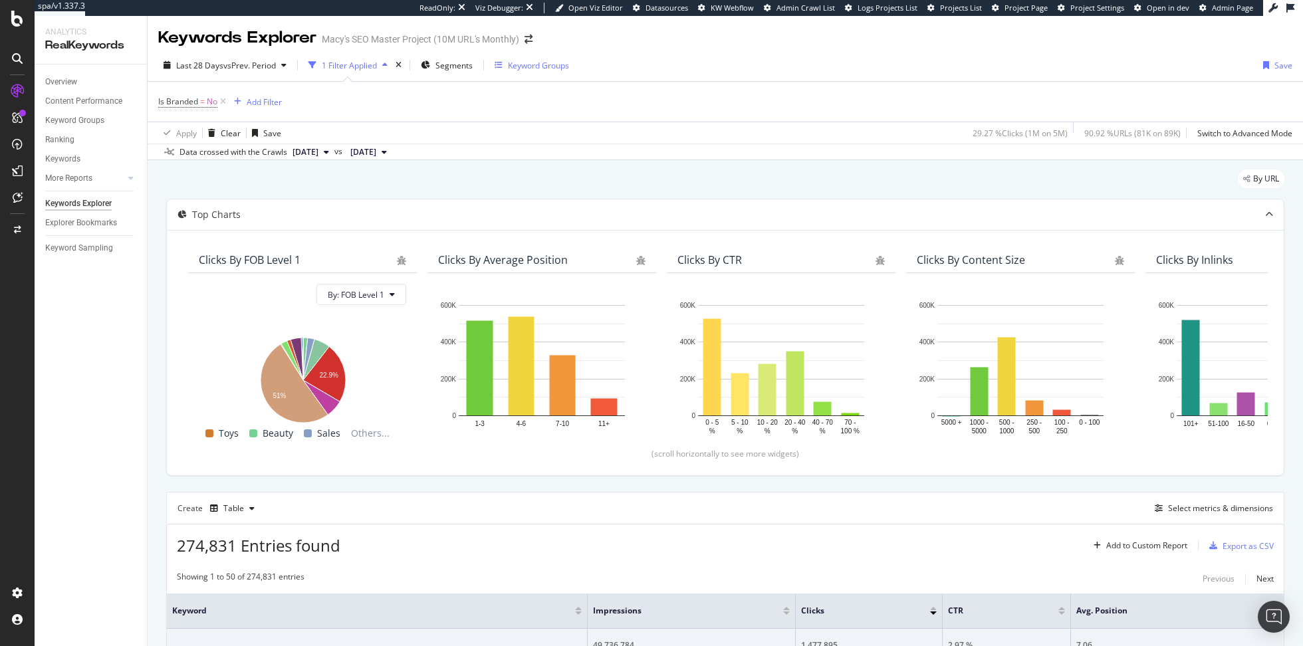
click at [545, 62] on div "Keyword Groups" at bounding box center [538, 65] width 61 height 11
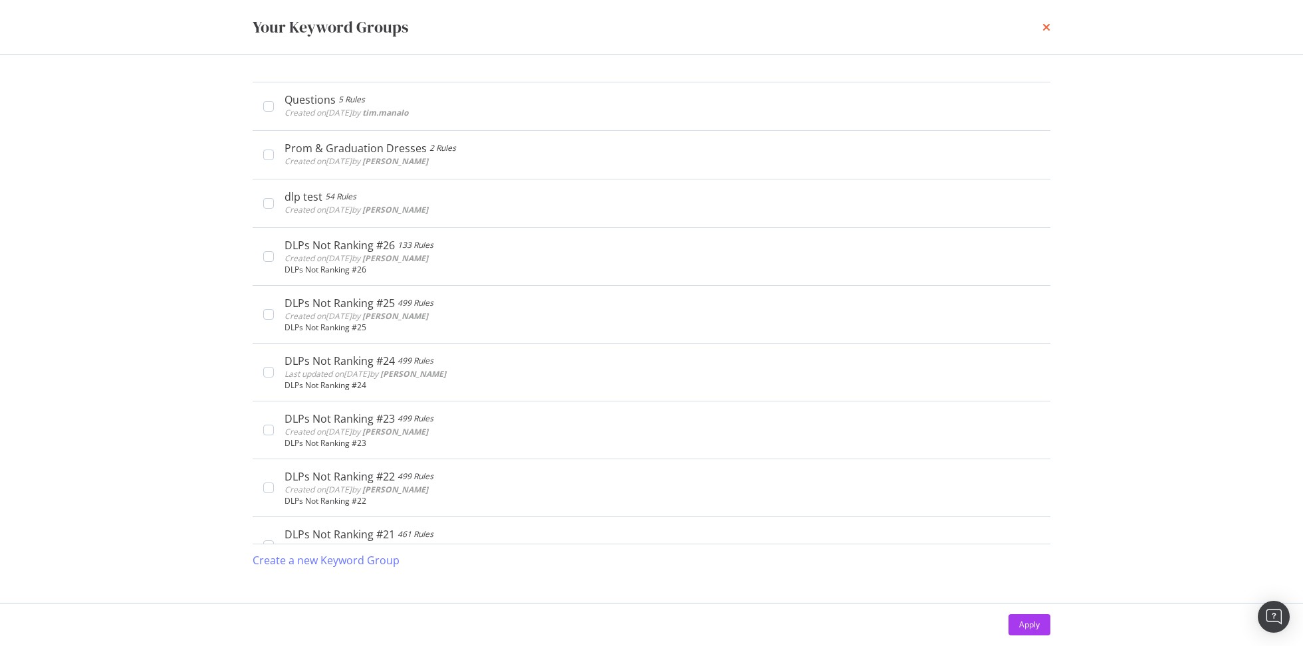
click at [1046, 23] on icon "times" at bounding box center [1047, 27] width 8 height 11
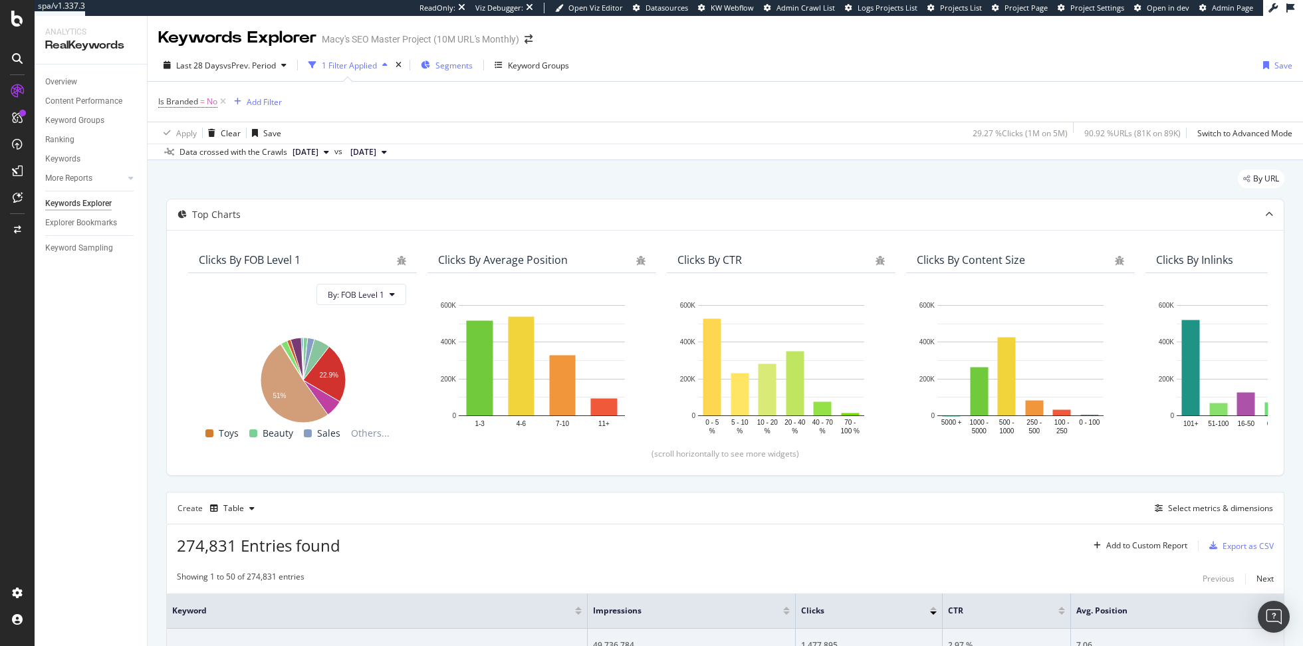
click at [469, 61] on span "Segments" at bounding box center [454, 65] width 37 height 11
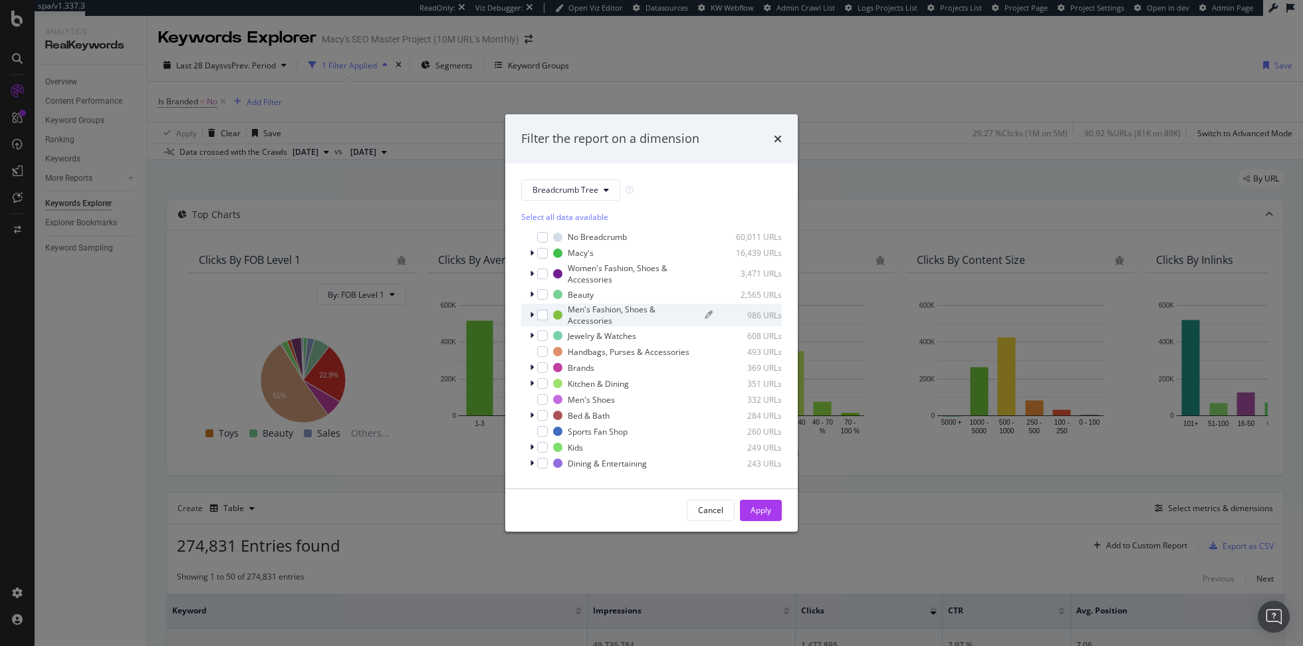
scroll to position [269, 0]
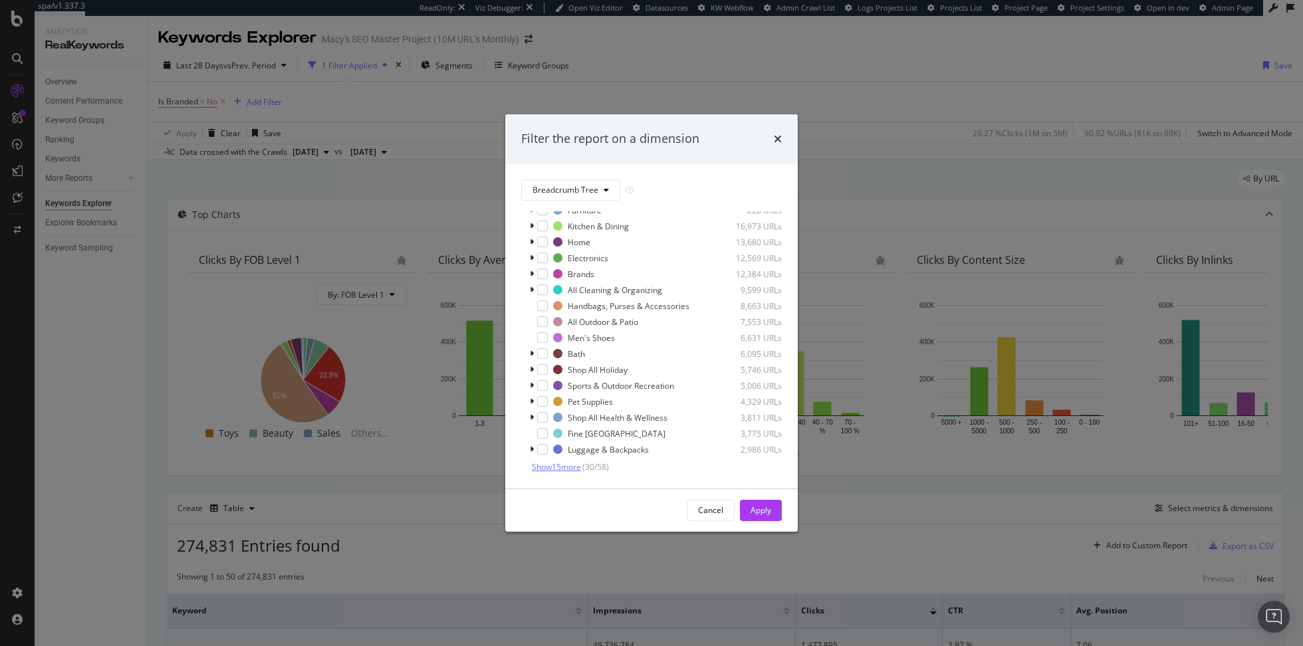
click at [567, 465] on span "Show 15 more" at bounding box center [556, 467] width 49 height 11
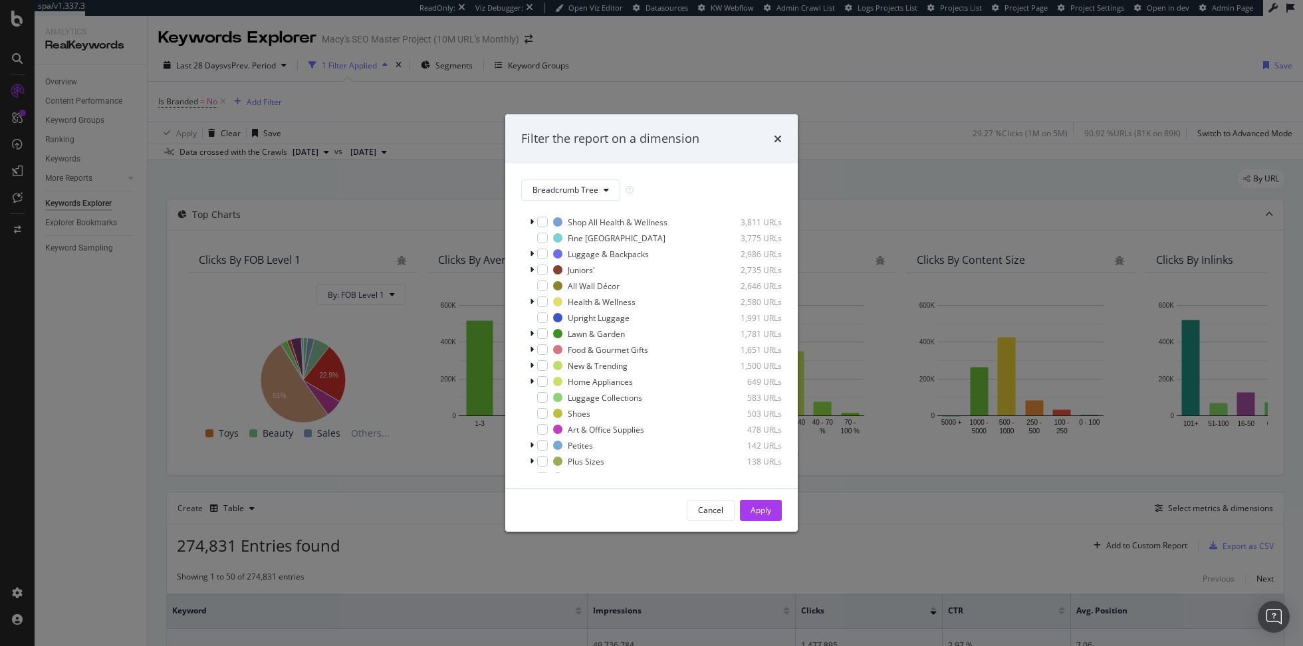
scroll to position [509, 0]
click at [769, 134] on div "Filter the report on a dimension" at bounding box center [651, 138] width 261 height 17
click at [772, 136] on div "Filter the report on a dimension" at bounding box center [651, 138] width 261 height 17
click at [778, 136] on icon "times" at bounding box center [778, 139] width 8 height 11
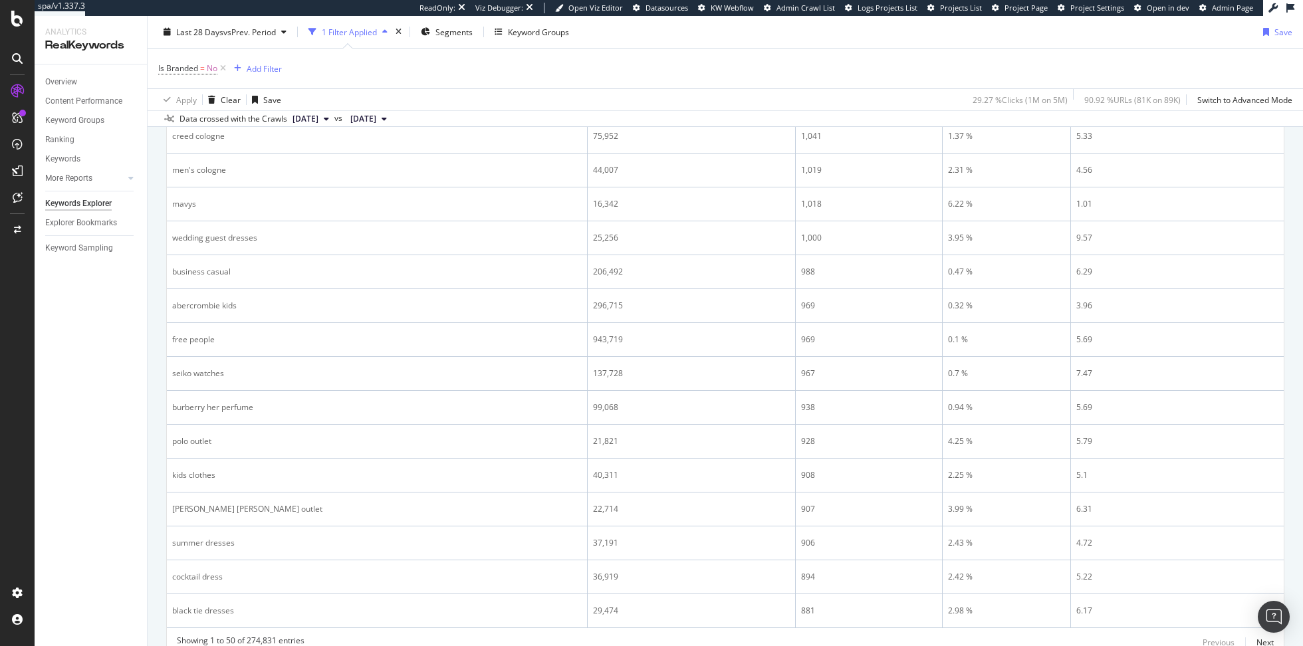
scroll to position [1776, 0]
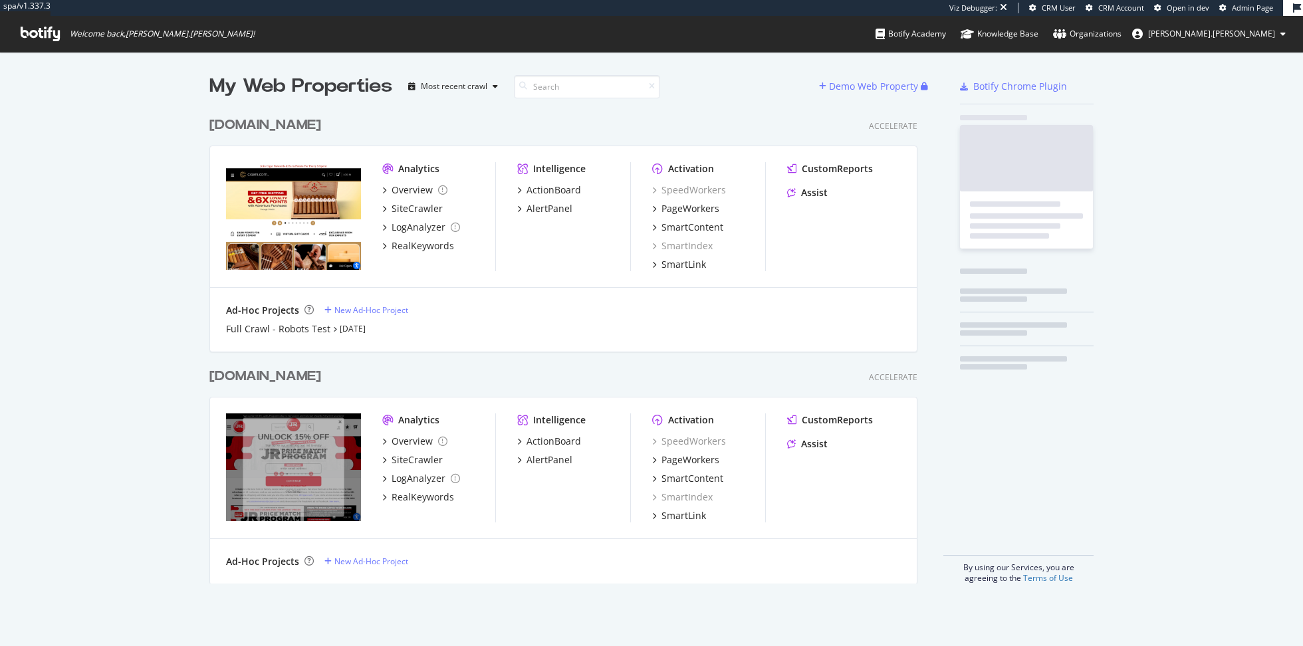
scroll to position [484, 718]
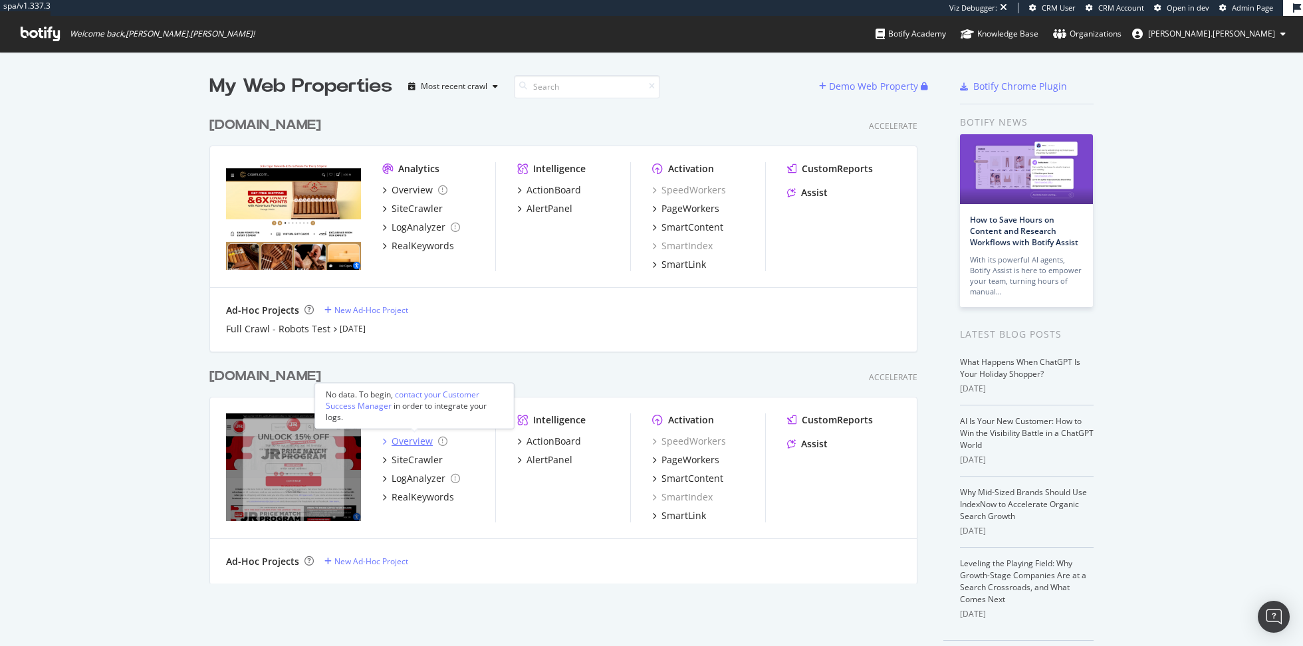
click at [413, 436] on div "Overview" at bounding box center [412, 441] width 41 height 13
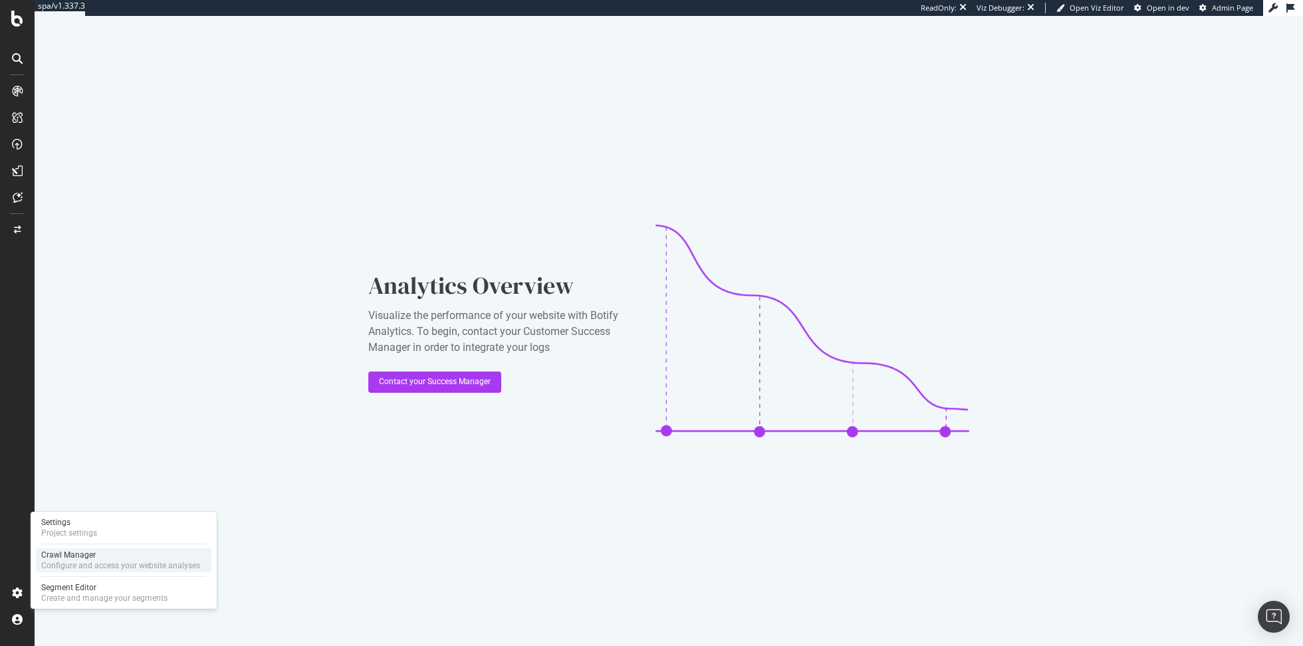
click at [109, 569] on div "Configure and access your website analyses" at bounding box center [120, 566] width 159 height 11
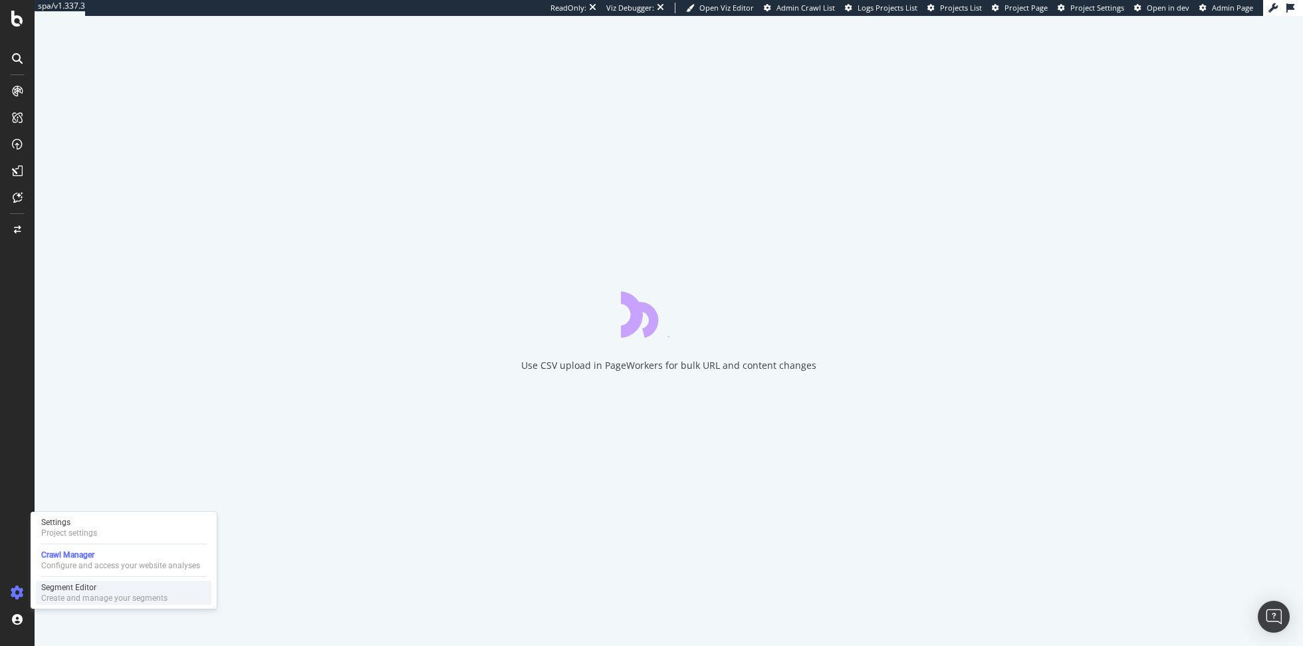
click at [108, 600] on div "Create and manage your segments" at bounding box center [104, 598] width 126 height 11
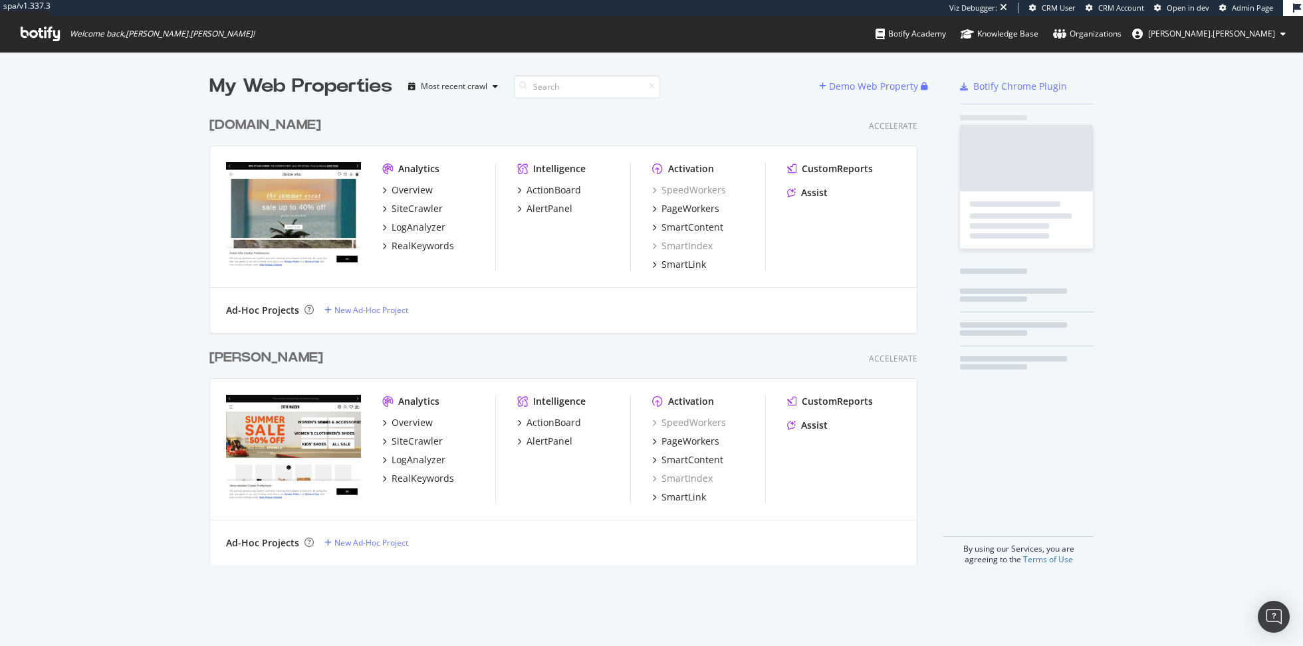
scroll to position [465, 718]
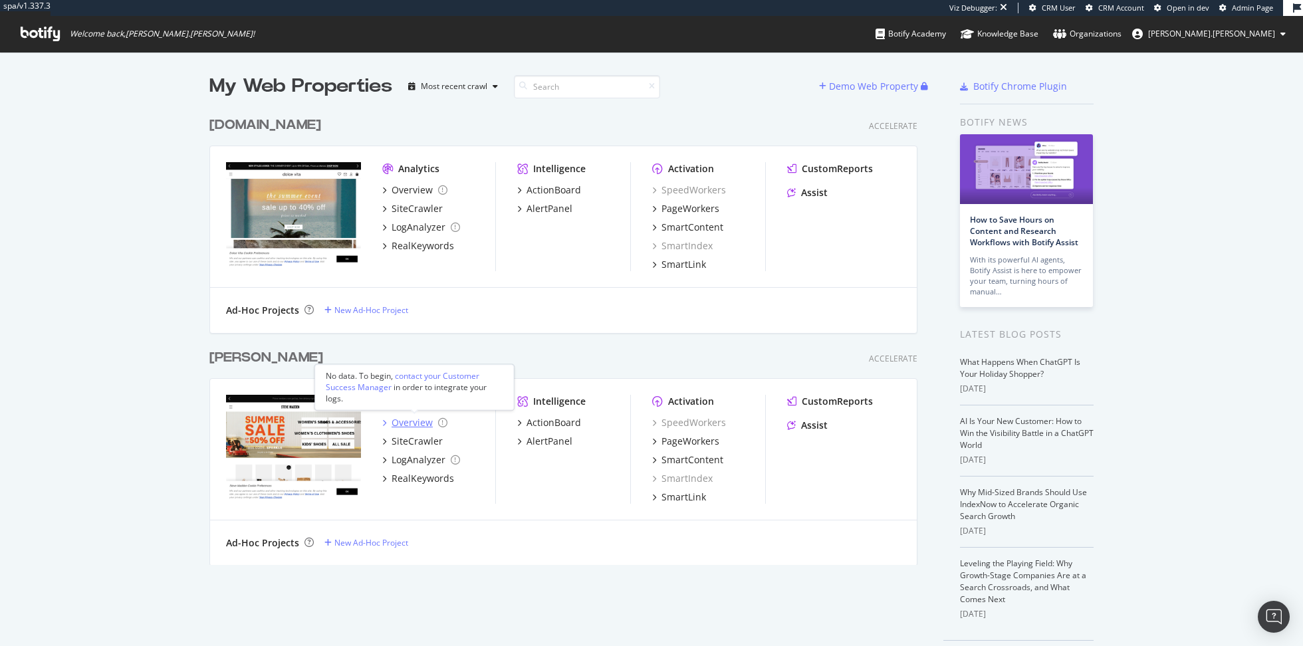
click at [410, 425] on div "Overview" at bounding box center [412, 422] width 41 height 13
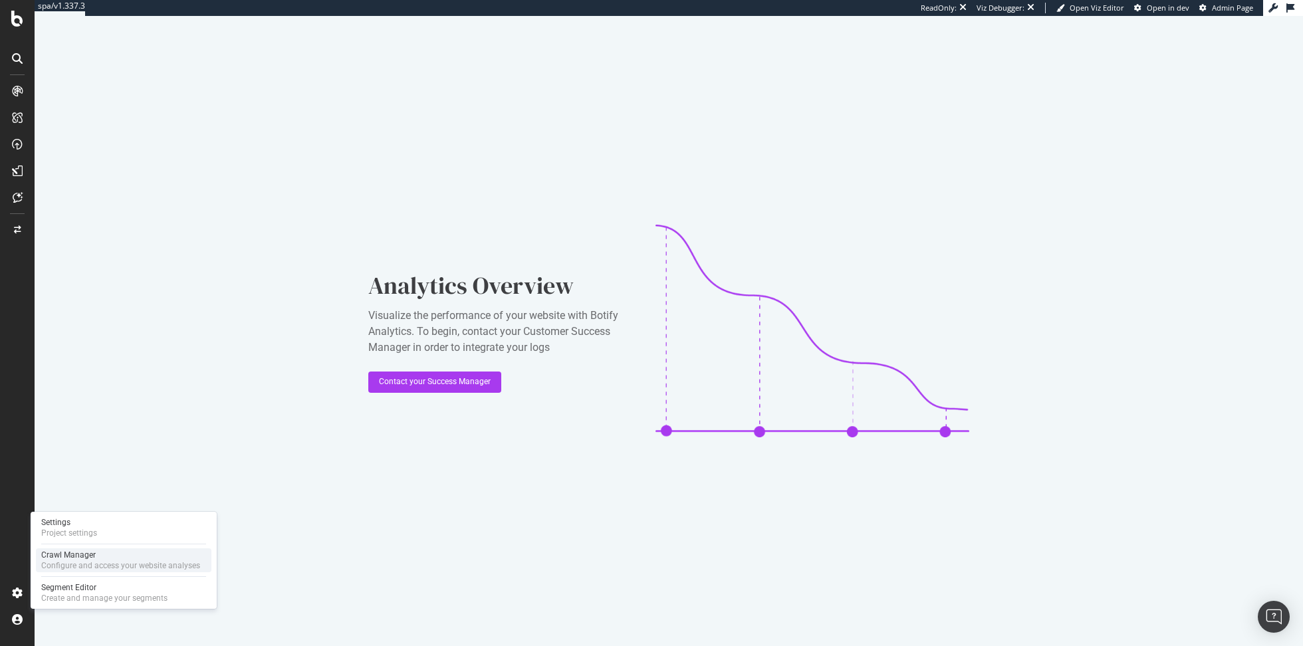
click at [104, 559] on div "Crawl Manager" at bounding box center [120, 555] width 159 height 11
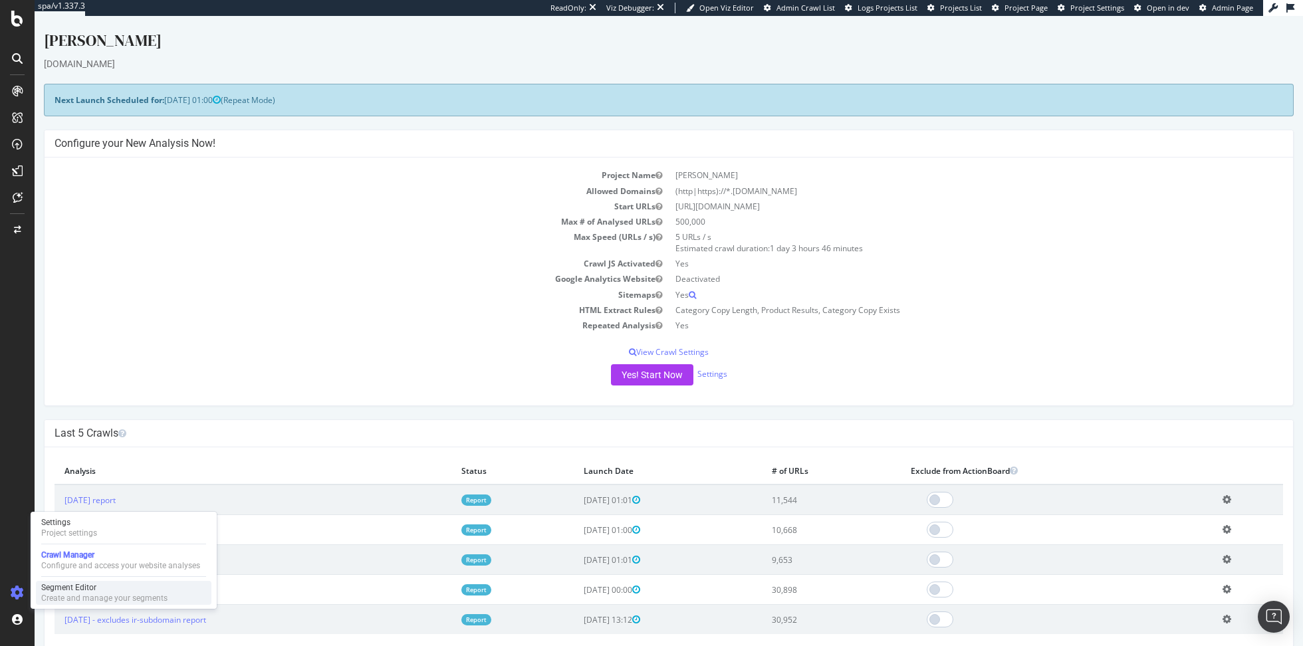
click at [68, 600] on div "Create and manage your segments" at bounding box center [104, 598] width 126 height 11
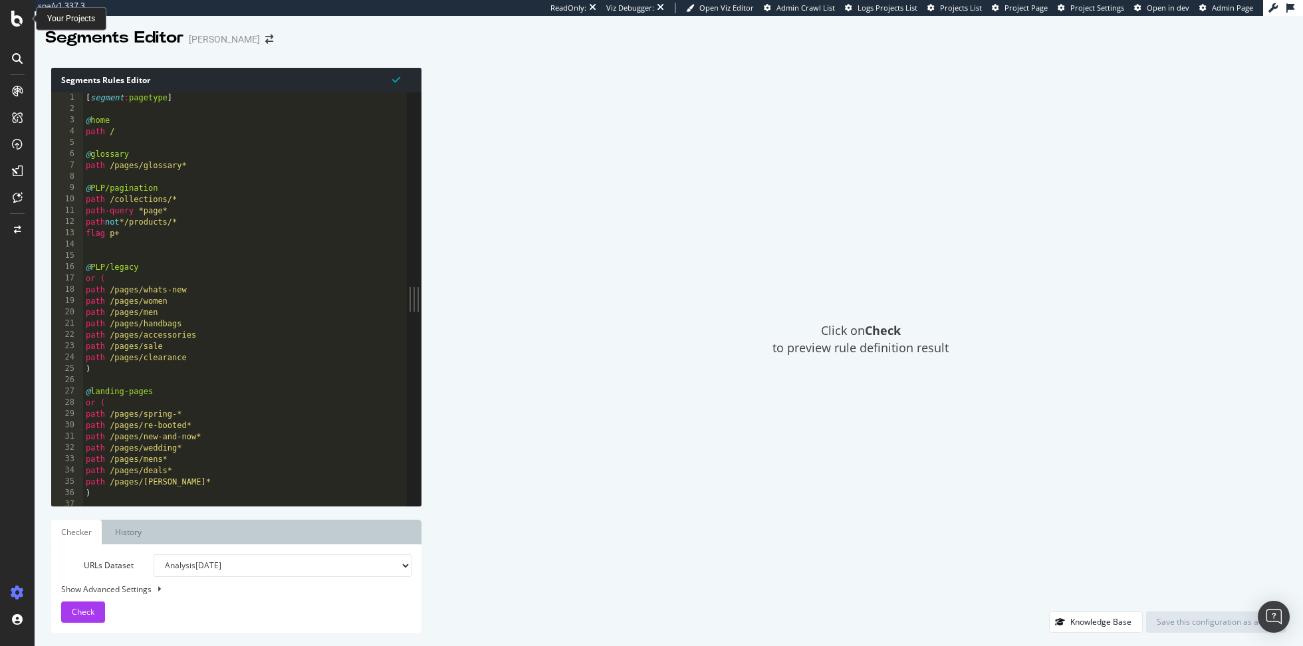
click at [17, 18] on icon at bounding box center [17, 19] width 12 height 16
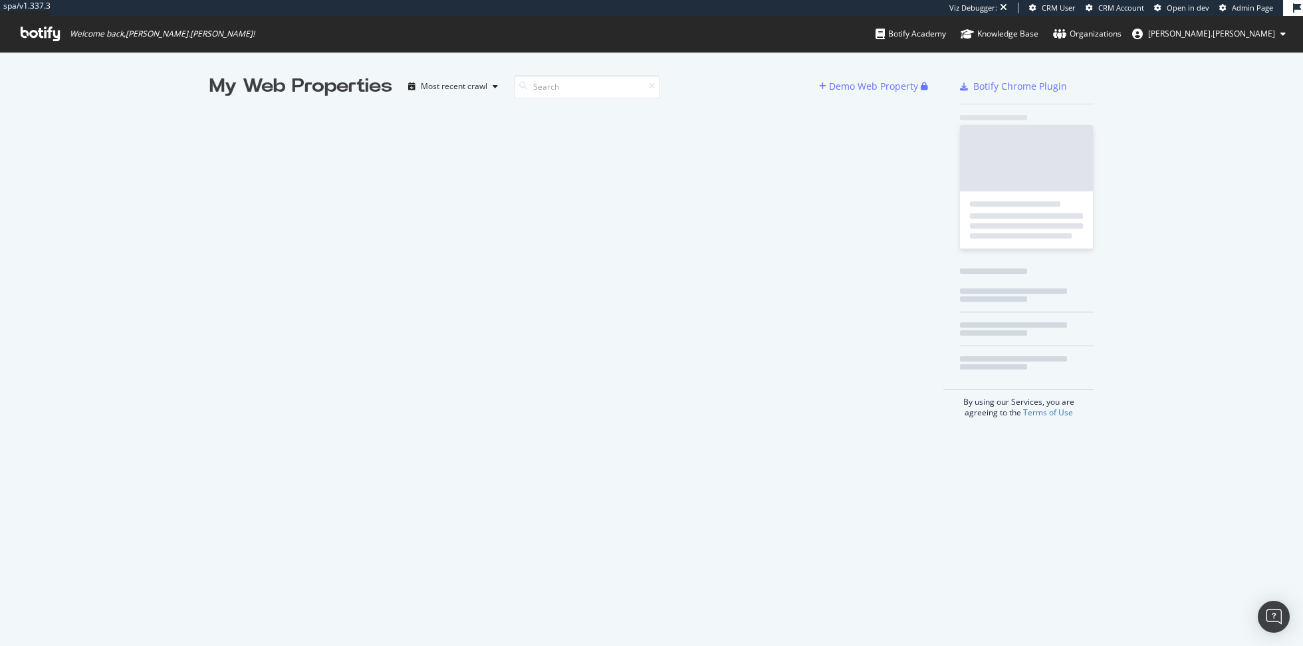
scroll to position [646, 1303]
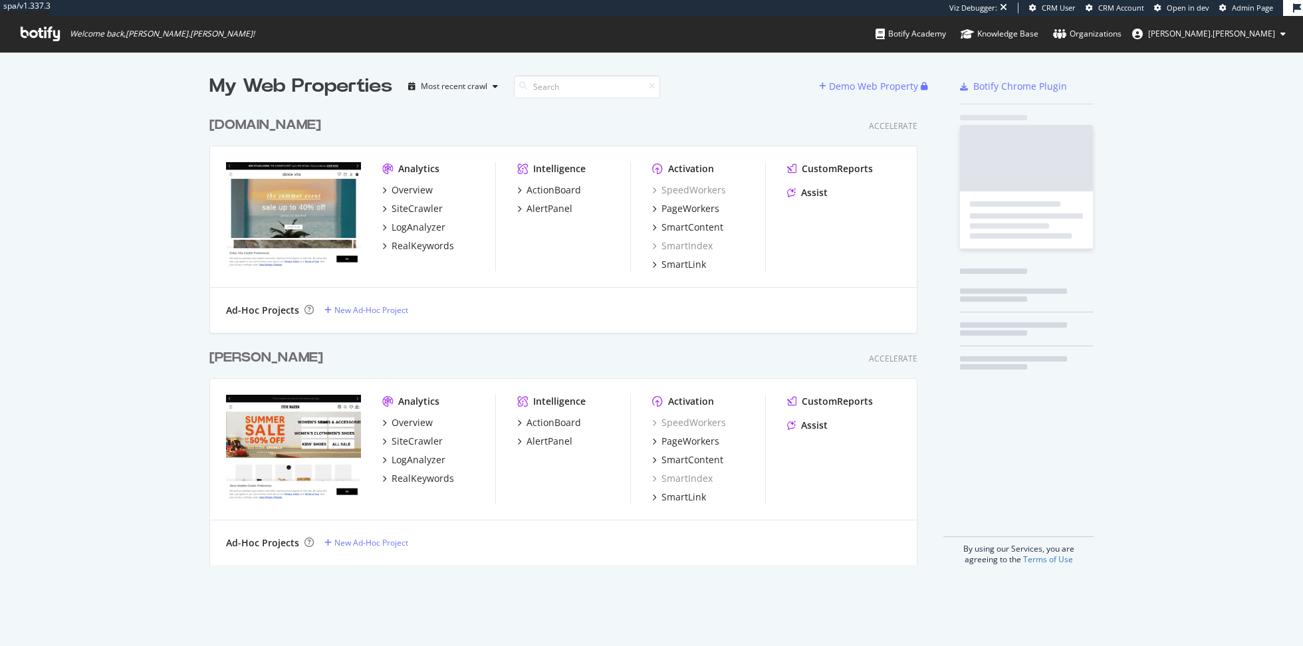
scroll to position [465, 718]
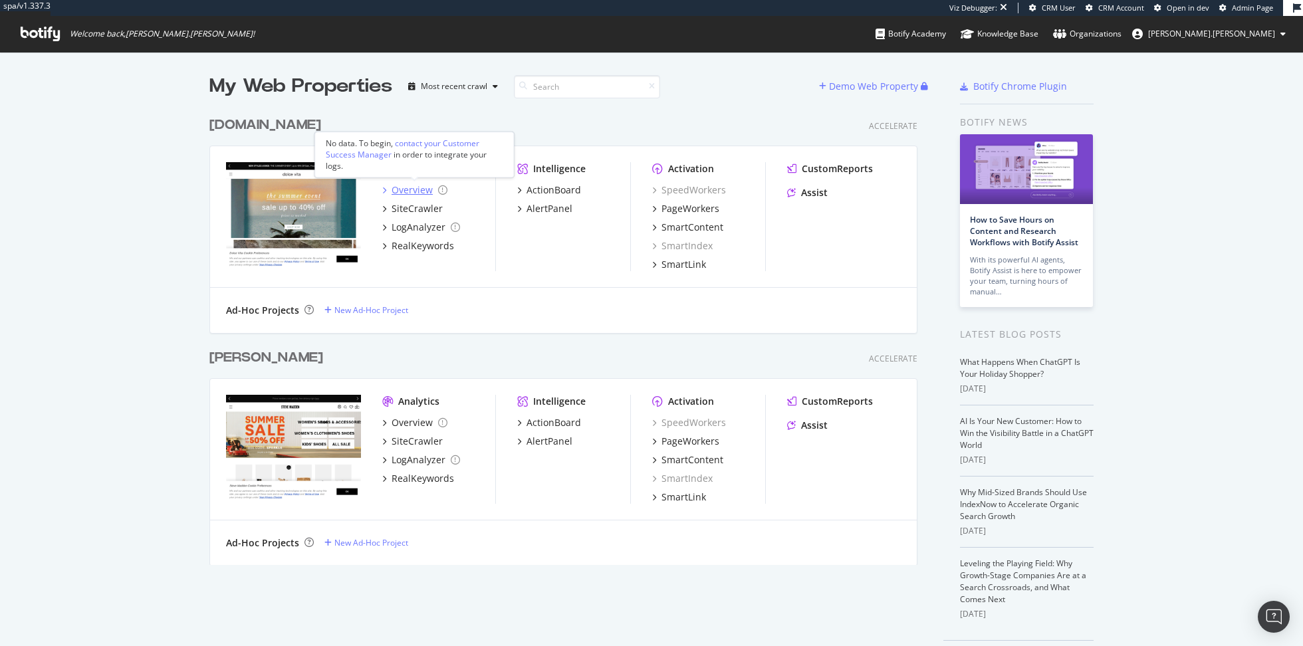
click at [416, 186] on div "Overview" at bounding box center [412, 190] width 41 height 13
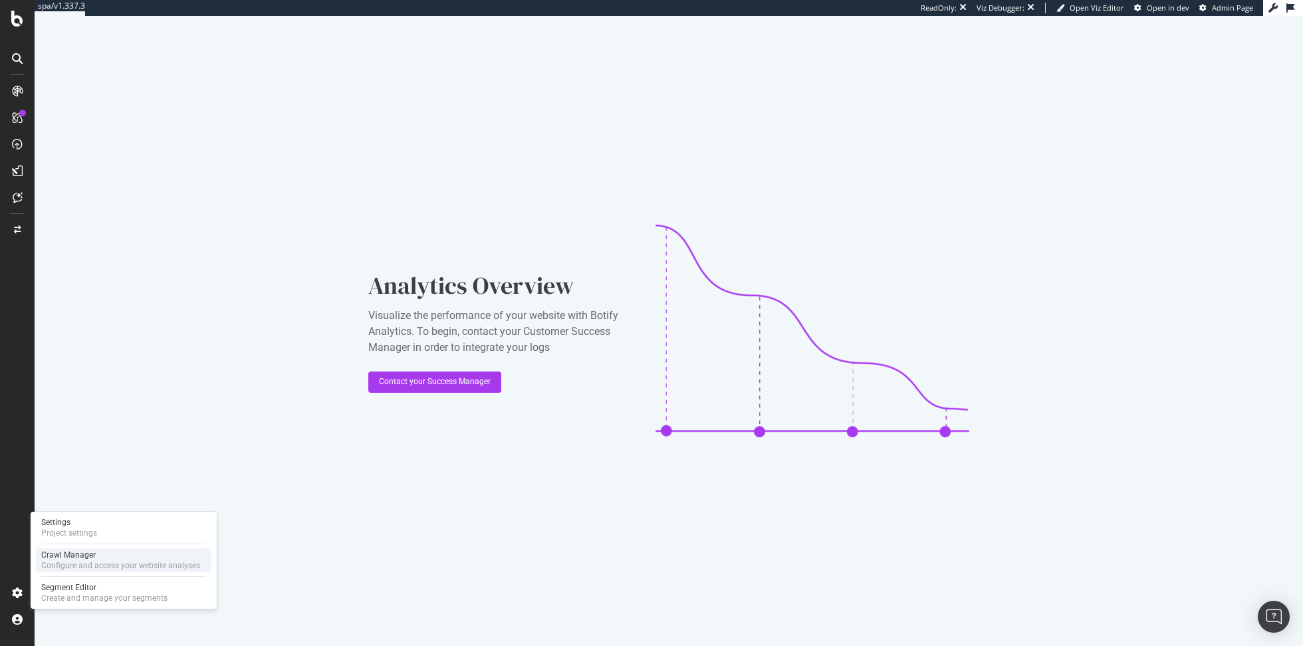
click at [74, 555] on div "Crawl Manager" at bounding box center [120, 555] width 159 height 11
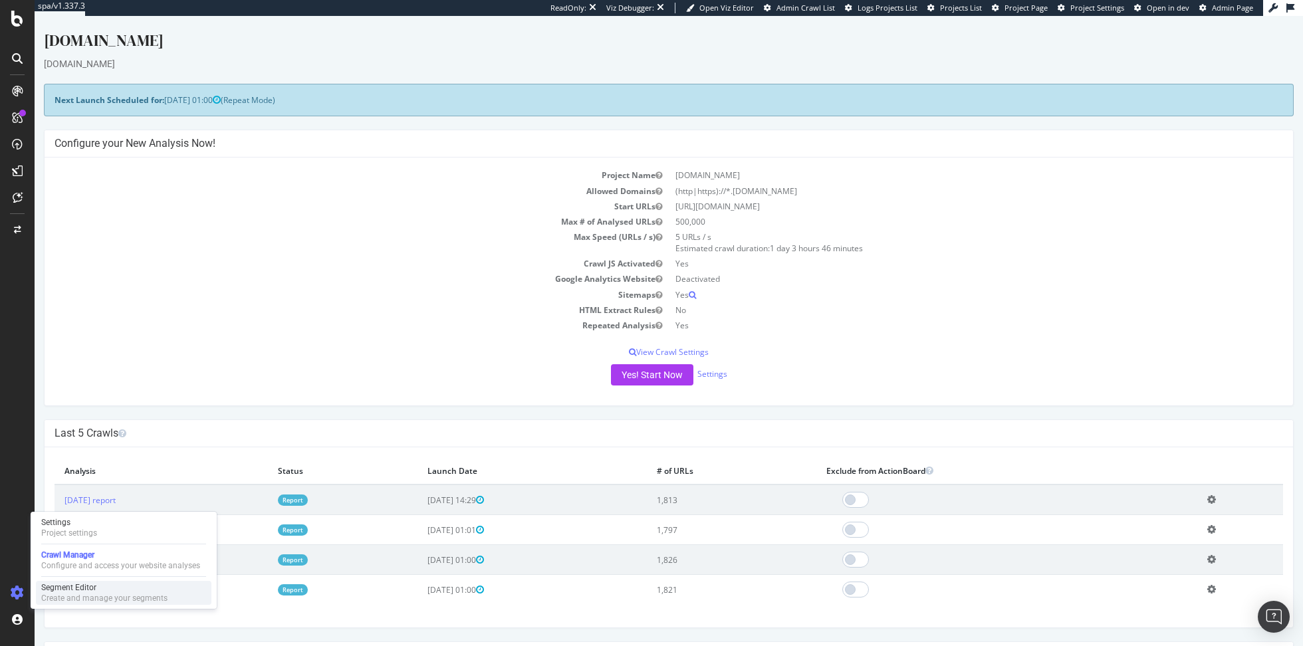
click at [90, 593] on div "Create and manage your segments" at bounding box center [104, 598] width 126 height 11
